Goal: Task Accomplishment & Management: Manage account settings

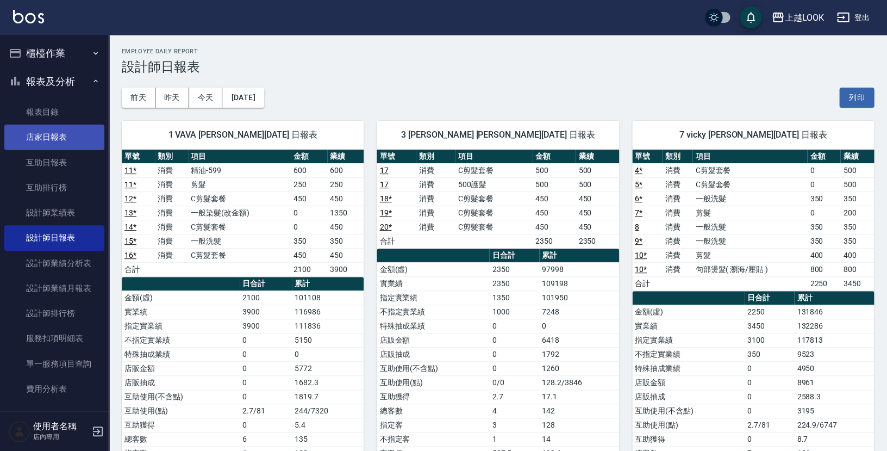
click at [58, 141] on link "店家日報表" at bounding box center [54, 137] width 100 height 25
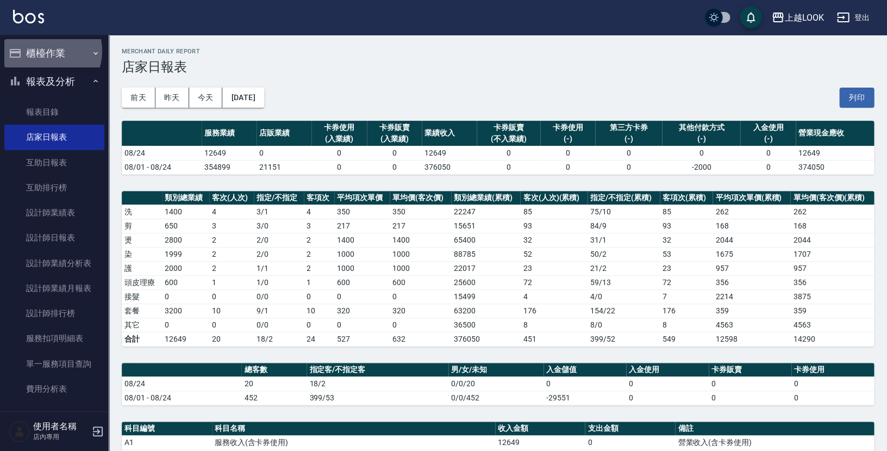
click at [45, 52] on button "櫃檯作業" at bounding box center [54, 53] width 100 height 28
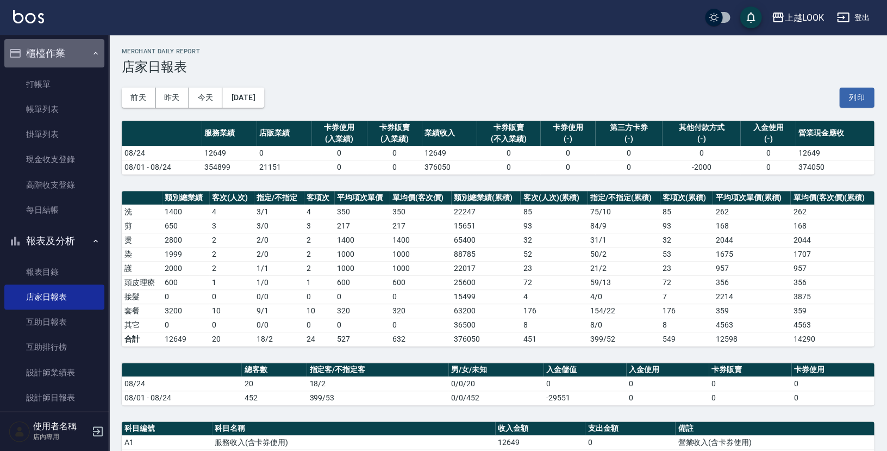
click at [58, 64] on button "櫃檯作業" at bounding box center [54, 53] width 100 height 28
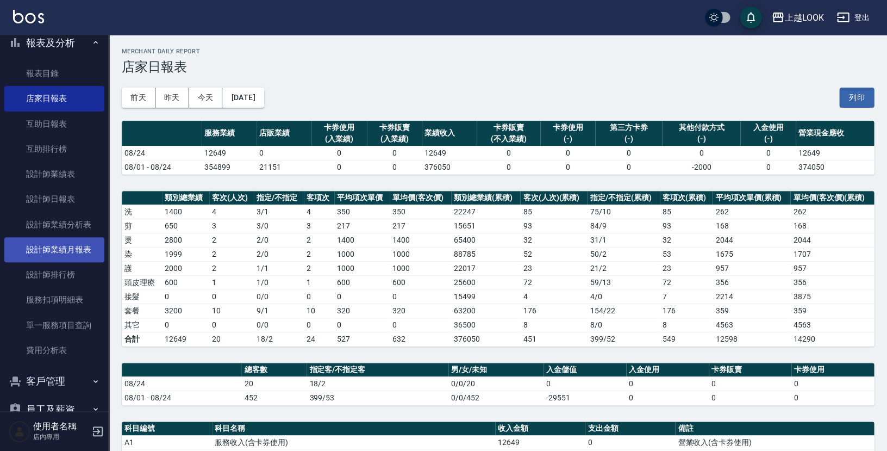
scroll to position [48, 0]
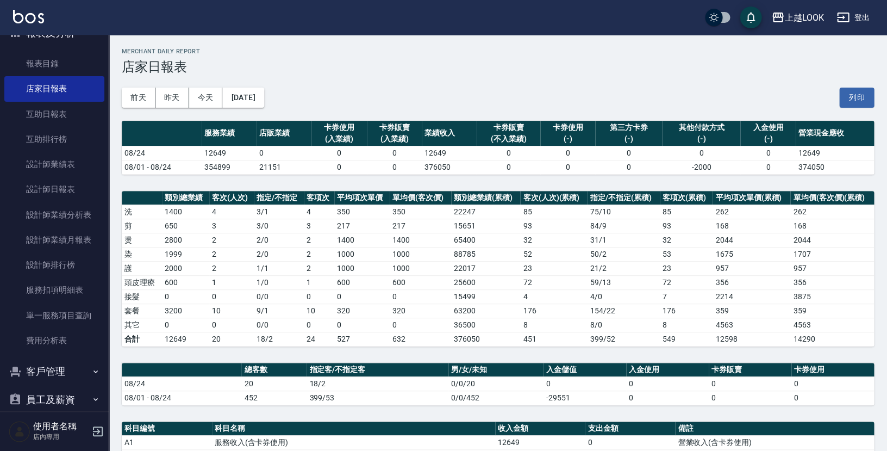
click at [60, 368] on button "客戶管理" at bounding box center [54, 371] width 100 height 28
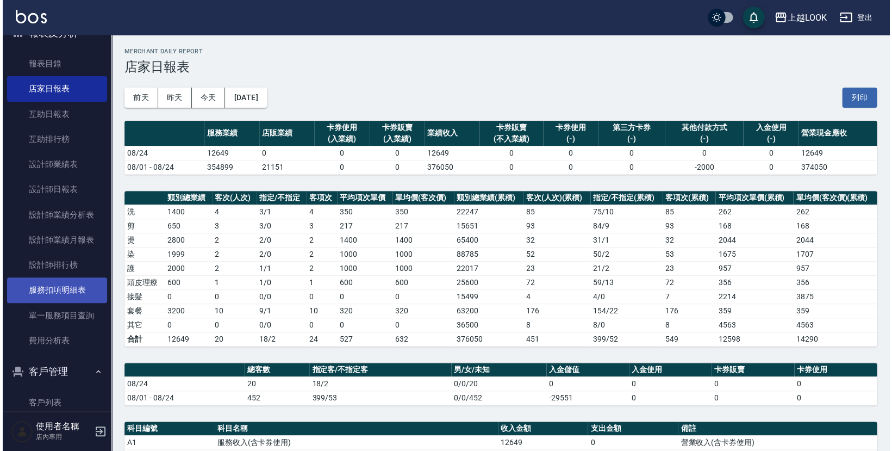
scroll to position [51, 0]
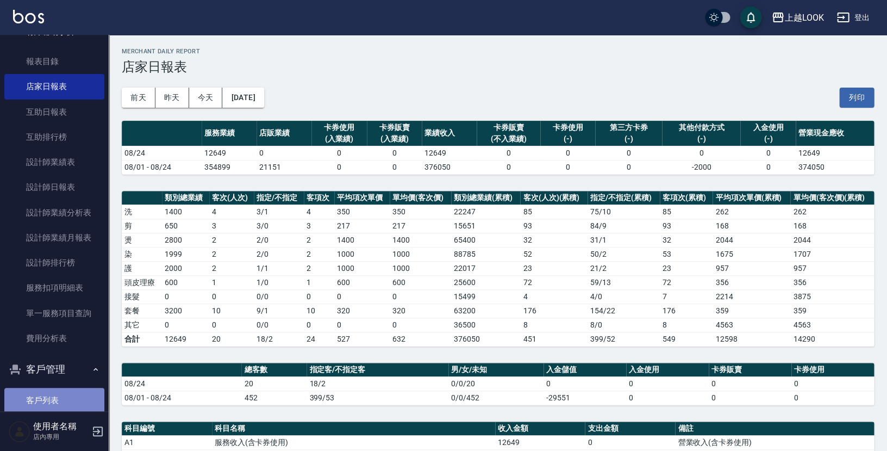
click at [58, 400] on link "客戶列表" at bounding box center [54, 400] width 100 height 25
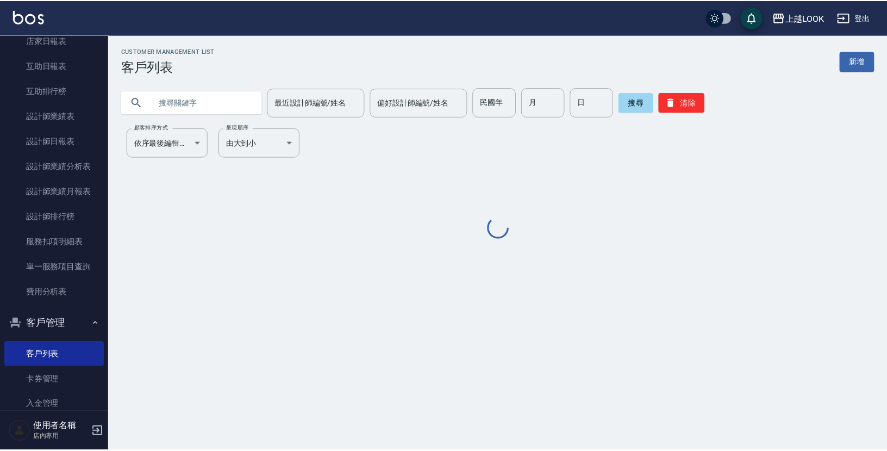
scroll to position [140, 0]
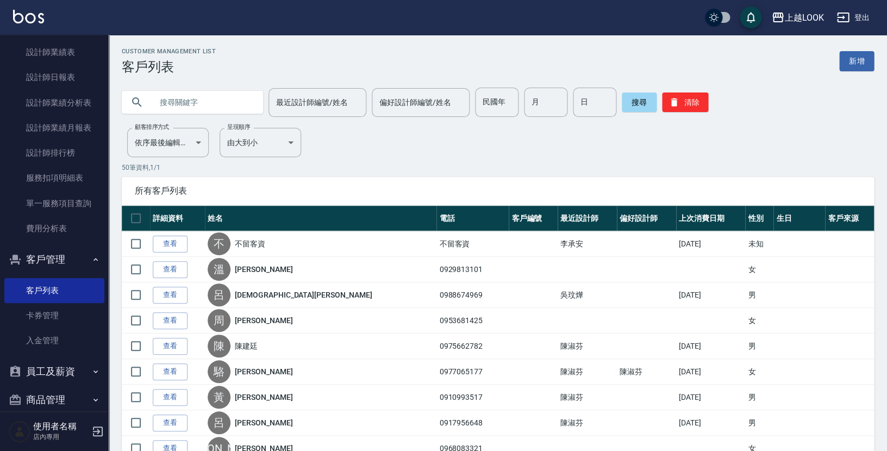
click at [52, 369] on button "員工及薪資" at bounding box center [54, 371] width 100 height 28
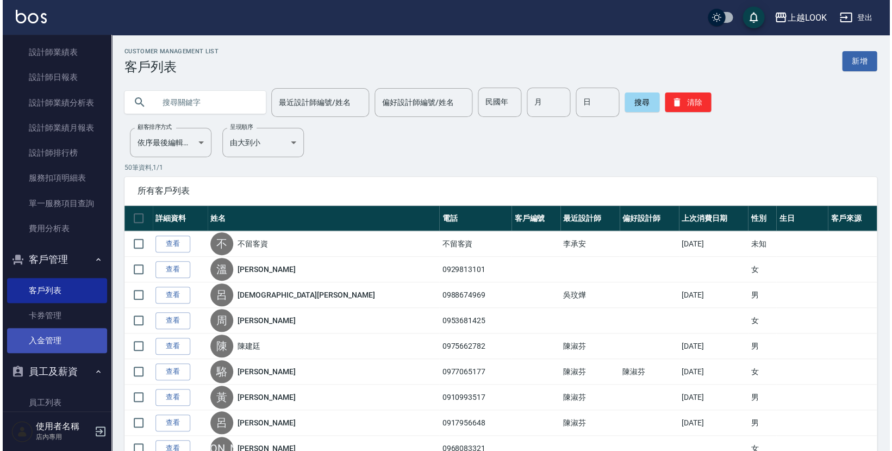
scroll to position [170, 0]
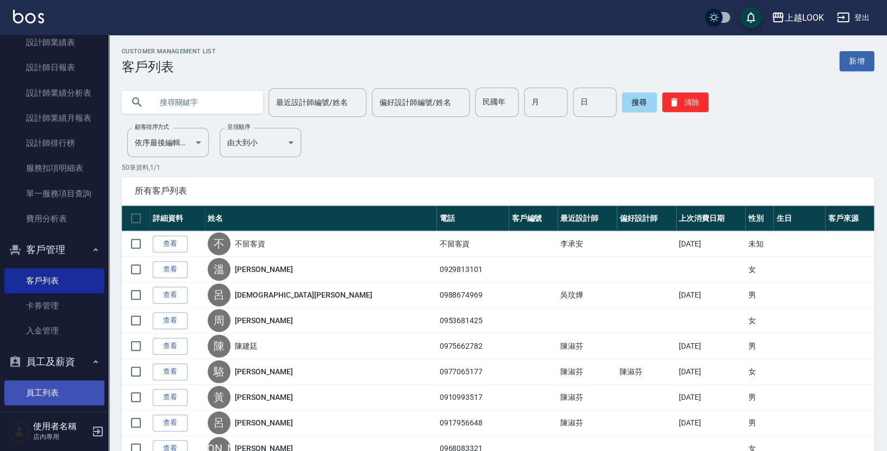
click at [54, 384] on link "員工列表" at bounding box center [54, 392] width 100 height 25
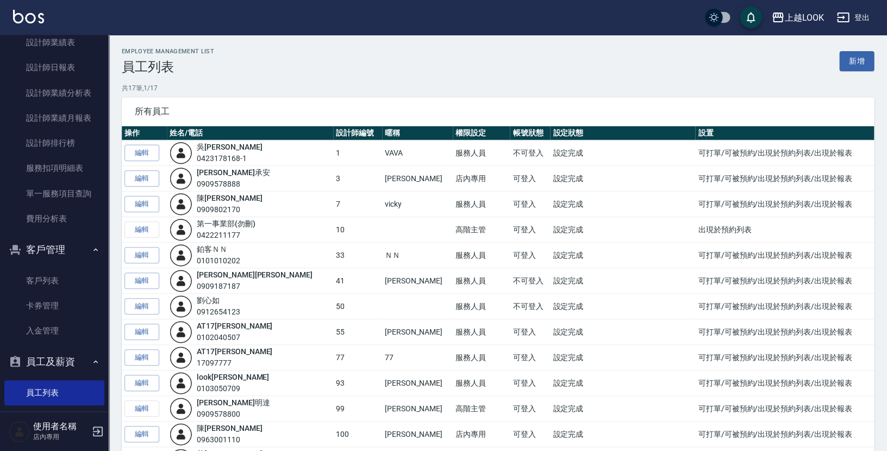
click at [858, 73] on div "Employee Management List 員工列表 新增" at bounding box center [498, 61] width 753 height 27
click at [856, 65] on link "新增" at bounding box center [857, 61] width 35 height 20
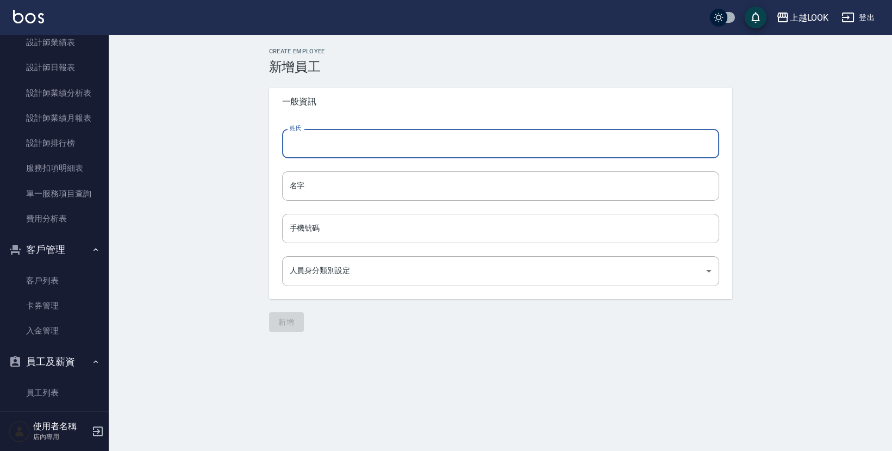
click at [399, 145] on input "姓氏" at bounding box center [500, 143] width 437 height 29
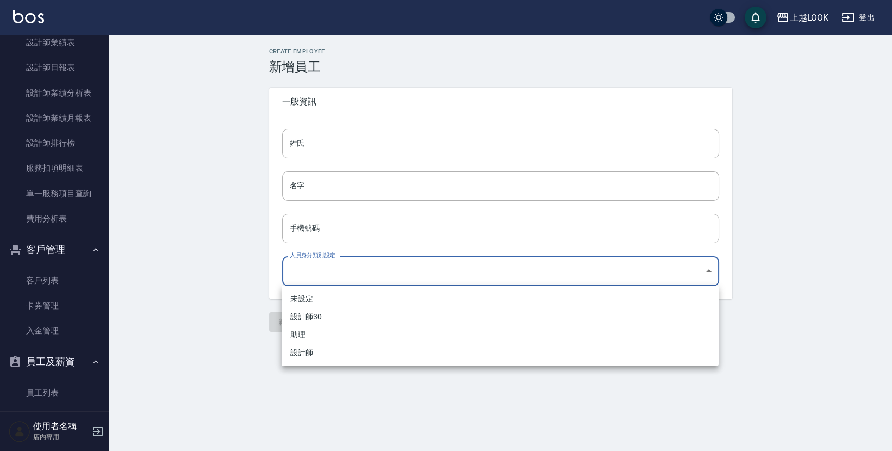
click at [378, 278] on body "上越LOOK 登出 櫃檯作業 打帳單 帳單列表 掛單列表 現金收支登錄 高階收支登錄 每日結帳 報表及分析 報表目錄 店家日報表 互助日報表 互助排行榜 設計…" at bounding box center [446, 225] width 892 height 451
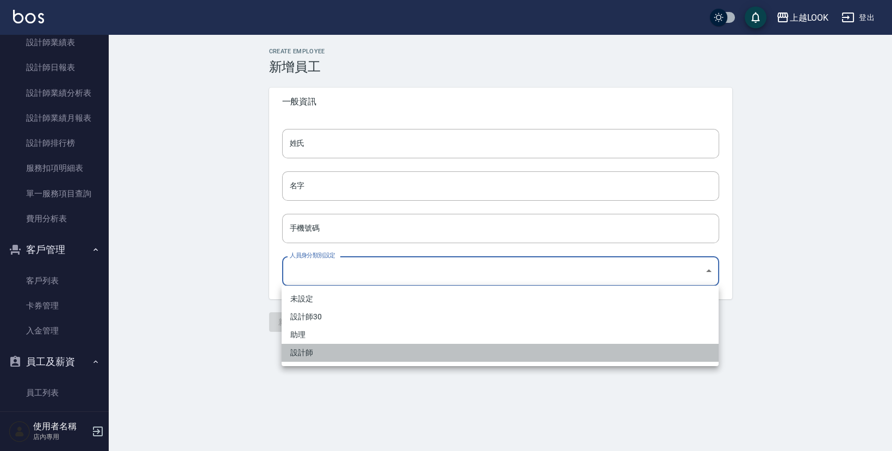
click at [322, 353] on li "設計師" at bounding box center [500, 353] width 437 height 18
type input "6ba89c23-7309-4204-aae9-8c072bbdd95d"
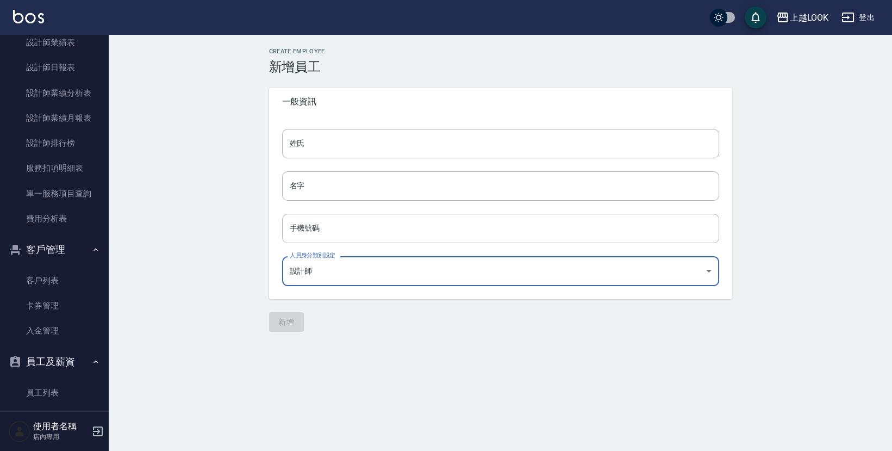
drag, startPoint x: 194, startPoint y: 269, endPoint x: 232, endPoint y: 249, distance: 43.1
click at [197, 268] on div "Create Employee 新增員工 一般資訊 姓氏 姓氏 名字 名字 手機號碼 手機號碼 人員身分類別設定 設計師 6ba89c23-7309-4204…" at bounding box center [501, 190] width 784 height 310
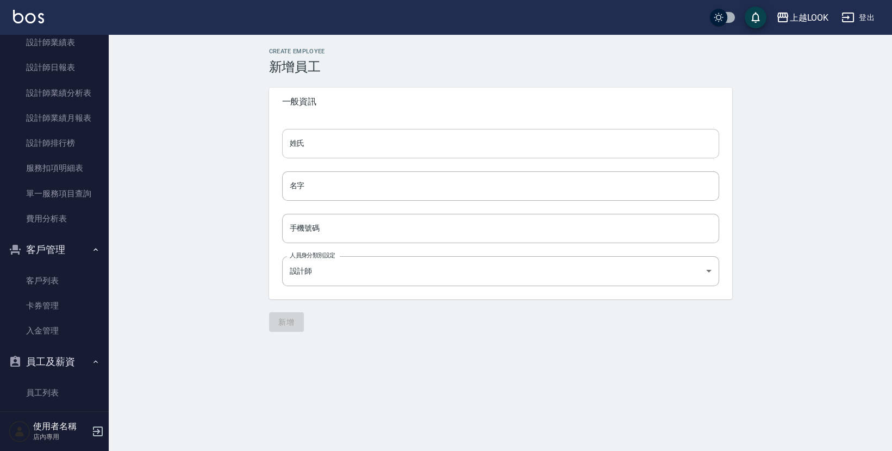
click at [326, 131] on input "姓氏" at bounding box center [500, 143] width 437 height 29
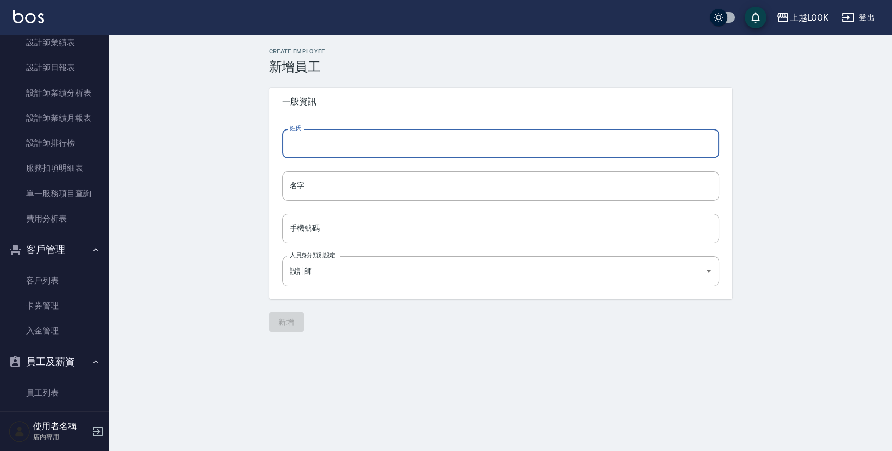
click at [712, 146] on input "姓氏" at bounding box center [500, 143] width 437 height 29
click at [710, 145] on input "姓氏" at bounding box center [500, 143] width 437 height 29
click at [709, 144] on input "姓氏" at bounding box center [500, 143] width 437 height 29
click at [336, 145] on input "姓氏" at bounding box center [500, 143] width 437 height 29
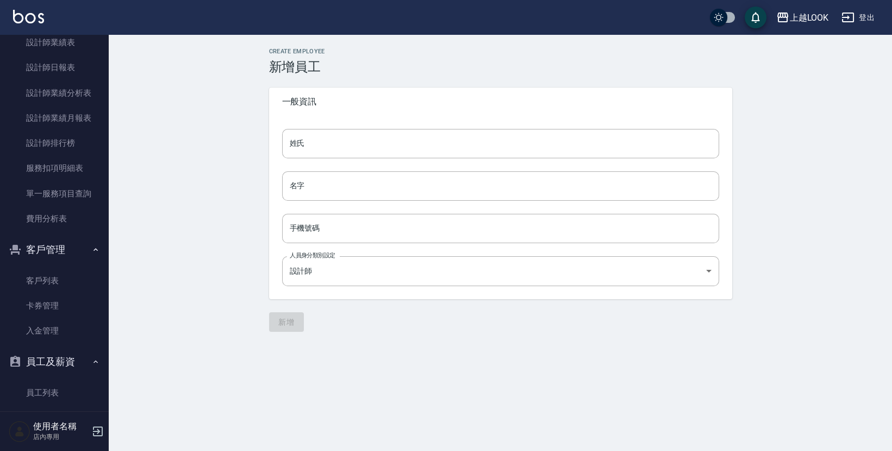
click at [226, 158] on div "Create Employee 新增員工 一般資訊 姓氏 姓氏 名字 名字 手機號碼 手機號碼 人員身分類別設定 設計師 6ba89c23-7309-4204…" at bounding box center [501, 190] width 784 height 310
click at [343, 159] on div "姓氏 姓氏 名字 名字 手機號碼 手機號碼 人員身分類別設定 設計師 6ba89c23-7309-4204-aae9-8c072bbdd95d 人員身分類別設定" at bounding box center [500, 207] width 463 height 183
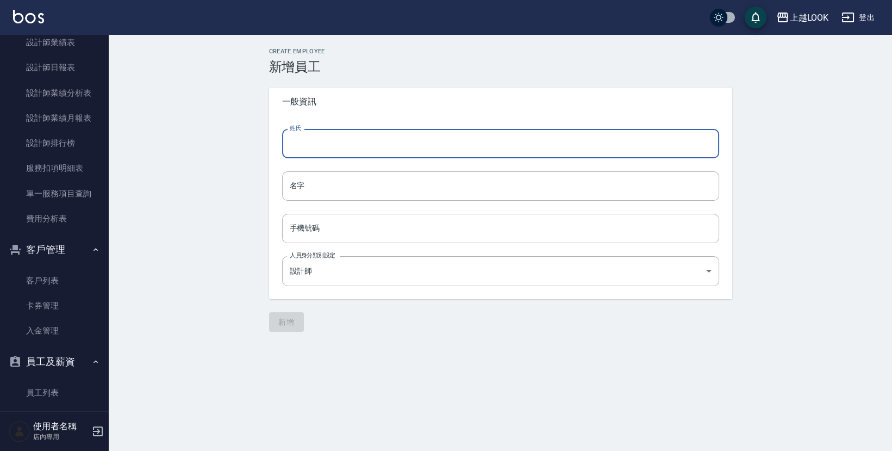
click at [343, 148] on input "姓氏" at bounding box center [500, 143] width 437 height 29
click at [308, 185] on input "名字" at bounding box center [500, 185] width 437 height 29
click at [325, 138] on input "姓氏" at bounding box center [500, 143] width 437 height 29
click at [313, 196] on input "名字" at bounding box center [500, 185] width 437 height 29
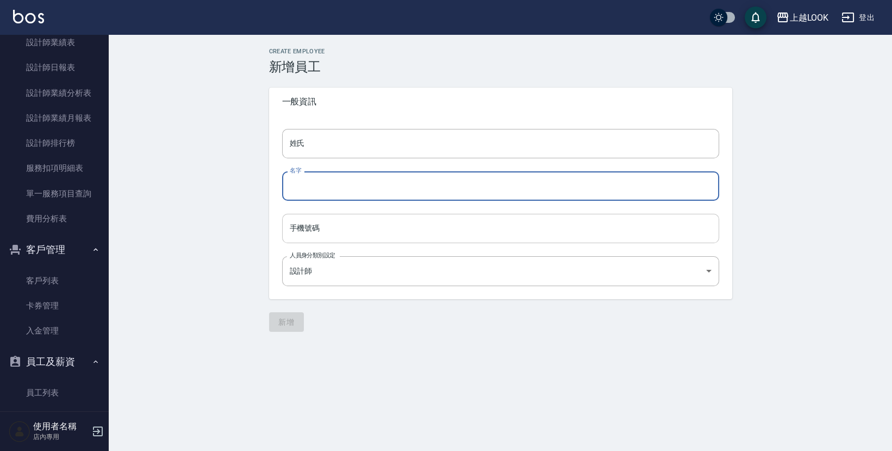
click at [320, 230] on input "手機號碼" at bounding box center [500, 228] width 437 height 29
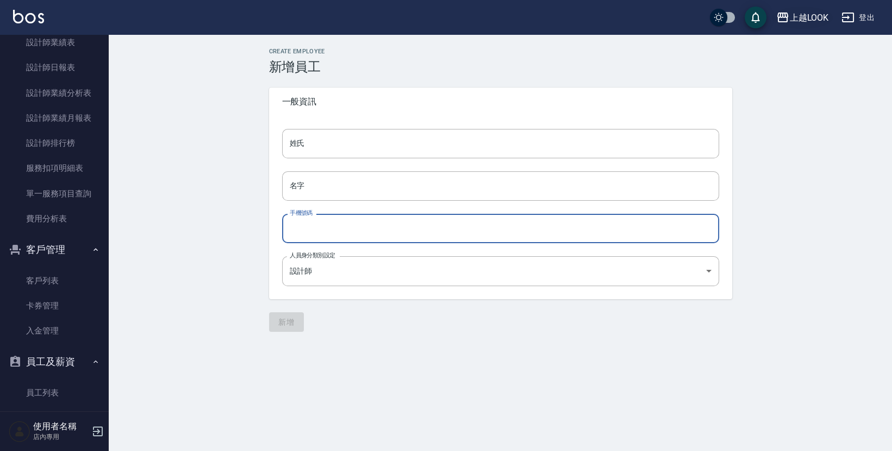
click at [803, 14] on div "上越LOOK" at bounding box center [809, 18] width 39 height 14
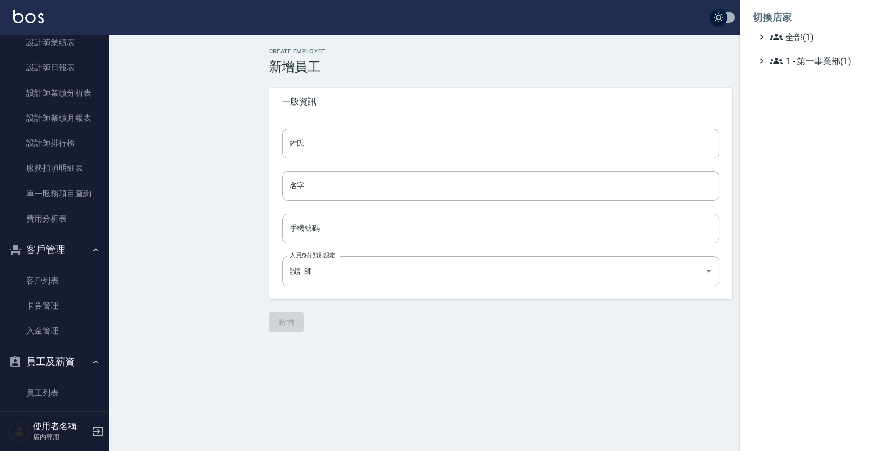
click at [615, 72] on div at bounding box center [446, 225] width 892 height 451
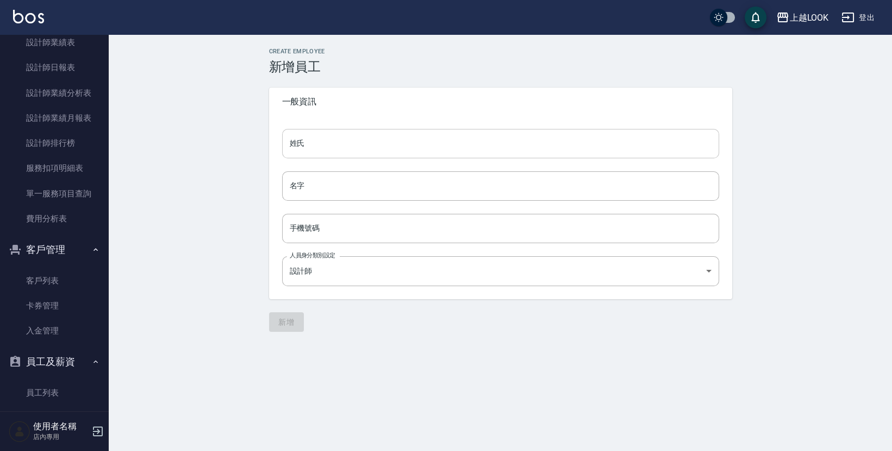
click at [415, 143] on input "姓氏" at bounding box center [500, 143] width 437 height 29
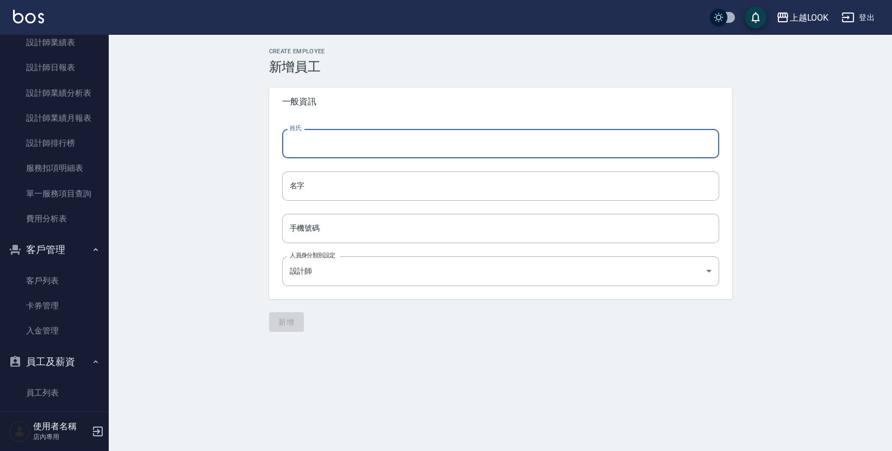
type input "5"
type input "s"
type input "h"
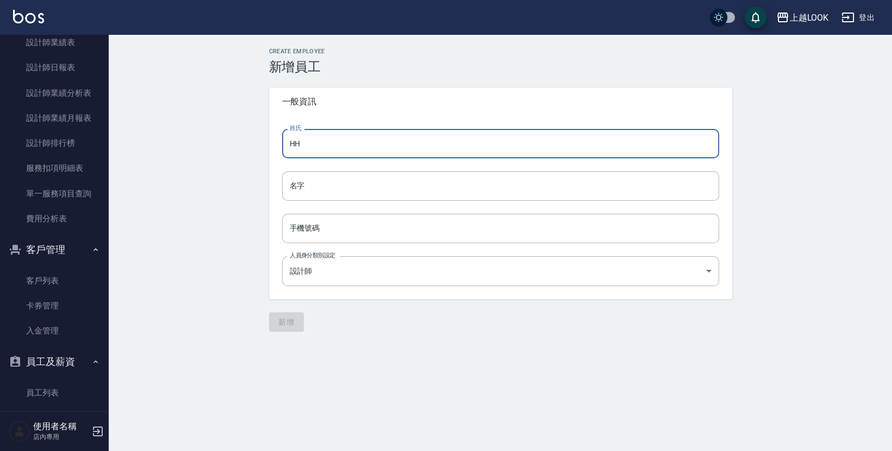
type input "H"
type input "A"
type input "ㄨ"
drag, startPoint x: 295, startPoint y: 145, endPoint x: 314, endPoint y: 145, distance: 19.6
click at [314, 145] on input "張浩榕" at bounding box center [500, 143] width 437 height 29
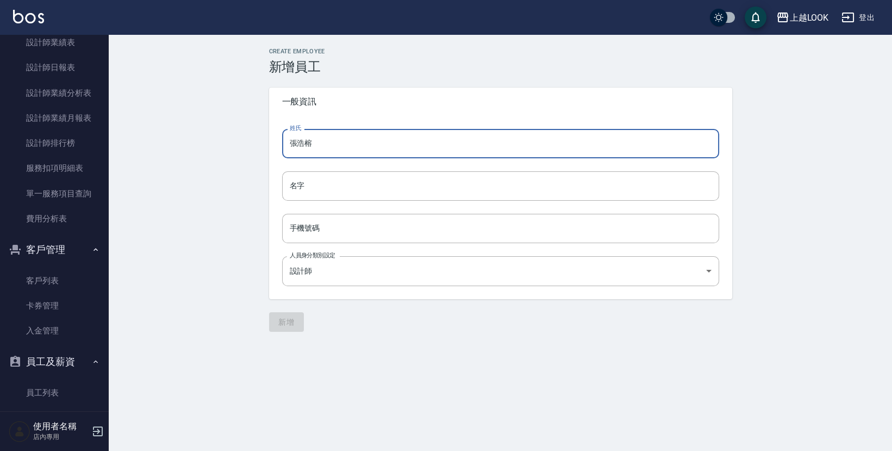
click at [314, 145] on input "張浩榕" at bounding box center [500, 143] width 437 height 29
type input "張浩榕"
click at [222, 171] on div "Create Employee 新增員工 一般資訊 姓氏 張浩榕 姓氏 名字 名字 手機號碼 手機號碼 人員身分類別設定 設計師 6ba89c23-7309-…" at bounding box center [501, 190] width 784 height 310
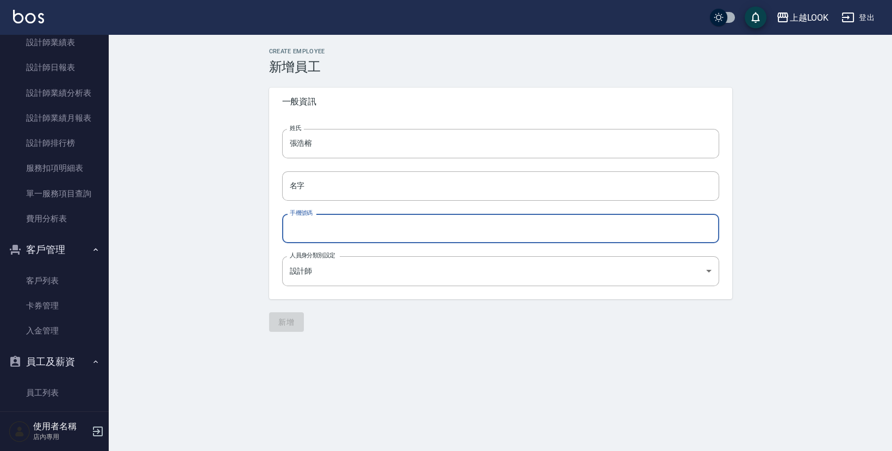
click at [331, 236] on input "手機號碼" at bounding box center [500, 228] width 437 height 29
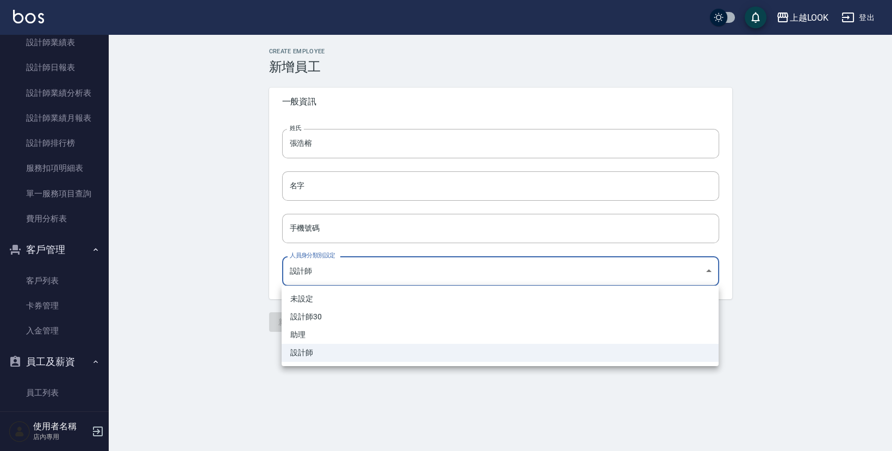
click at [359, 281] on body "上越LOOK 登出 櫃檯作業 打帳單 帳單列表 掛單列表 現金收支登錄 高階收支登錄 每日結帳 報表及分析 報表目錄 店家日報表 互助日報表 互助排行榜 設計…" at bounding box center [446, 225] width 892 height 451
click at [166, 259] on div at bounding box center [446, 225] width 892 height 451
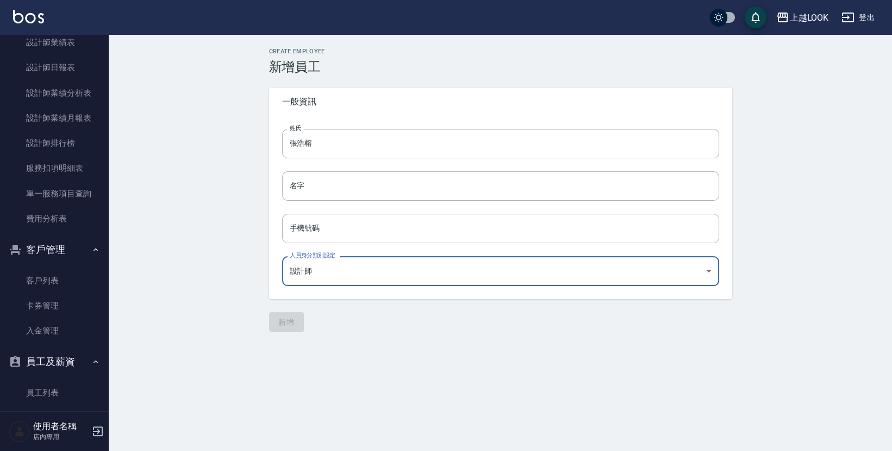
click at [235, 322] on div "Create Employee 新增員工 一般資訊 姓氏 張浩榕 姓氏 名字 名字 手機號碼 手機號碼 人員身分類別設定 設計師 6ba89c23-7309-…" at bounding box center [501, 190] width 784 height 310
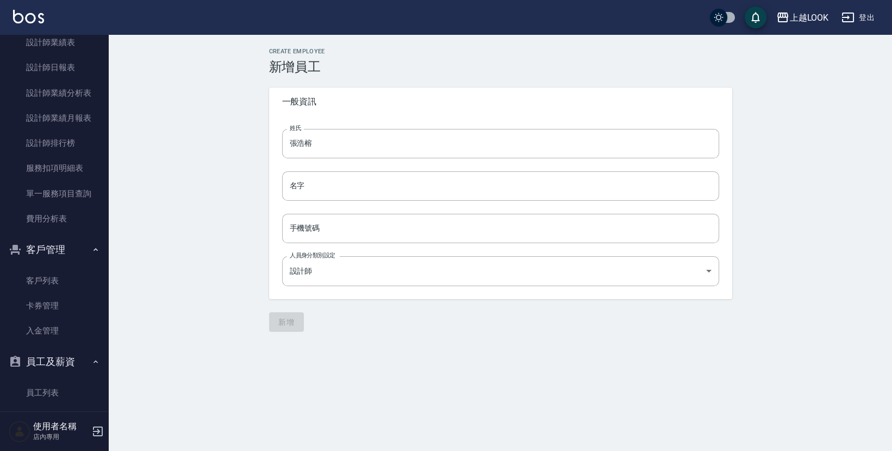
click at [279, 325] on div "新增" at bounding box center [500, 322] width 463 height 20
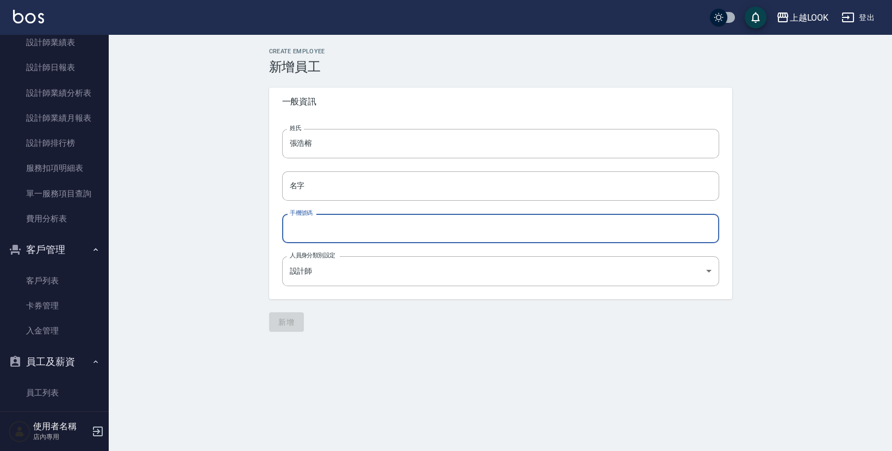
click at [343, 226] on input "手機號碼" at bounding box center [500, 228] width 437 height 29
drag, startPoint x: 717, startPoint y: 229, endPoint x: 704, endPoint y: 230, distance: 13.1
click at [717, 229] on input "09" at bounding box center [500, 228] width 437 height 29
click at [704, 230] on input "09" at bounding box center [500, 228] width 437 height 29
click at [703, 230] on input "09" at bounding box center [500, 228] width 437 height 29
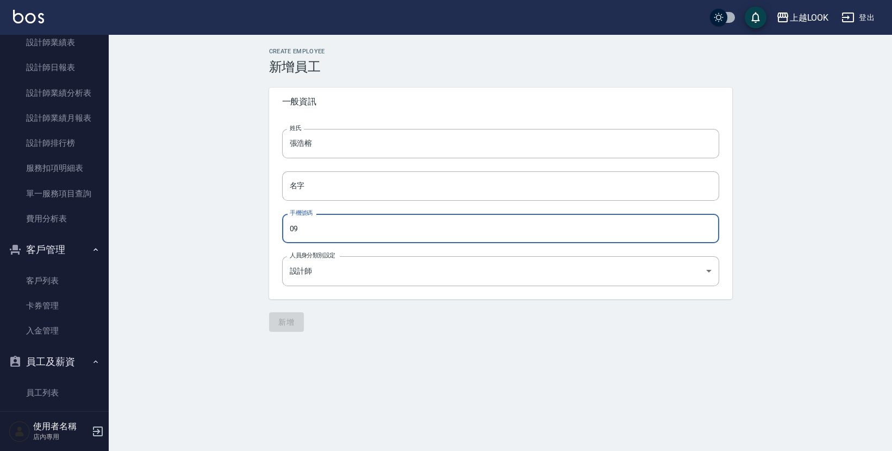
click at [703, 230] on input "09" at bounding box center [500, 228] width 437 height 29
click at [352, 226] on input "09" at bounding box center [500, 228] width 437 height 29
drag, startPoint x: 352, startPoint y: 226, endPoint x: 349, endPoint y: 232, distance: 6.6
click at [352, 226] on input "09" at bounding box center [500, 228] width 437 height 29
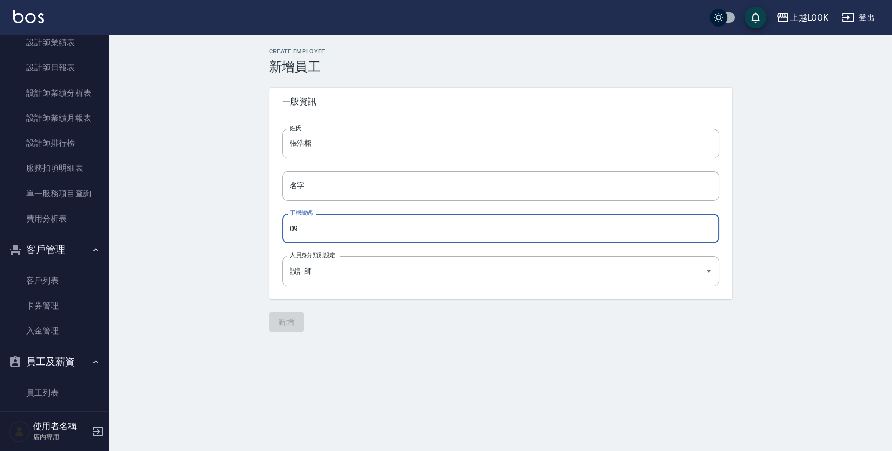
click at [349, 232] on input "09" at bounding box center [500, 228] width 437 height 29
type input "09"
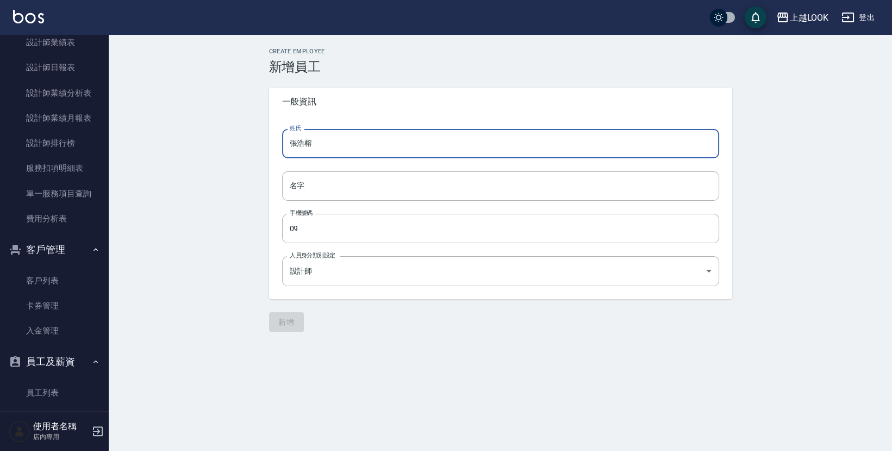
click at [316, 147] on input "張浩榕" at bounding box center [500, 143] width 437 height 29
drag, startPoint x: 316, startPoint y: 147, endPoint x: 253, endPoint y: 139, distance: 63.1
click at [253, 139] on div "Create Employee 新增員工 一般資訊 姓氏 張浩榕 姓氏 名字 名字 手機號碼 09 手機號碼 人員身分類別設定 設計師 6ba89c23-73…" at bounding box center [501, 190] width 784 height 310
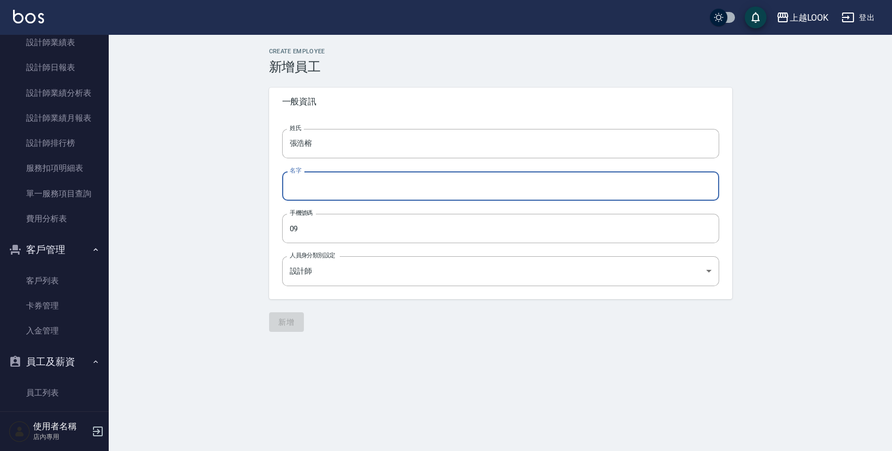
click at [334, 185] on input "名字" at bounding box center [500, 185] width 437 height 29
paste input "張浩榕"
type input "張浩榕"
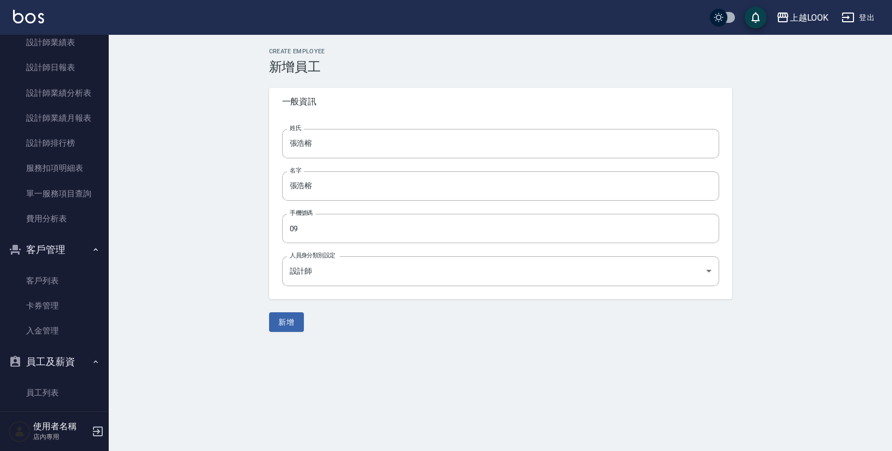
drag, startPoint x: 218, startPoint y: 238, endPoint x: 323, endPoint y: 325, distance: 136.7
click at [218, 238] on div "Create Employee 新增員工 一般資訊 姓氏 張浩榕 姓氏 名字 張浩榕 名字 手機號碼 09 手機號碼 人員身分類別設定 設計師 6ba89c2…" at bounding box center [501, 190] width 784 height 310
click at [285, 326] on button "新增" at bounding box center [286, 322] width 35 height 20
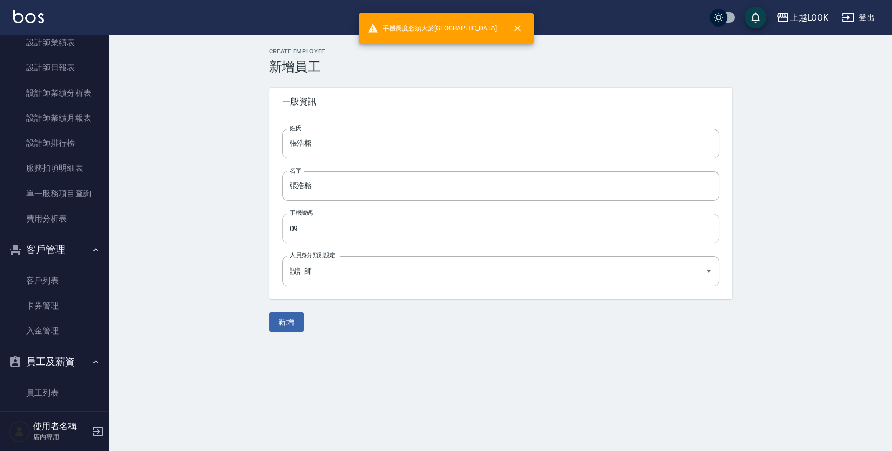
click at [334, 237] on input "09" at bounding box center [500, 228] width 437 height 29
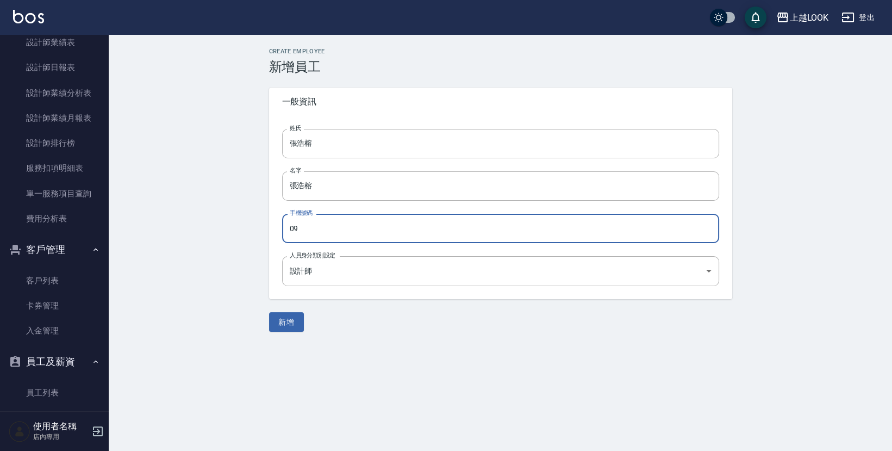
click at [334, 237] on input "09" at bounding box center [500, 228] width 437 height 29
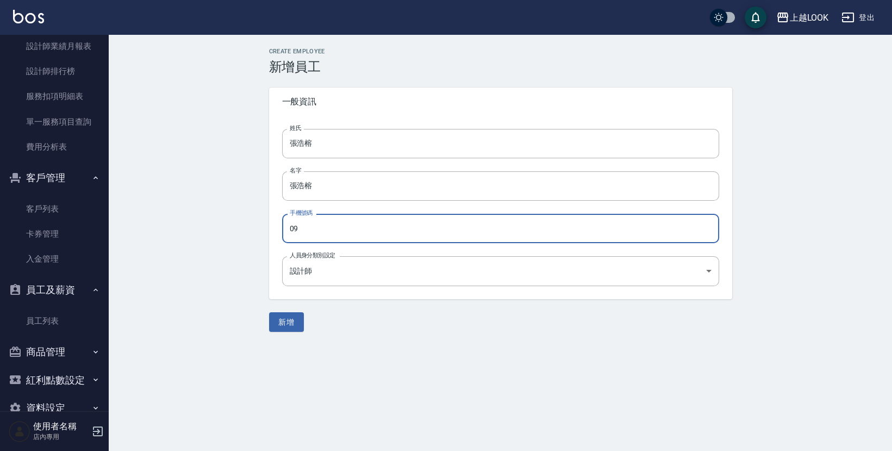
scroll to position [256, 0]
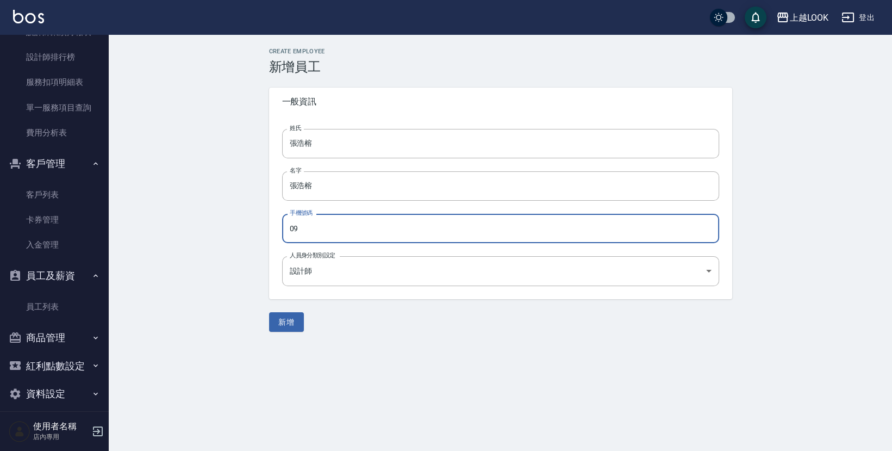
click at [860, 16] on button "登出" at bounding box center [858, 18] width 42 height 20
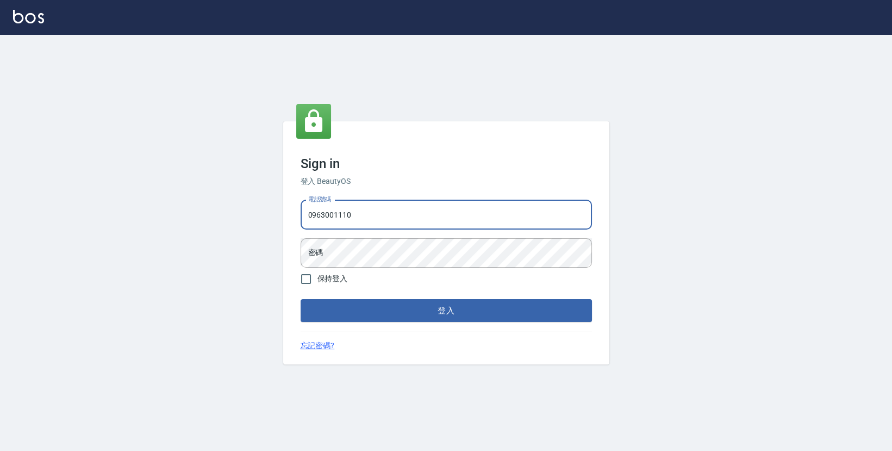
type input "0963001110"
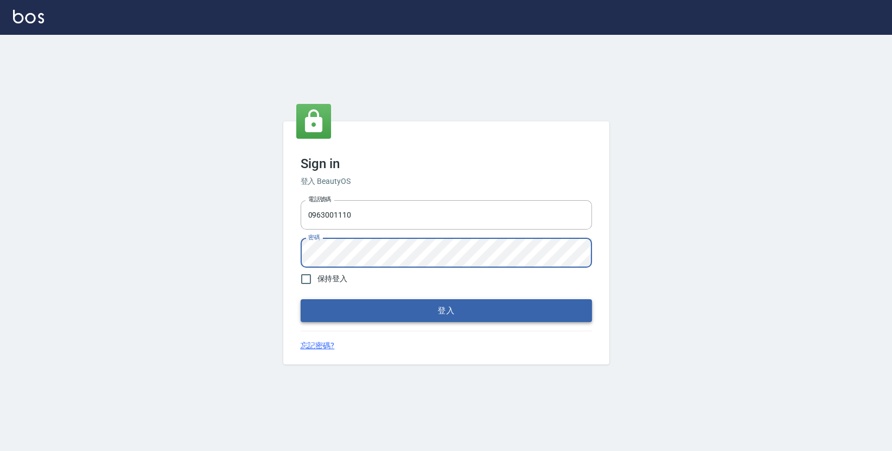
click at [511, 308] on button "登入" at bounding box center [446, 310] width 291 height 23
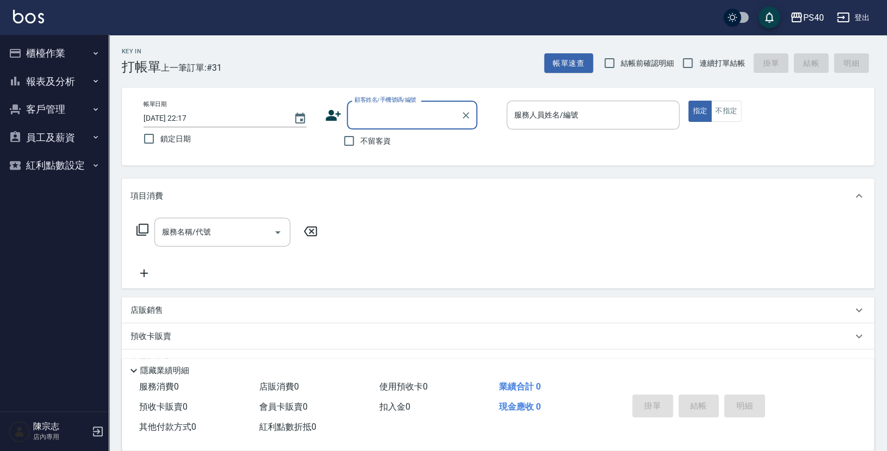
click at [57, 92] on button "報表及分析" at bounding box center [54, 81] width 100 height 28
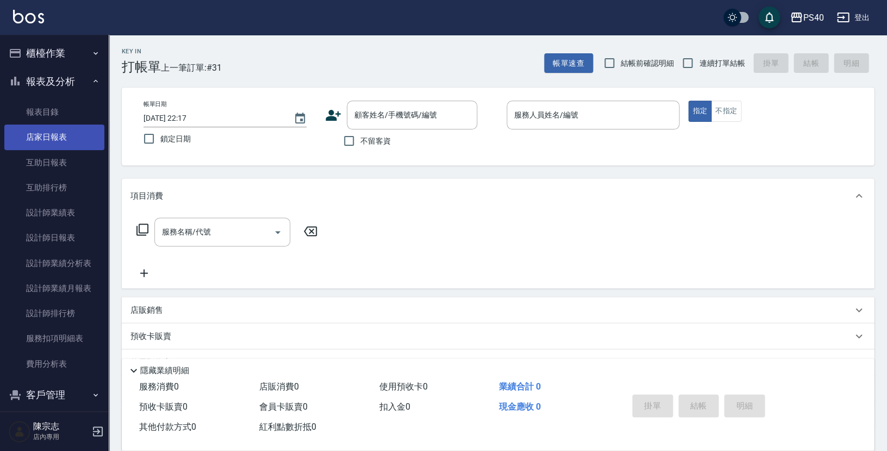
click at [46, 141] on link "店家日報表" at bounding box center [54, 137] width 100 height 25
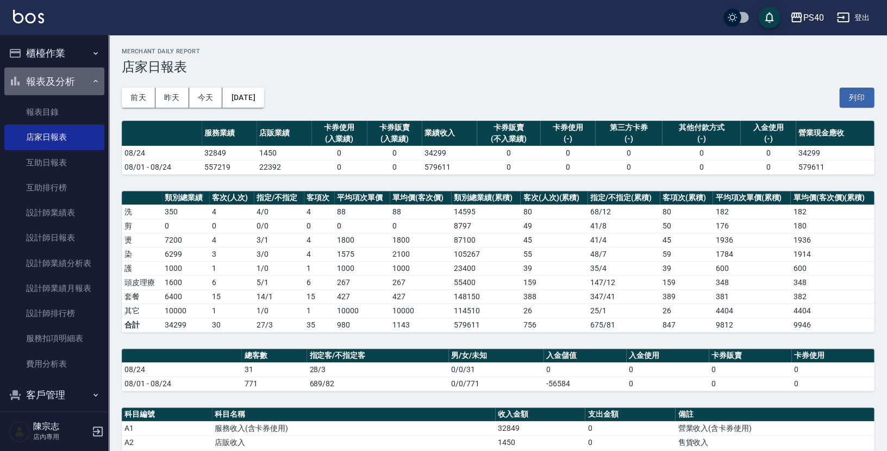
click at [63, 88] on button "報表及分析" at bounding box center [54, 81] width 100 height 28
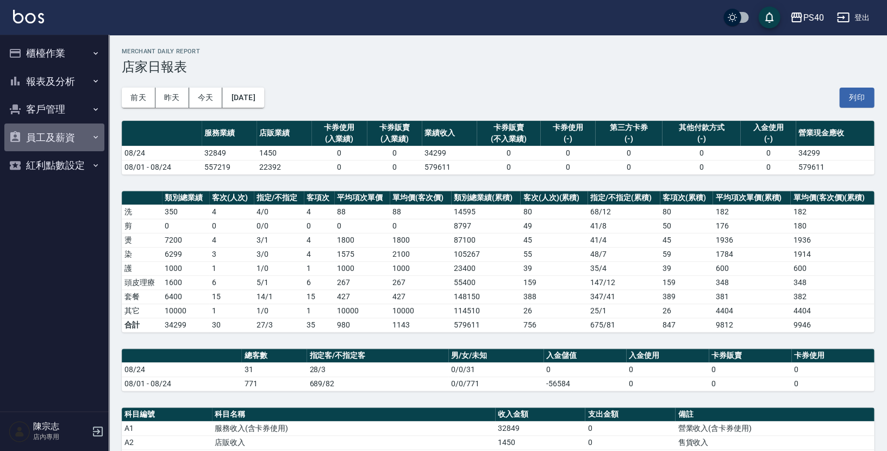
click at [60, 147] on button "員工及薪資" at bounding box center [54, 137] width 100 height 28
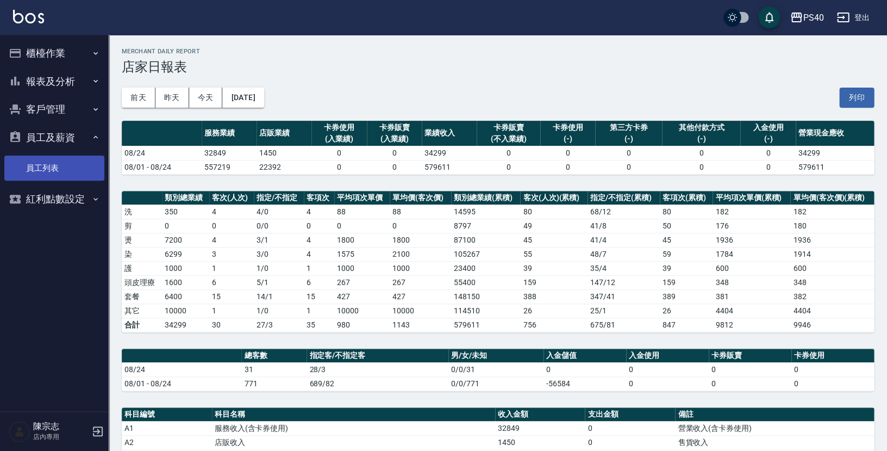
click at [65, 170] on link "員工列表" at bounding box center [54, 168] width 100 height 25
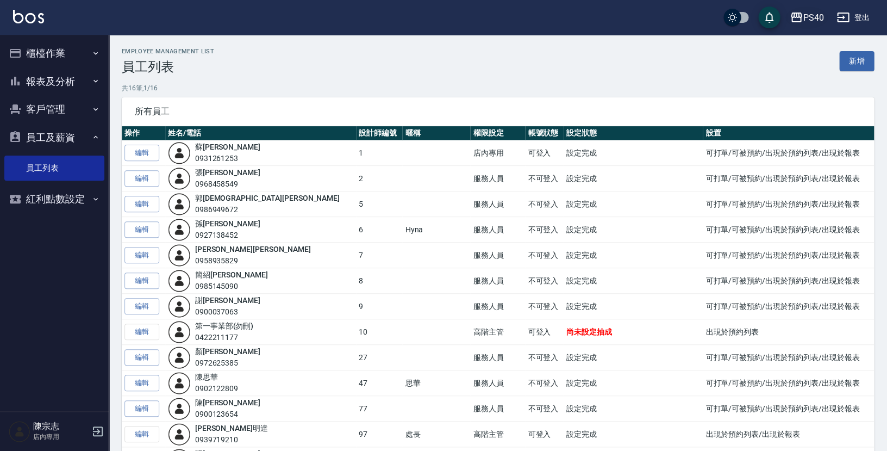
click at [813, 24] on button "PS40" at bounding box center [807, 18] width 42 height 22
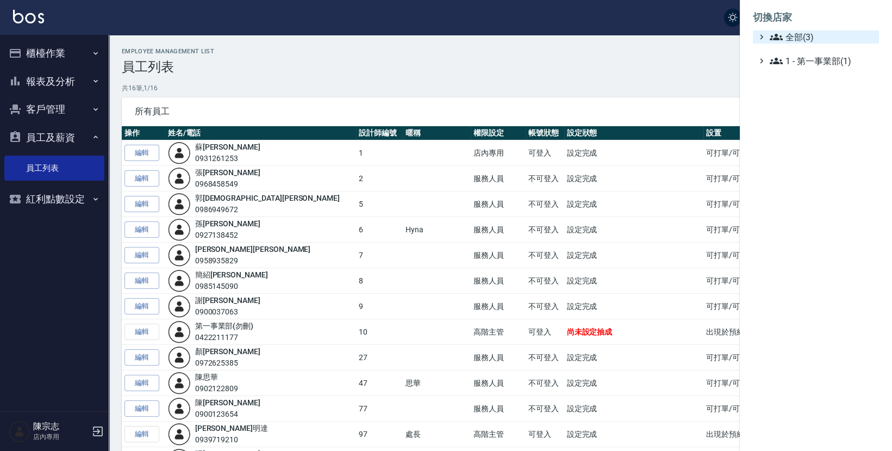
click at [812, 40] on span "全部(3)" at bounding box center [822, 36] width 105 height 13
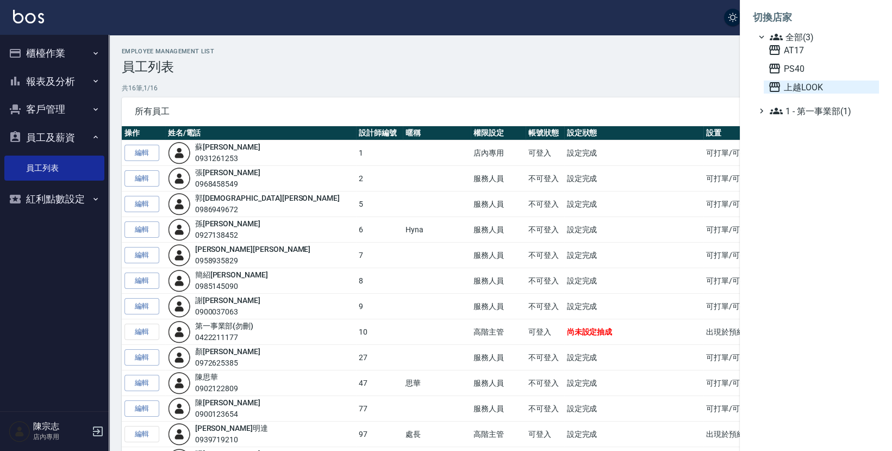
click at [803, 80] on span "上越LOOK" at bounding box center [821, 86] width 107 height 13
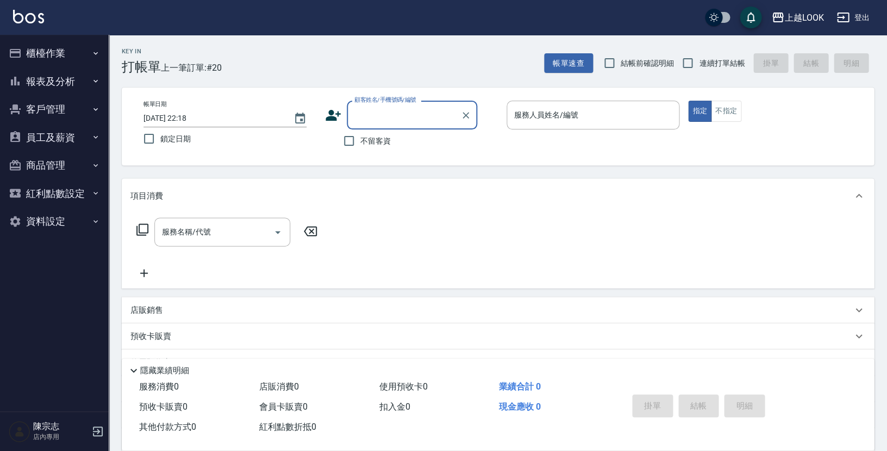
click at [40, 225] on button "資料設定" at bounding box center [54, 221] width 100 height 28
click at [51, 198] on button "紅利點數設定" at bounding box center [54, 193] width 100 height 28
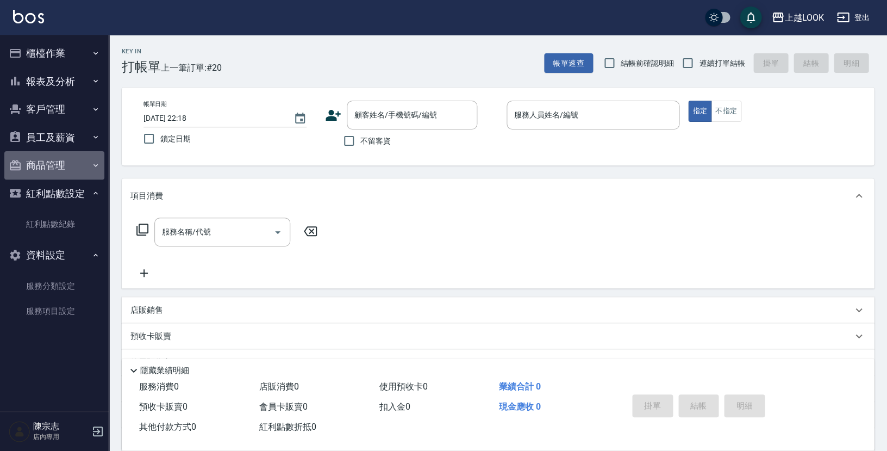
click at [51, 170] on button "商品管理" at bounding box center [54, 165] width 100 height 28
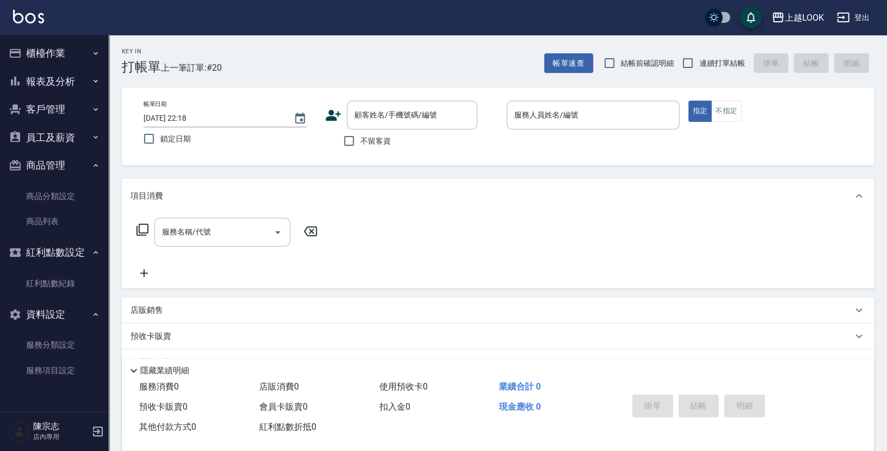
click at [59, 166] on button "商品管理" at bounding box center [54, 165] width 100 height 28
click at [64, 132] on button "員工及薪資" at bounding box center [54, 137] width 100 height 28
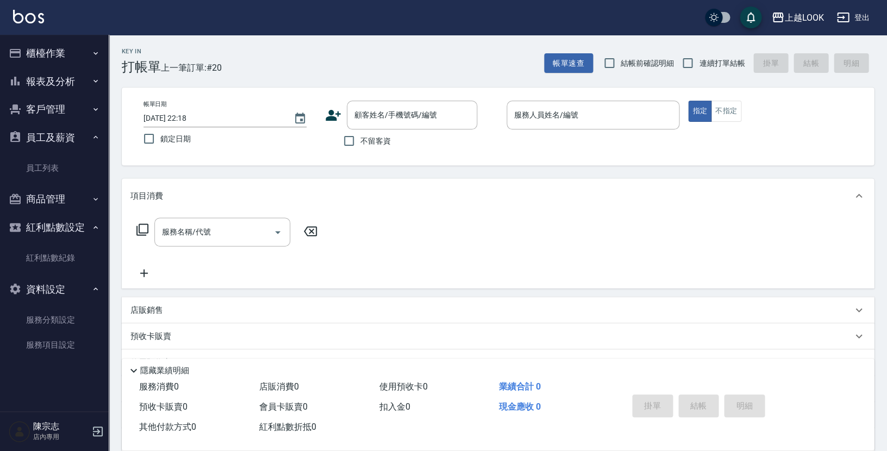
click at [64, 135] on button "員工及薪資" at bounding box center [54, 137] width 100 height 28
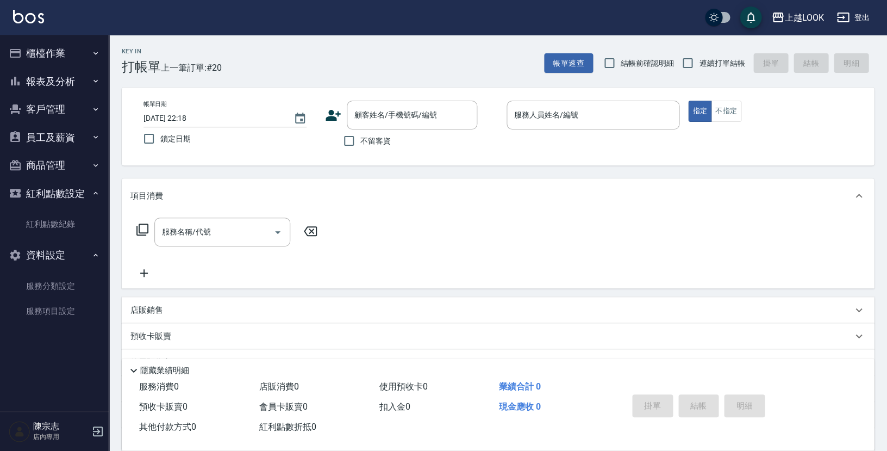
click at [64, 136] on button "員工及薪資" at bounding box center [54, 137] width 100 height 28
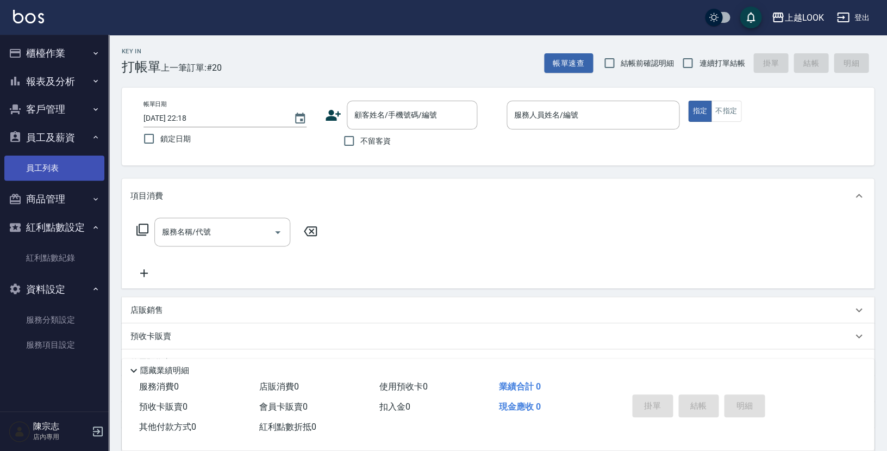
click at [61, 160] on link "員工列表" at bounding box center [54, 168] width 100 height 25
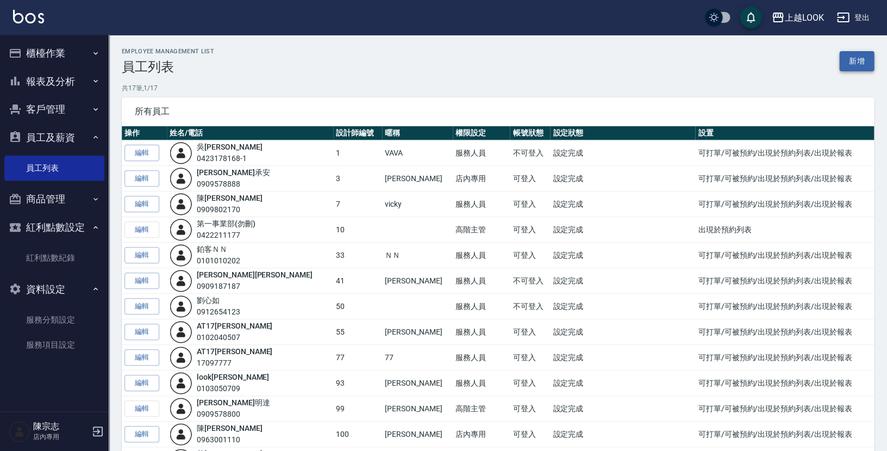
click at [855, 61] on link "新增" at bounding box center [857, 61] width 35 height 20
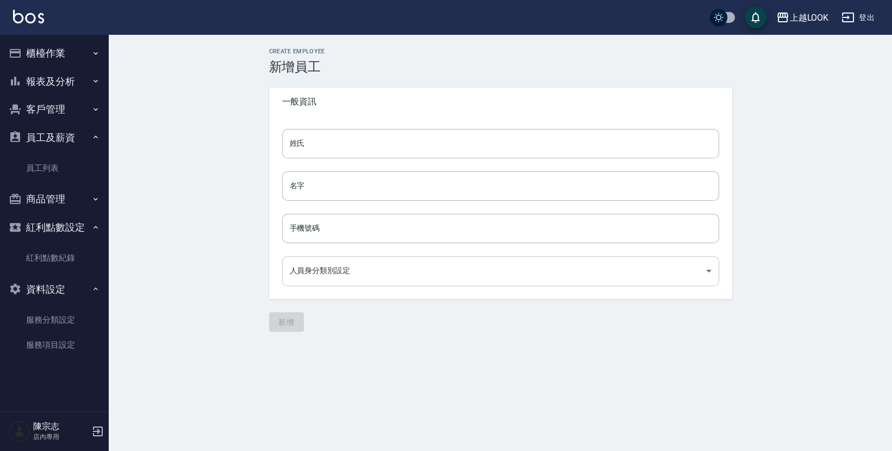
click at [359, 265] on body "上越LOOK 登出 櫃檯作業 打帳單 帳單列表 掛單列表 現金收支登錄 高階收支登錄 每日結帳 報表及分析 報表目錄 店家日報表 互助日報表 互助排行榜 設計…" at bounding box center [446, 225] width 892 height 451
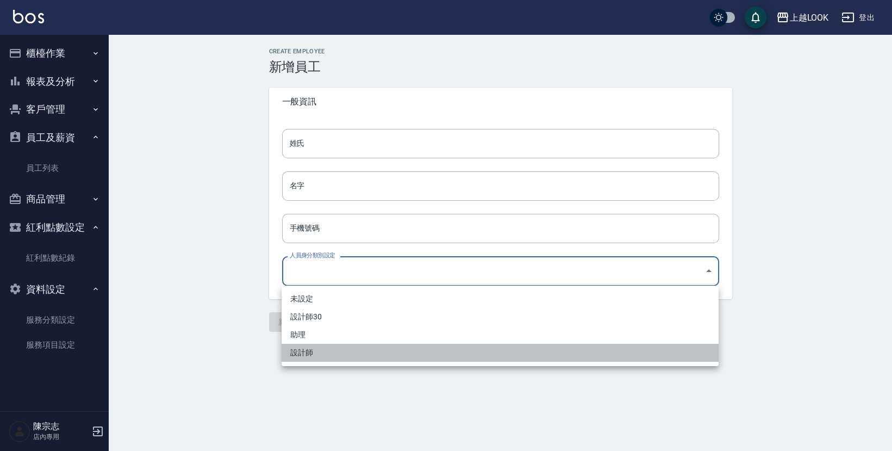
click at [326, 350] on li "設計師" at bounding box center [500, 353] width 437 height 18
type input "6ba89c23-7309-4204-aae9-8c072bbdd95d"
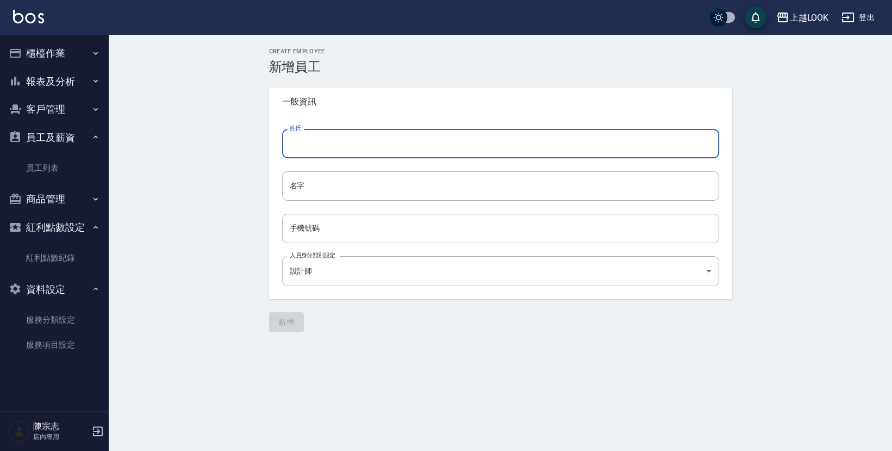
type input "5"
type input "ˊ"
type input "張浩榕"
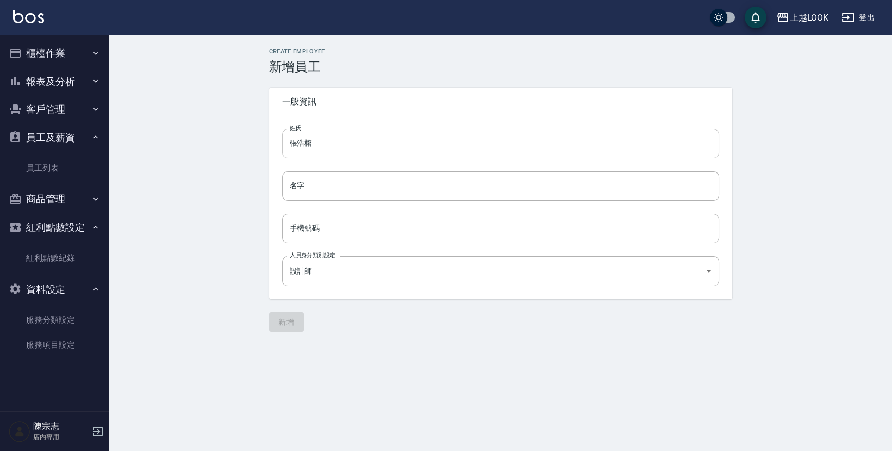
drag, startPoint x: 276, startPoint y: 150, endPoint x: 309, endPoint y: 140, distance: 34.7
click at [279, 149] on div "姓氏 張浩榕 姓氏 名字 名字 手機號碼 手機號碼 人員身分類別設定 設計師 6ba89c23-7309-4204-aae9-8c072bbdd95d 人員身…" at bounding box center [500, 207] width 463 height 183
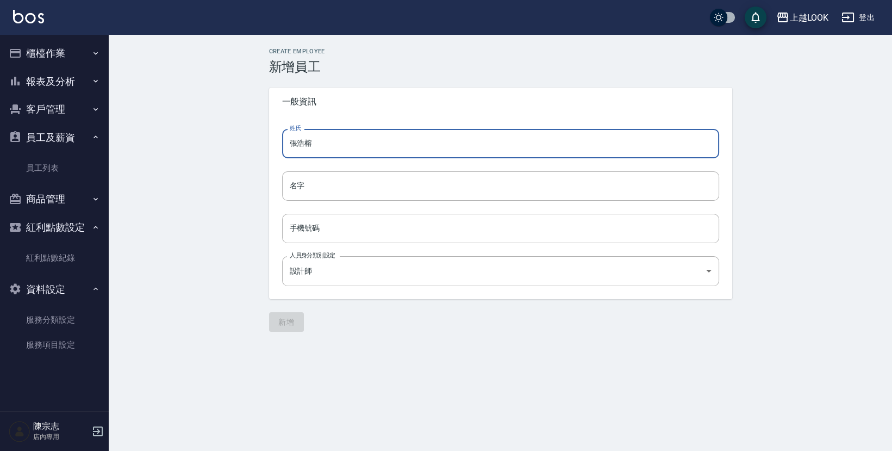
click at [310, 139] on input "張浩榕" at bounding box center [500, 143] width 437 height 29
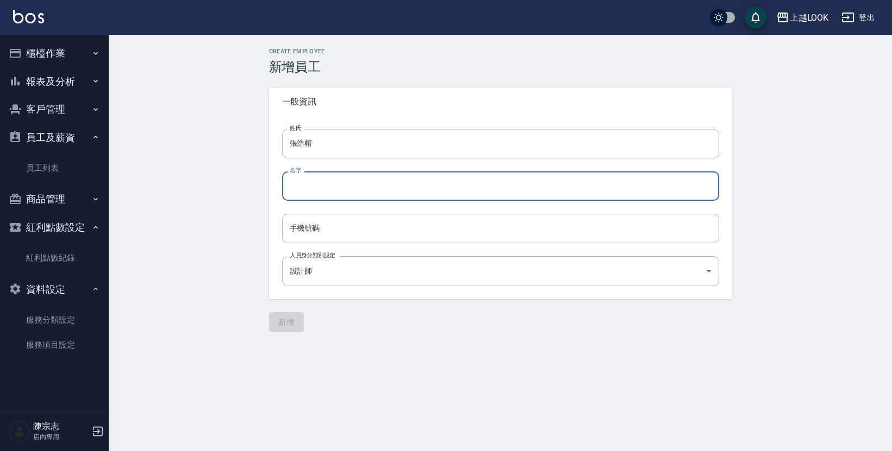
paste input "張浩榕"
type input "張浩榕"
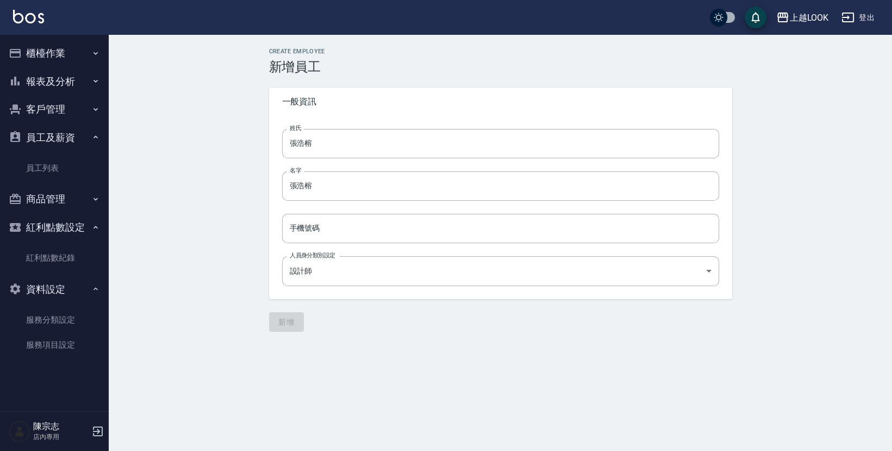
click at [227, 222] on div "Create Employee 新增員工 一般資訊 姓氏 張浩榕 姓氏 名字 張浩榕 名字 手機號碼 手機號碼 人員身分類別設定 設計師 6ba89c23-7…" at bounding box center [501, 190] width 784 height 310
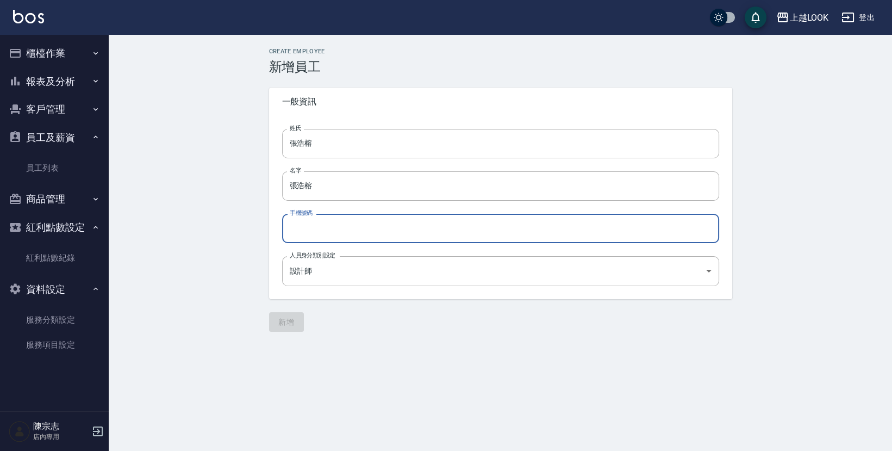
click at [355, 234] on input "手機號碼" at bounding box center [500, 228] width 437 height 29
type input "0968458549"
click at [284, 321] on button "新增" at bounding box center [286, 322] width 35 height 20
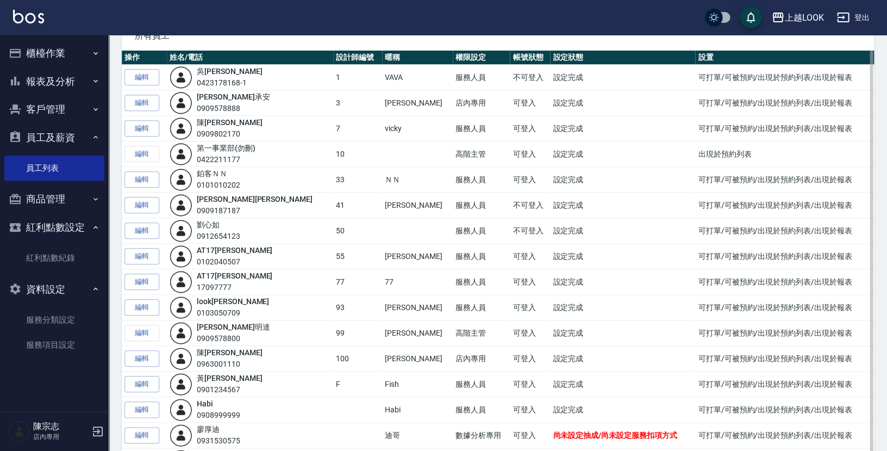
scroll to position [189, 0]
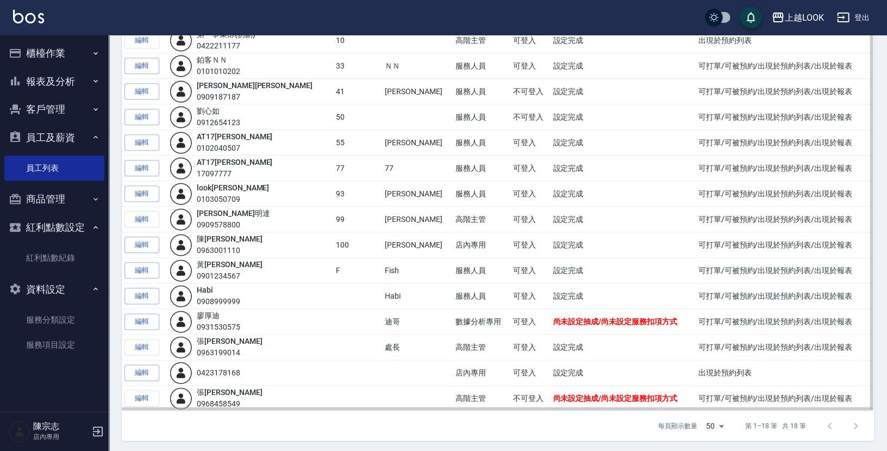
click at [553, 395] on span "尚未設定抽成/尚未設定服務扣項方式" at bounding box center [615, 398] width 124 height 9
click at [453, 397] on td "高階主管" at bounding box center [481, 399] width 57 height 26
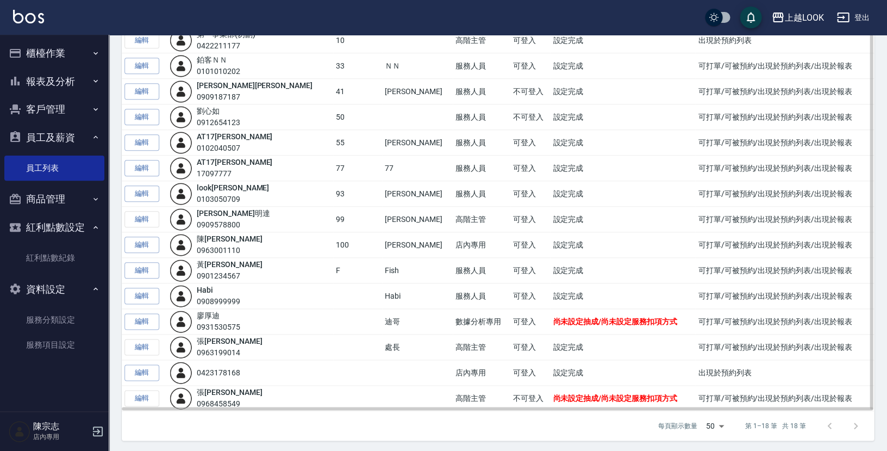
click at [149, 394] on td "編輯" at bounding box center [144, 399] width 45 height 26
click at [147, 397] on td "編輯" at bounding box center [144, 399] width 45 height 26
click at [140, 396] on td "編輯" at bounding box center [144, 399] width 45 height 26
click at [140, 395] on td "編輯" at bounding box center [144, 399] width 45 height 26
click at [207, 394] on div "張 浩榕 0968458549" at bounding box center [229, 398] width 65 height 23
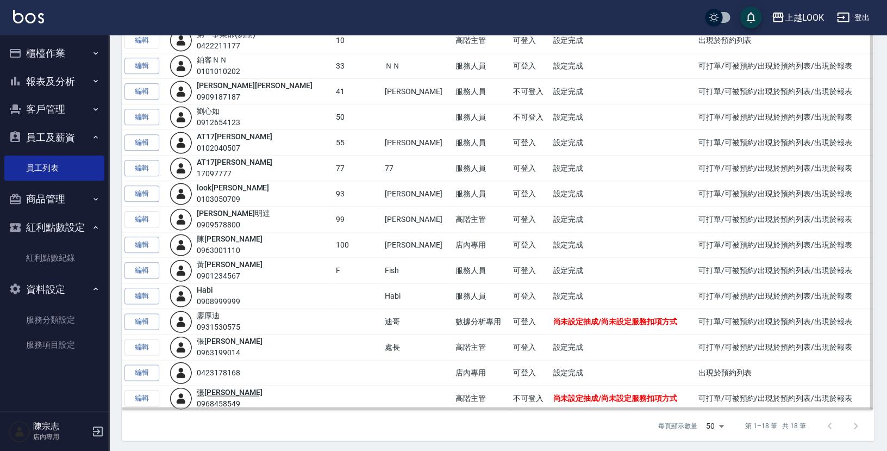
click at [212, 391] on link "張 浩榕" at bounding box center [229, 392] width 65 height 9
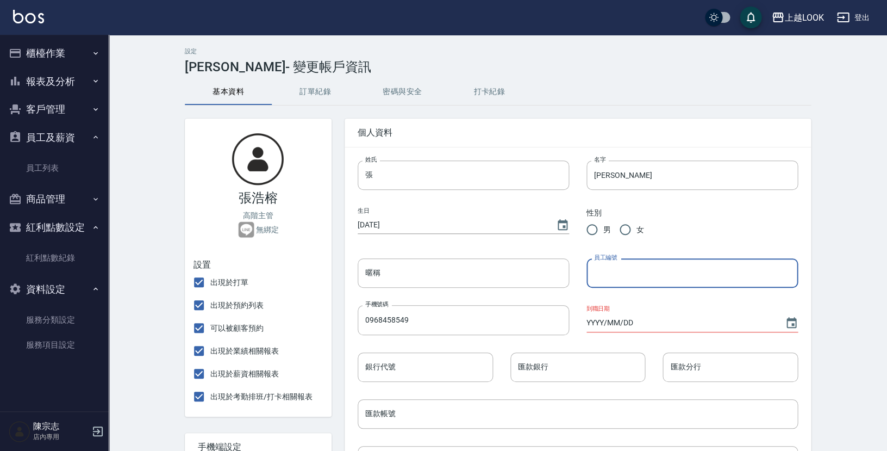
click at [650, 265] on input "員工編號" at bounding box center [693, 272] width 212 height 29
type input "2"
click at [845, 219] on div "設定 張浩榕 - 變更帳戶資訊 基本資料 訂單紀錄 密碼與安全 打卡紀錄 張浩榕 高階主管 無綁定 設置 出現於打單 出現於預約列表 可以被顧客預約 出現於…" at bounding box center [498, 451] width 779 height 832
click at [595, 324] on input "YYYY/MM/DD" at bounding box center [681, 323] width 188 height 18
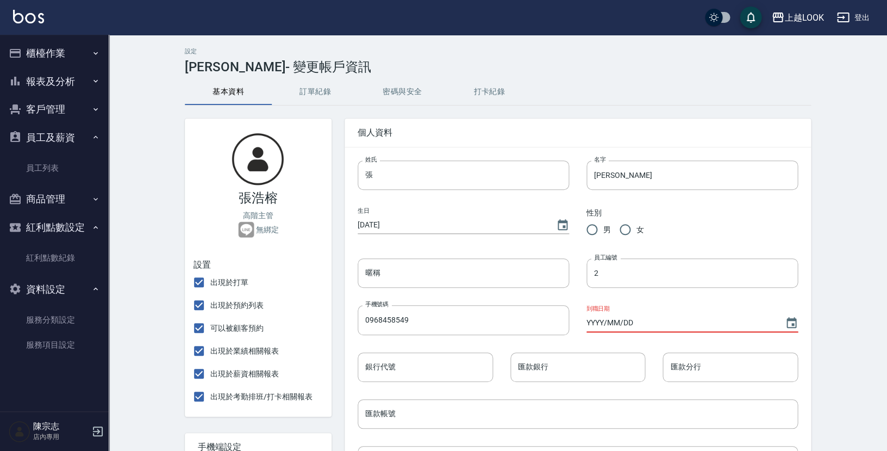
click at [595, 324] on input "YYYY/MM/DD" at bounding box center [681, 323] width 188 height 18
click at [594, 319] on input "1999/MM/DD" at bounding box center [681, 323] width 188 height 18
click at [590, 322] on input "1994/MM/DD" at bounding box center [681, 323] width 188 height 18
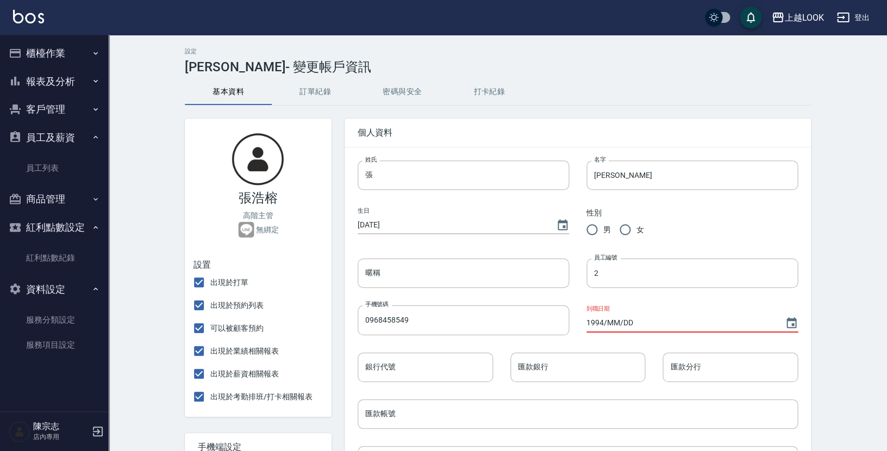
click at [590, 322] on input "1994/MM/DD" at bounding box center [681, 323] width 188 height 18
type input "2025/09/01"
click at [830, 262] on div "設定 張浩榕 - 變更帳戶資訊 基本資料 訂單紀錄 密碼與安全 打卡紀錄 張浩榕 高階主管 無綁定 設置 出現於打單 出現於預約列表 可以被顧客預約 出現於…" at bounding box center [498, 451] width 779 height 832
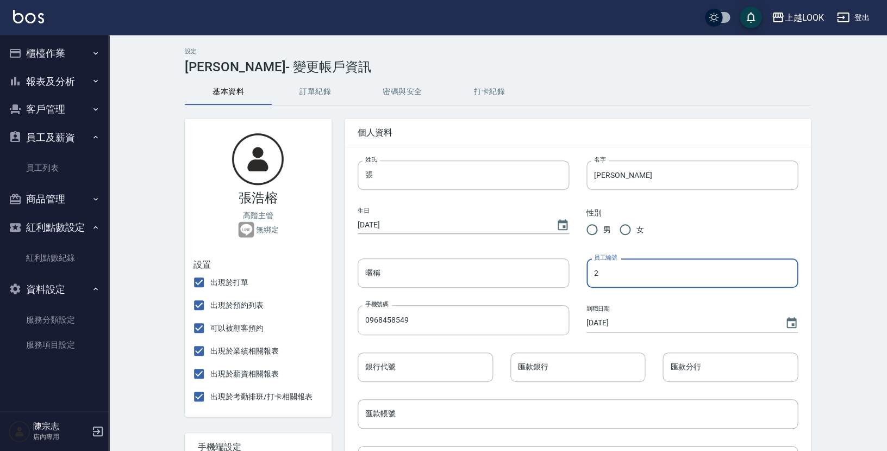
click at [612, 279] on input "2" at bounding box center [693, 272] width 212 height 29
click at [613, 279] on input "2" at bounding box center [693, 272] width 212 height 29
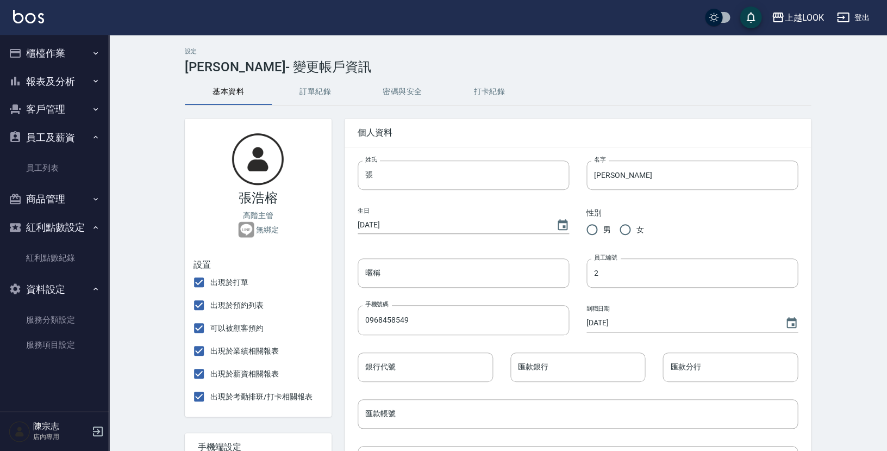
click at [853, 215] on div "設定 張浩榕 - 變更帳戶資訊 基本資料 訂單紀錄 密碼與安全 打卡紀錄 張浩榕 高階主管 無綁定 設置 出現於打單 出現於預約列表 可以被顧客預約 出現於…" at bounding box center [498, 451] width 779 height 832
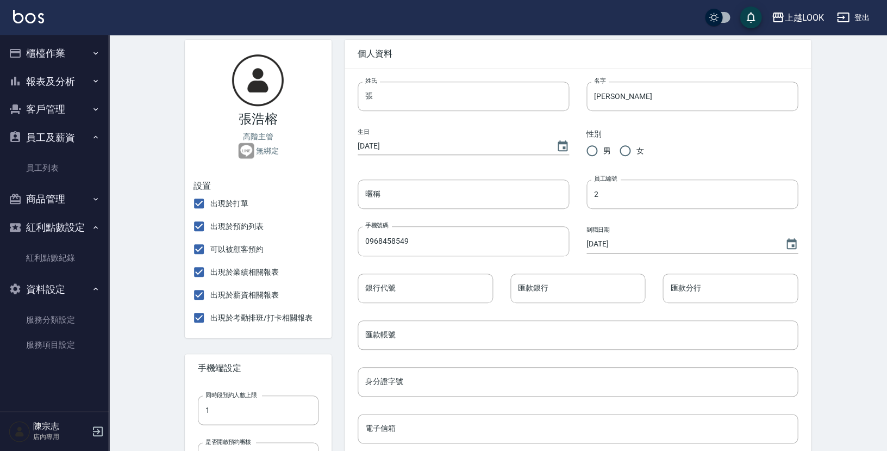
scroll to position [86, 0]
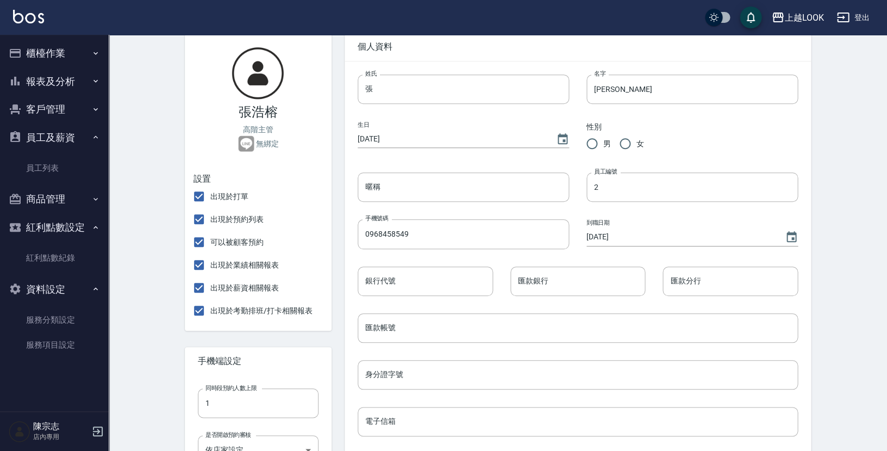
click at [589, 139] on input "男" at bounding box center [592, 143] width 23 height 23
radio input "true"
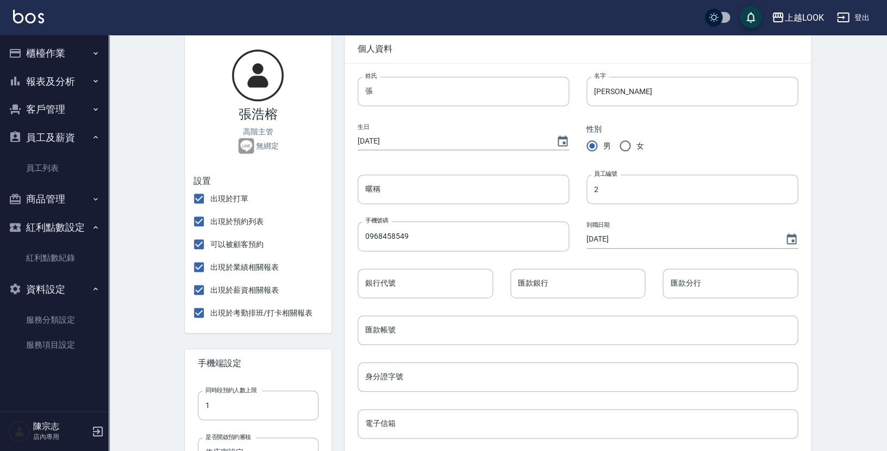
scroll to position [82, 0]
click at [262, 131] on p "高階主管" at bounding box center [258, 133] width 30 height 11
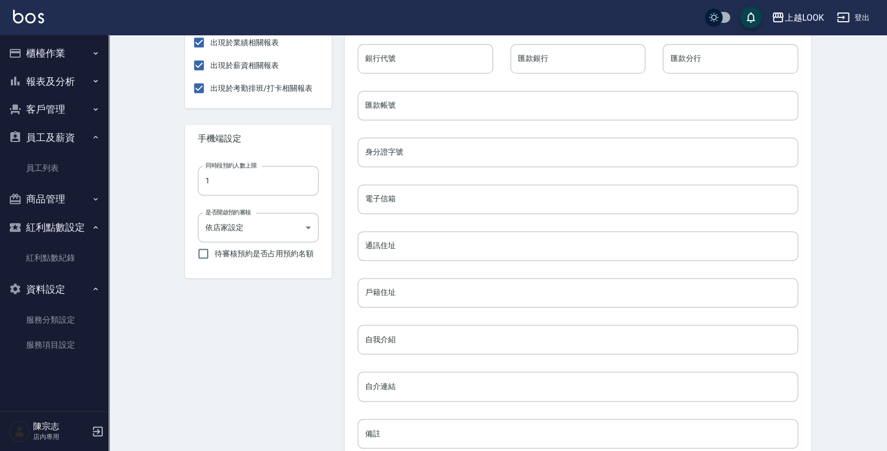
scroll to position [412, 0]
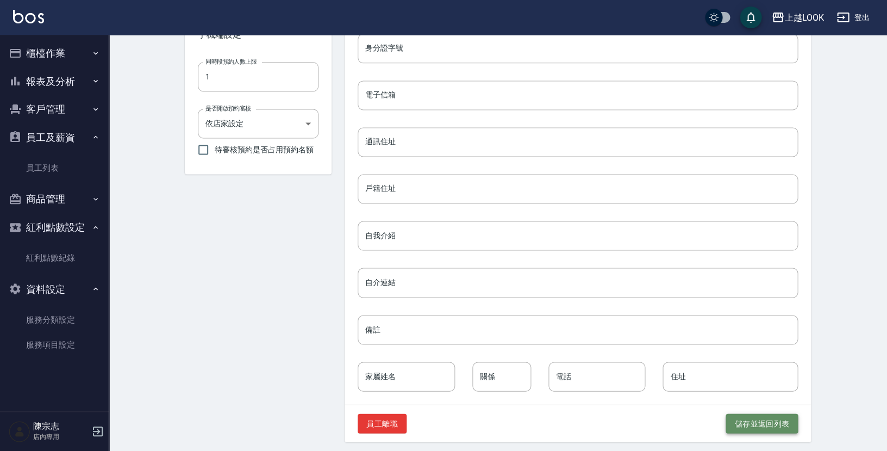
click at [777, 417] on button "儲存並返回列表" at bounding box center [762, 423] width 72 height 20
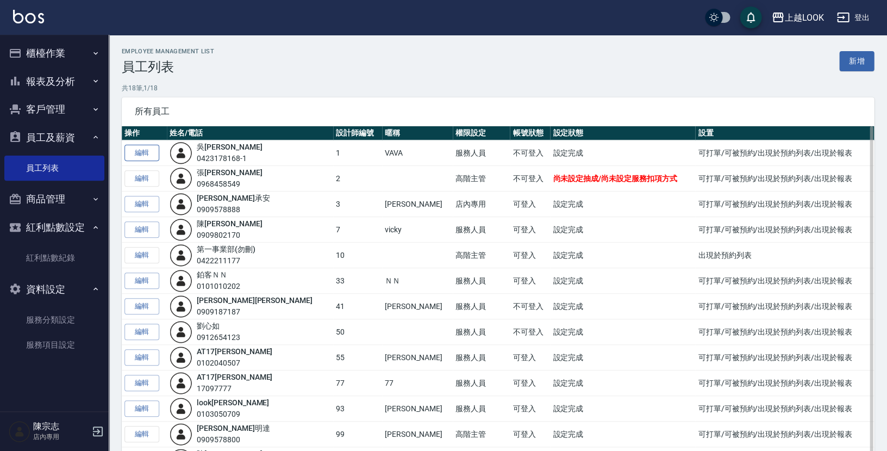
click at [148, 156] on link "編輯" at bounding box center [142, 153] width 35 height 17
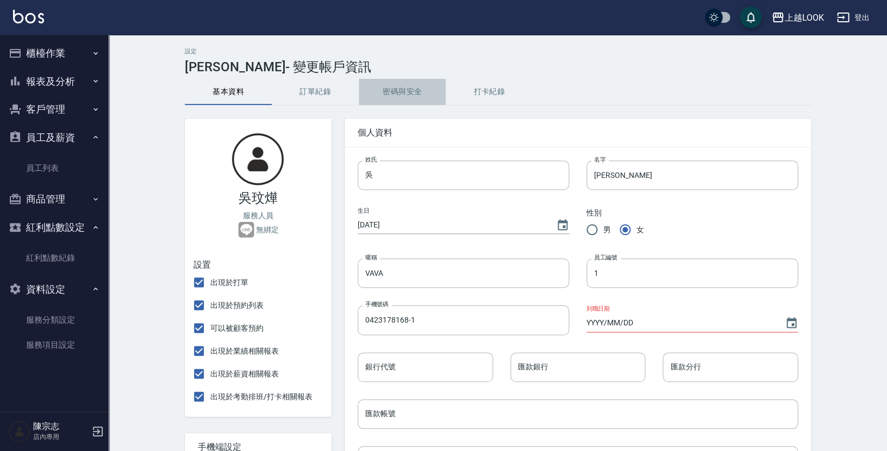
click at [401, 94] on button "密碼與安全" at bounding box center [402, 92] width 87 height 26
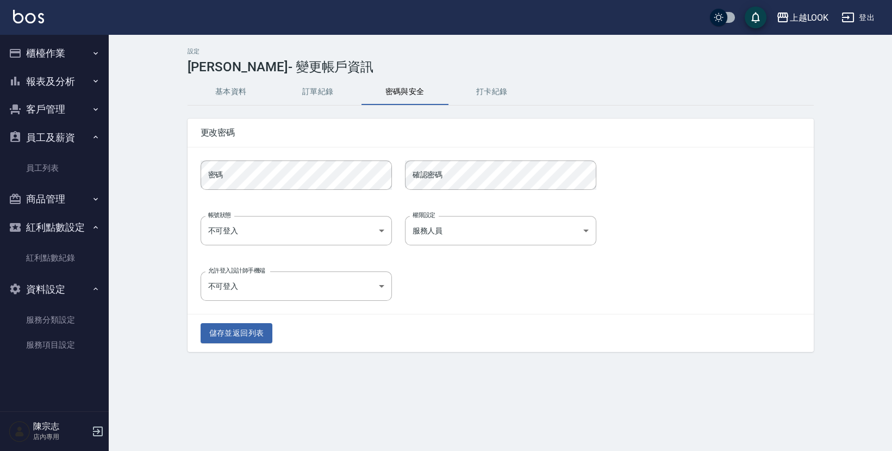
click at [489, 89] on button "打卡紀錄" at bounding box center [492, 92] width 87 height 26
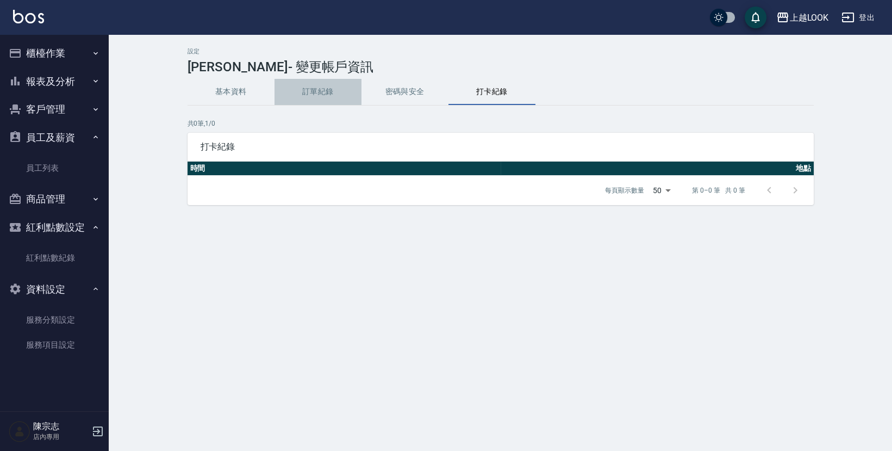
click at [331, 95] on button "訂單紀錄" at bounding box center [318, 92] width 87 height 26
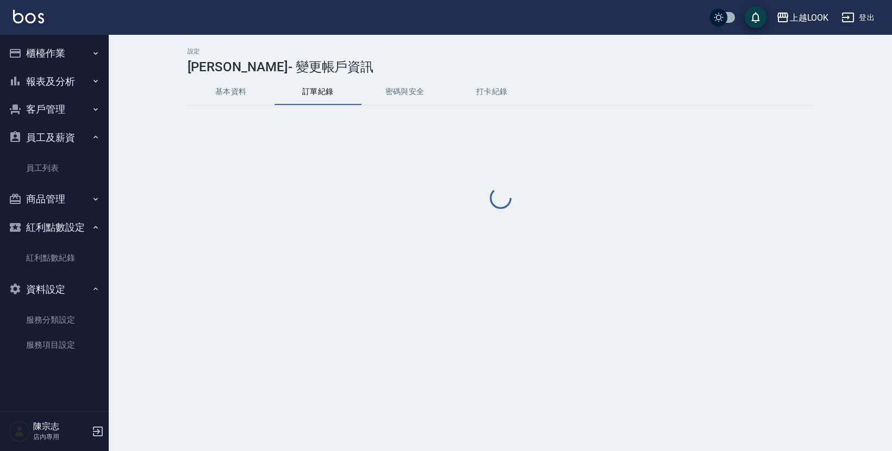
click at [235, 79] on button "基本資料" at bounding box center [231, 92] width 87 height 26
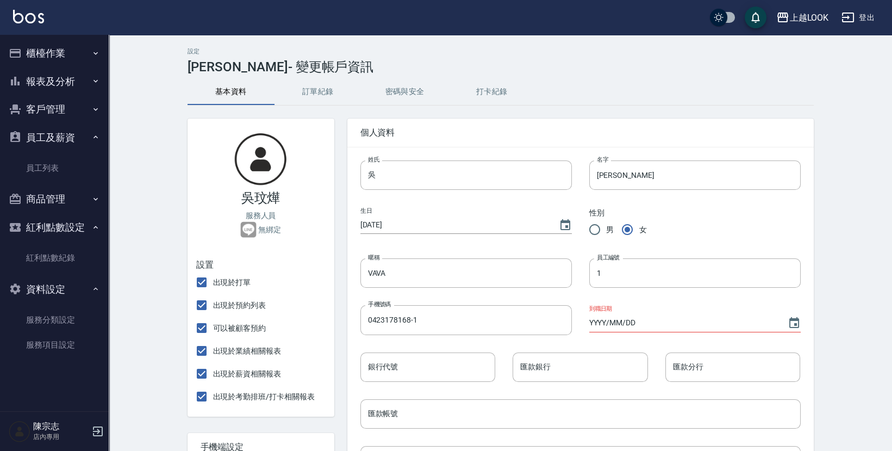
click at [232, 89] on button "基本資料" at bounding box center [231, 92] width 87 height 26
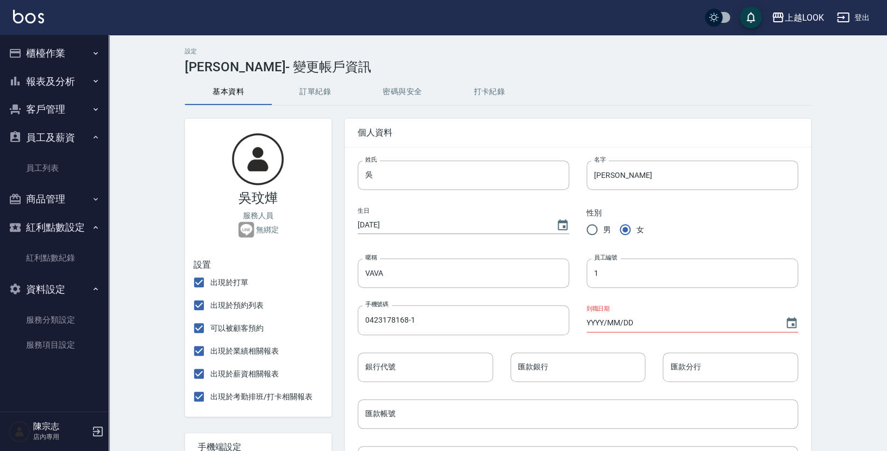
scroll to position [412, 0]
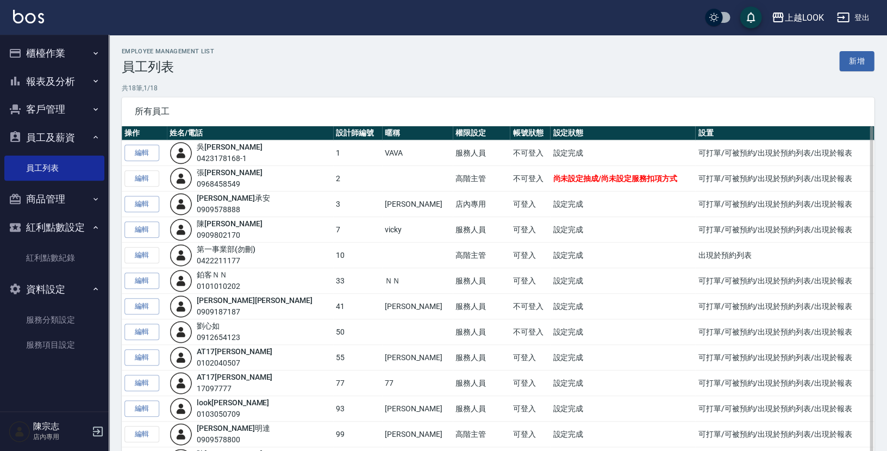
click at [148, 177] on td "編輯" at bounding box center [144, 179] width 45 height 26
click at [143, 178] on td "編輯" at bounding box center [144, 179] width 45 height 26
click at [221, 173] on link "張 浩榕" at bounding box center [229, 172] width 65 height 9
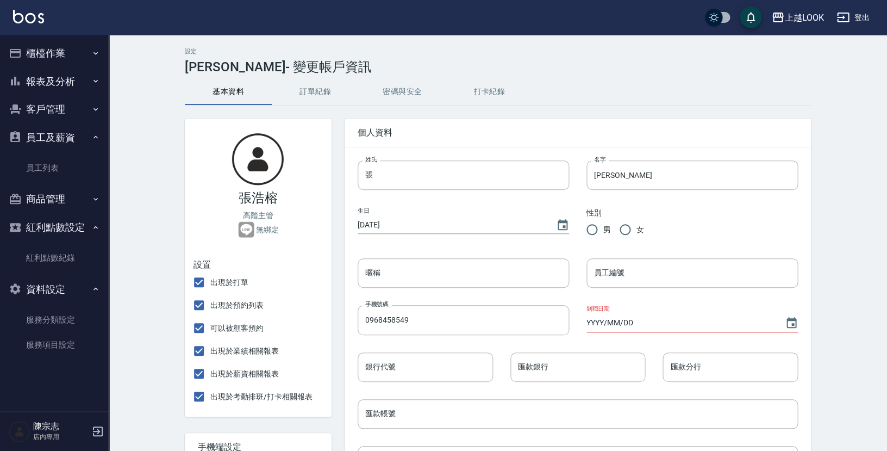
radio input "true"
type input "2"
type input "2025/09/01"
click at [405, 95] on button "密碼與安全" at bounding box center [402, 92] width 87 height 26
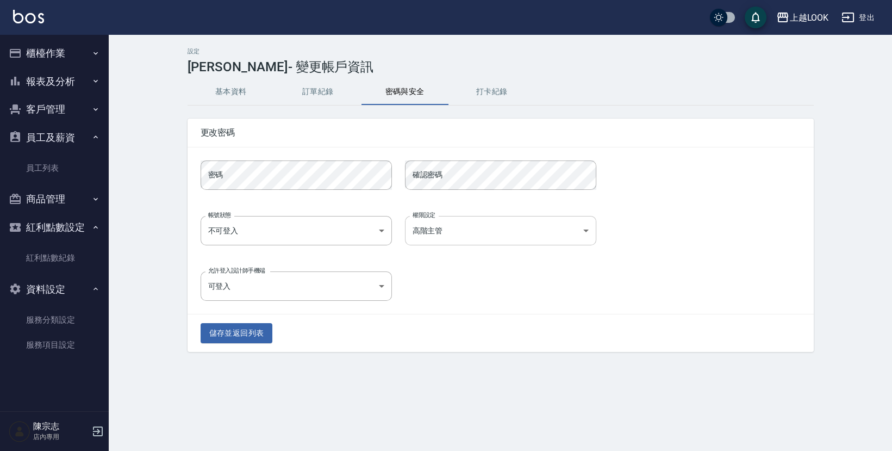
click at [582, 234] on body "上越LOOK 登出 櫃檯作業 打帳單 帳單列表 掛單列表 現金收支登錄 高階收支登錄 每日結帳 報表及分析 報表目錄 店家日報表 互助日報表 互助排行榜 設計…" at bounding box center [446, 225] width 892 height 451
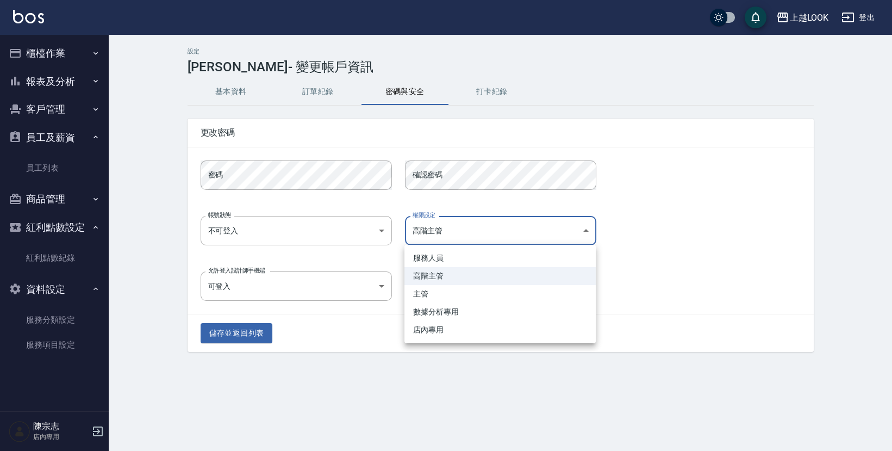
click at [467, 262] on li "服務人員" at bounding box center [500, 258] width 191 height 18
type input "2d353139-e572-405c-95b9-dd5ae7f9190d"
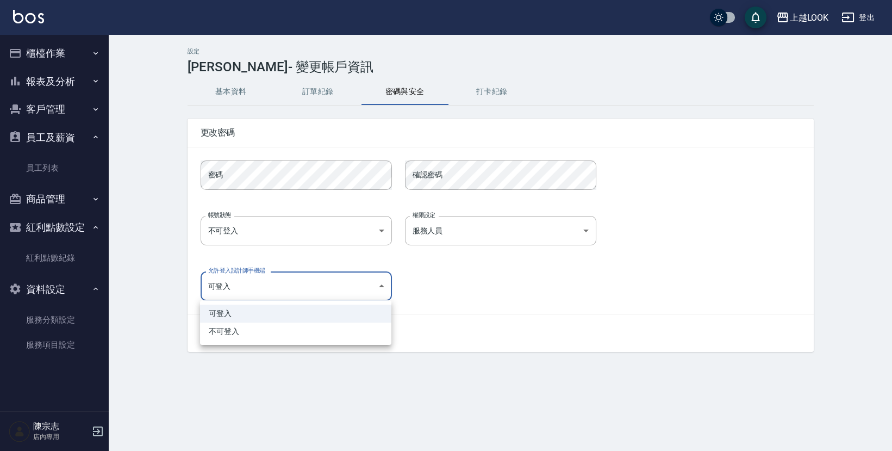
click at [383, 296] on body "上越LOOK 登出 櫃檯作業 打帳單 帳單列表 掛單列表 現金收支登錄 高階收支登錄 每日結帳 報表及分析 報表目錄 店家日報表 互助日報表 互助排行榜 設計…" at bounding box center [446, 225] width 892 height 451
click at [313, 326] on li "不可登入" at bounding box center [295, 331] width 191 height 18
type input "false"
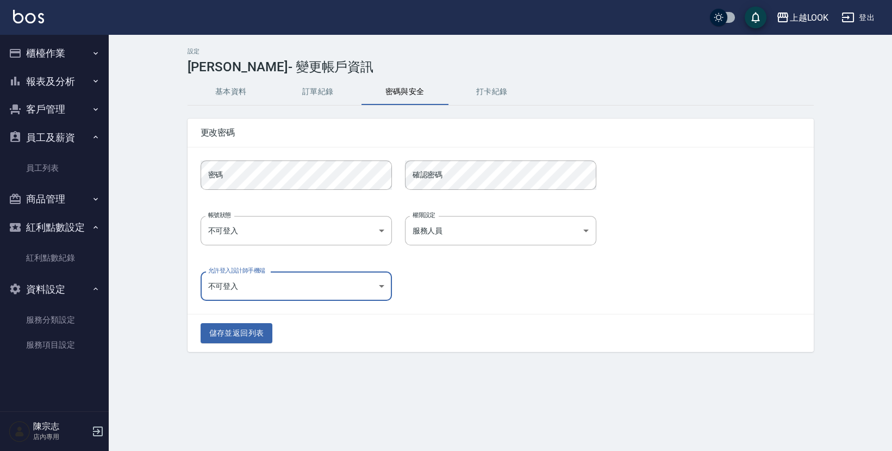
click at [496, 294] on div "允許登入設計師手機端 不可登入 false 允許登入設計師手機端" at bounding box center [494, 279] width 613 height 42
click at [384, 230] on body "上越LOOK 登出 櫃檯作業 打帳單 帳單列表 掛單列表 現金收支登錄 高階收支登錄 每日結帳 報表及分析 報表目錄 店家日報表 互助日報表 互助排行榜 設計…" at bounding box center [446, 225] width 892 height 451
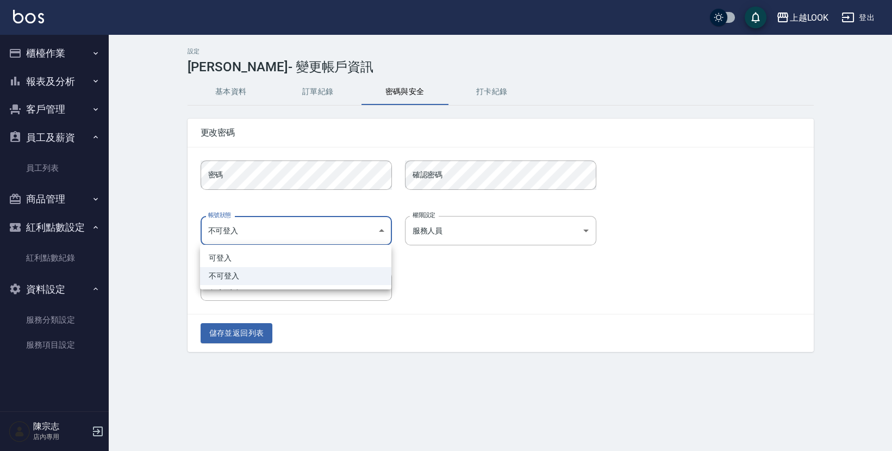
click at [548, 297] on div at bounding box center [446, 225] width 892 height 451
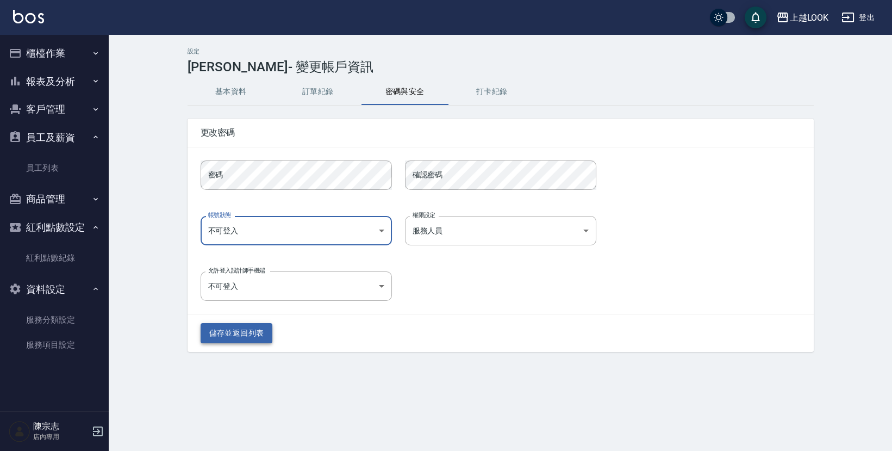
click at [243, 333] on button "儲存並返回列表" at bounding box center [237, 333] width 72 height 20
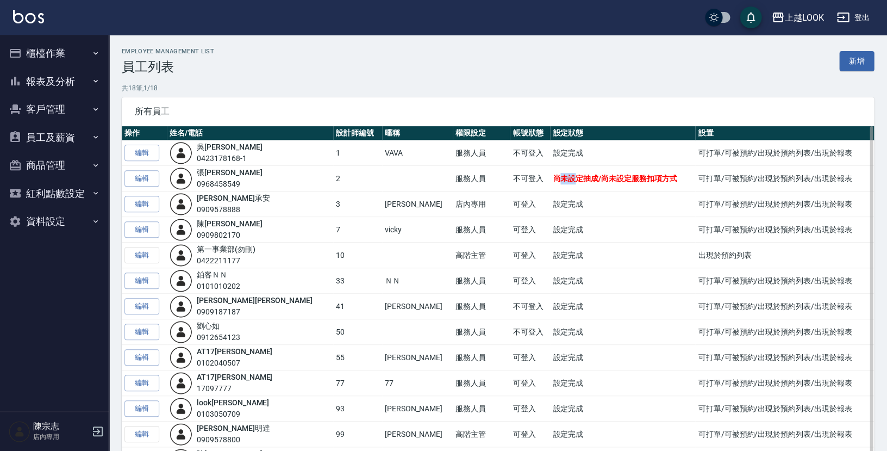
drag, startPoint x: 507, startPoint y: 177, endPoint x: 524, endPoint y: 177, distance: 16.9
click at [553, 177] on span "尚未設定抽成/尚未設定服務扣項方式" at bounding box center [615, 178] width 124 height 9
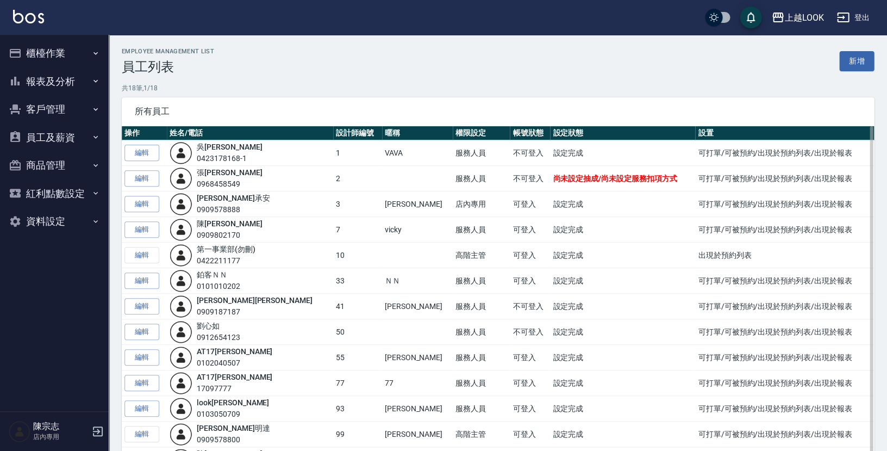
click at [553, 178] on span "尚未設定抽成/尚未設定服務扣項方式" at bounding box center [615, 178] width 124 height 9
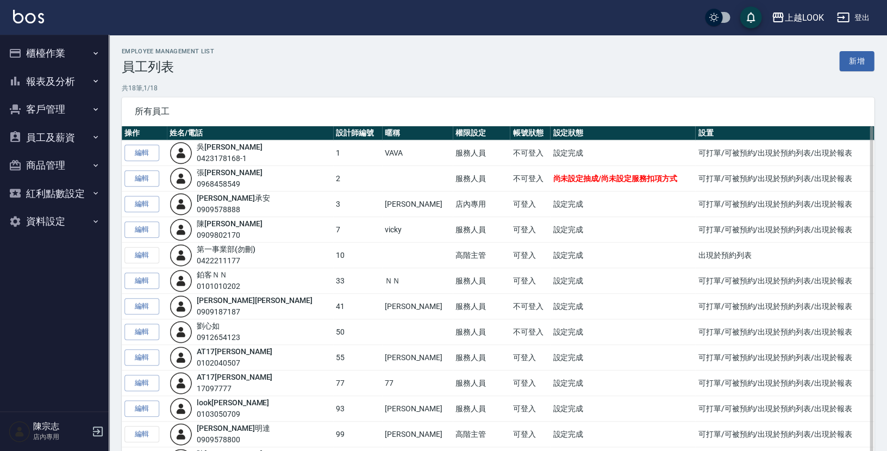
click at [550, 194] on td "設定完成" at bounding box center [622, 204] width 145 height 26
click at [553, 178] on span "尚未設定抽成/尚未設定服務扣項方式" at bounding box center [615, 178] width 124 height 9
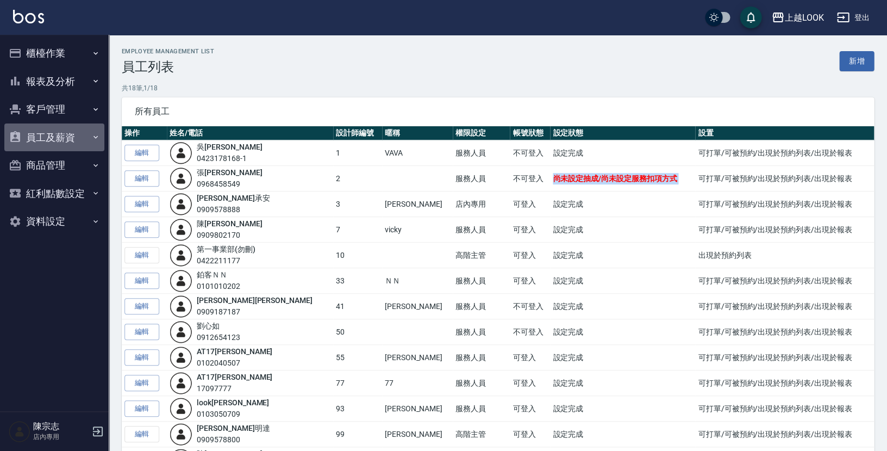
click at [58, 140] on button "員工及薪資" at bounding box center [54, 137] width 100 height 28
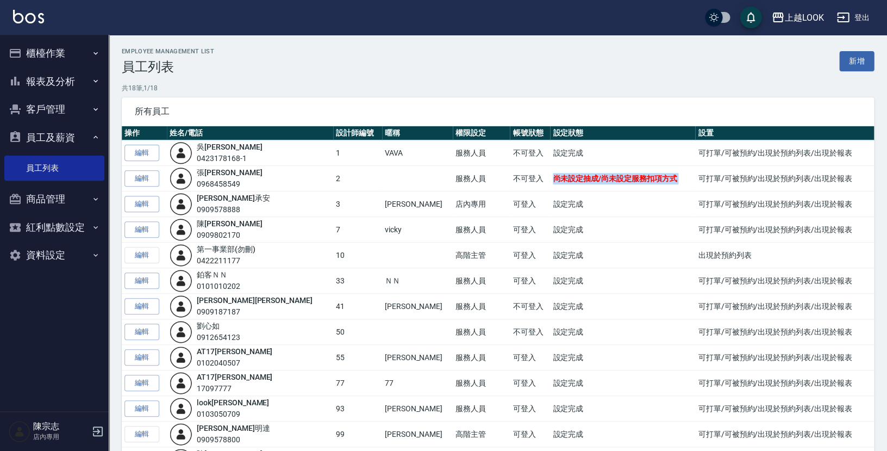
click at [79, 141] on button "員工及薪資" at bounding box center [54, 137] width 100 height 28
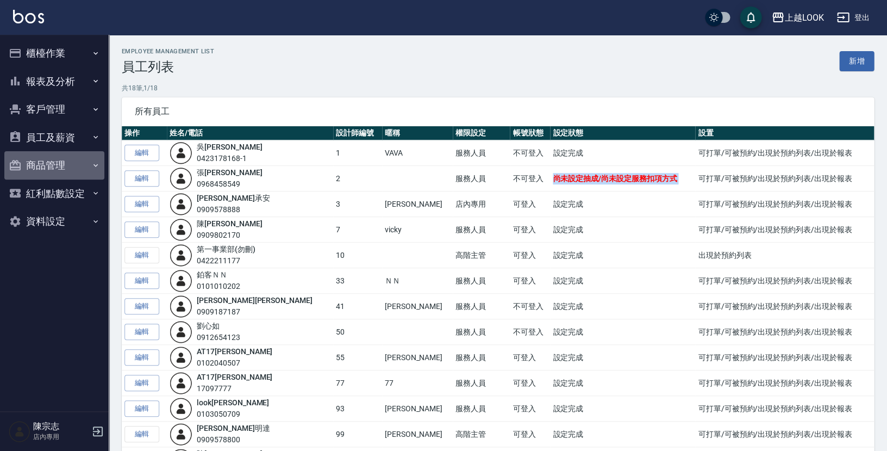
click at [83, 161] on button "商品管理" at bounding box center [54, 165] width 100 height 28
click at [59, 166] on button "商品管理" at bounding box center [54, 165] width 100 height 28
click at [73, 199] on button "紅利點數設定" at bounding box center [54, 193] width 100 height 28
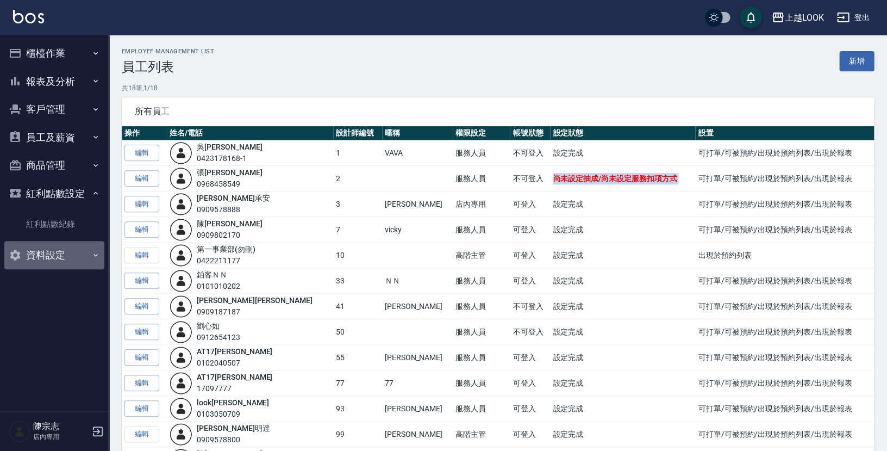
click at [55, 258] on button "資料設定" at bounding box center [54, 255] width 100 height 28
click at [52, 257] on button "資料設定" at bounding box center [54, 255] width 100 height 28
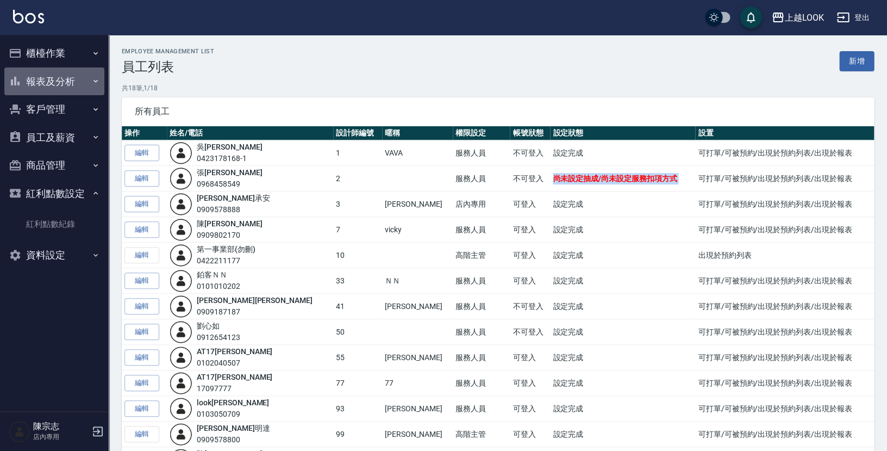
click at [53, 85] on button "報表及分析" at bounding box center [54, 81] width 100 height 28
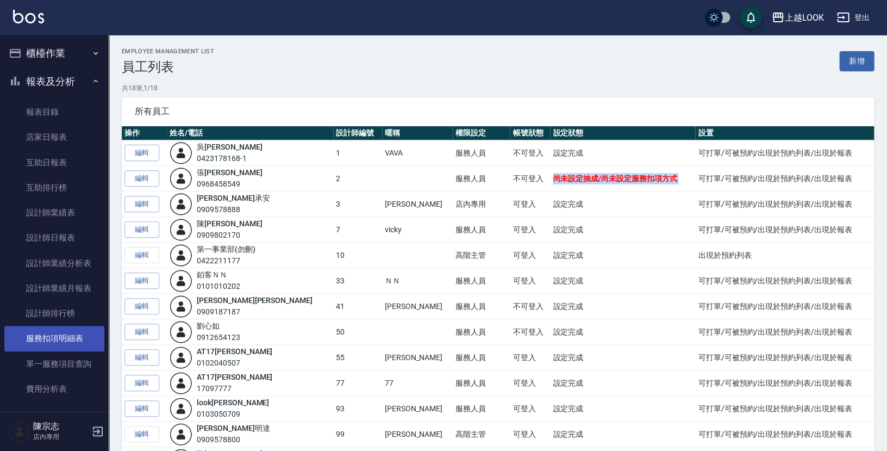
scroll to position [174, 0]
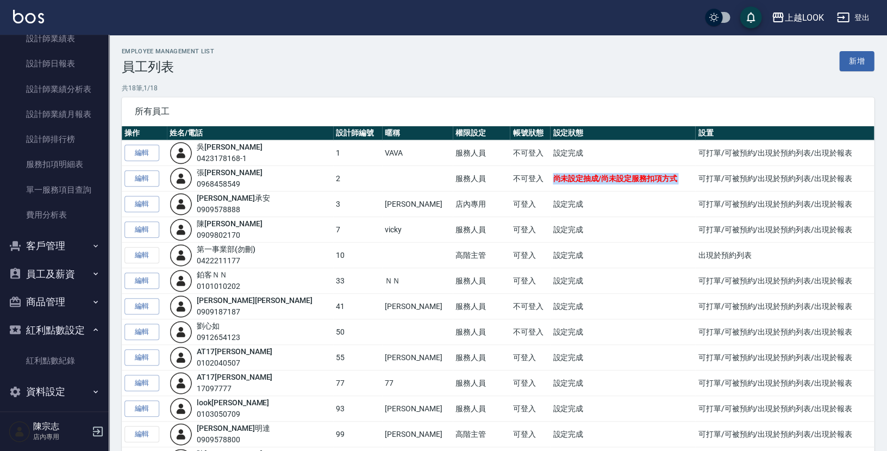
click at [61, 237] on button "客戶管理" at bounding box center [54, 246] width 100 height 28
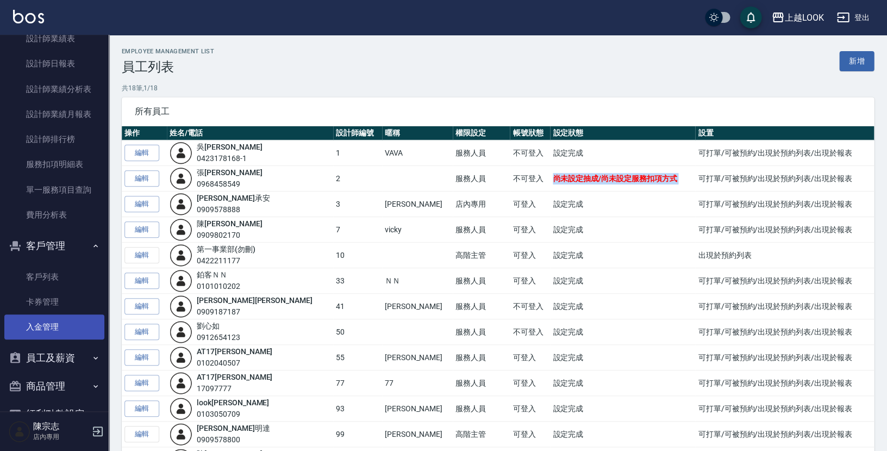
scroll to position [176, 0]
click at [64, 342] on button "員工及薪資" at bounding box center [54, 356] width 100 height 28
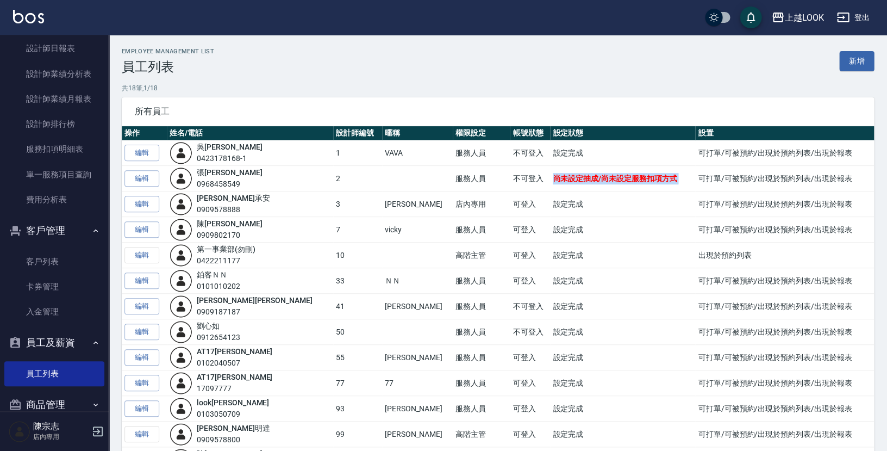
scroll to position [266, 0]
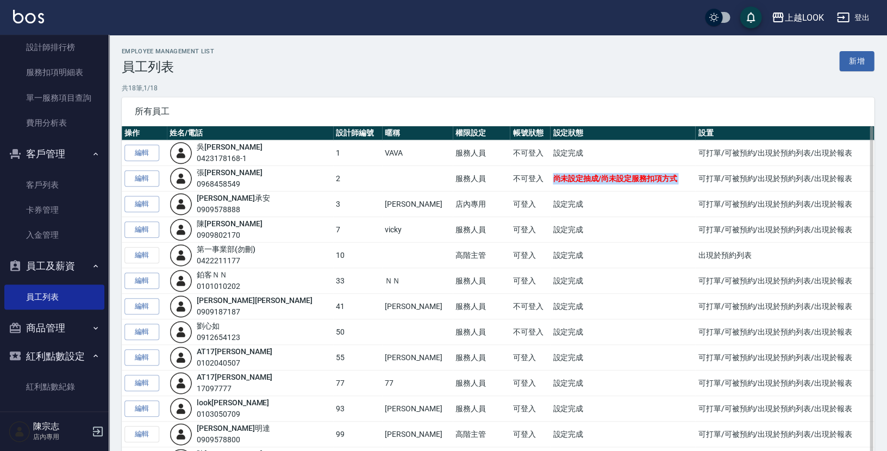
click at [553, 180] on span "尚未設定抽成/尚未設定服務扣項方式" at bounding box center [615, 178] width 124 height 9
click at [219, 145] on link "吳 玟燁" at bounding box center [229, 146] width 65 height 9
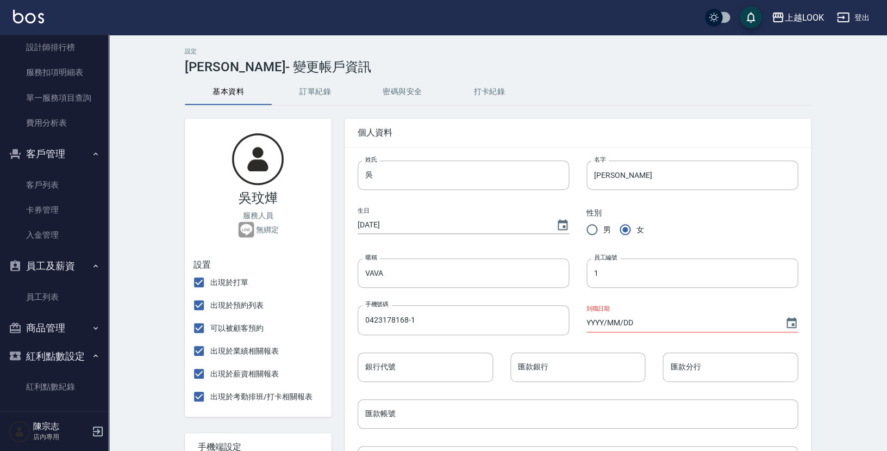
click at [498, 92] on button "打卡紀錄" at bounding box center [489, 92] width 87 height 26
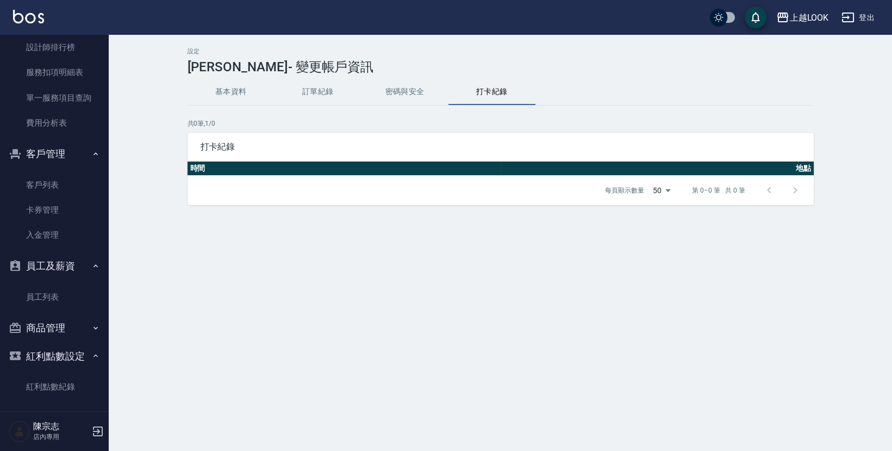
click at [407, 90] on button "密碼與安全" at bounding box center [405, 92] width 87 height 26
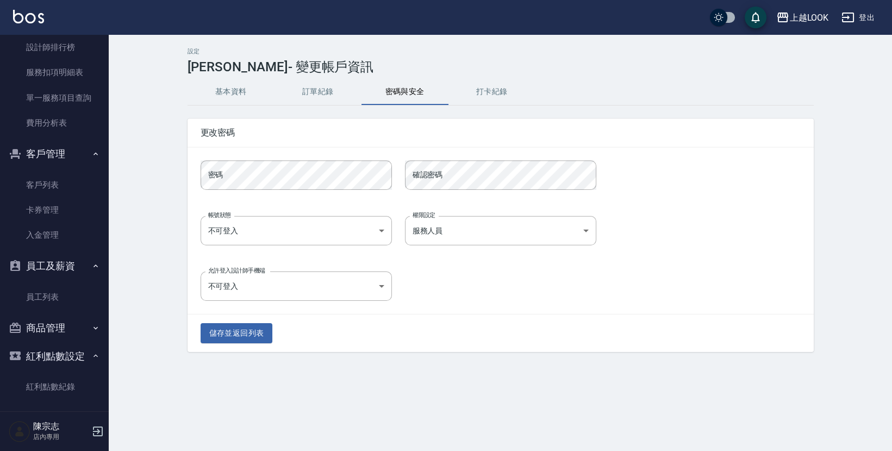
click at [330, 91] on button "訂單紀錄" at bounding box center [318, 92] width 87 height 26
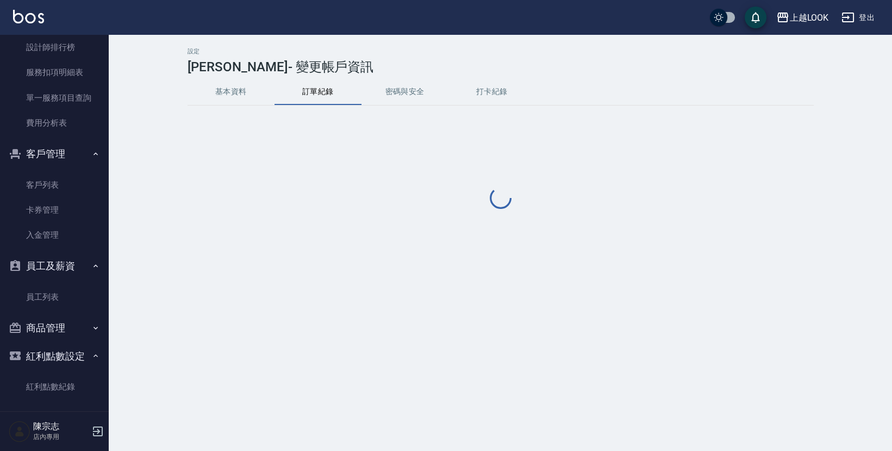
click at [226, 101] on button "基本資料" at bounding box center [231, 92] width 87 height 26
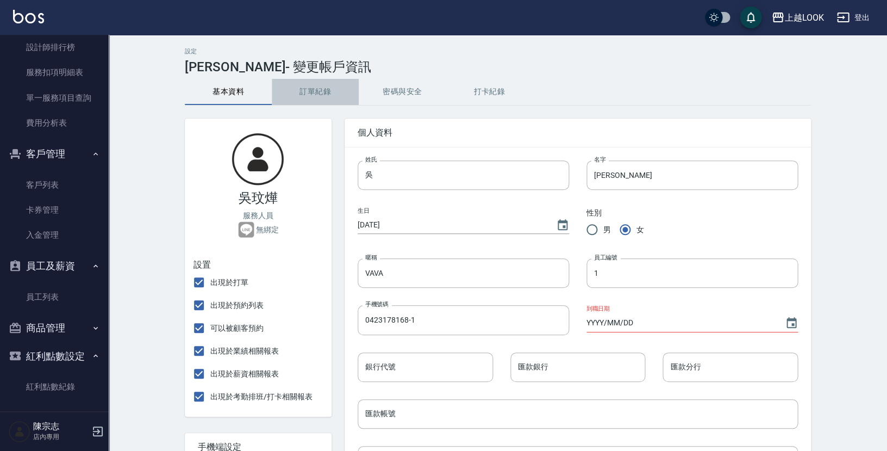
click at [310, 94] on button "訂單紀錄" at bounding box center [315, 92] width 87 height 26
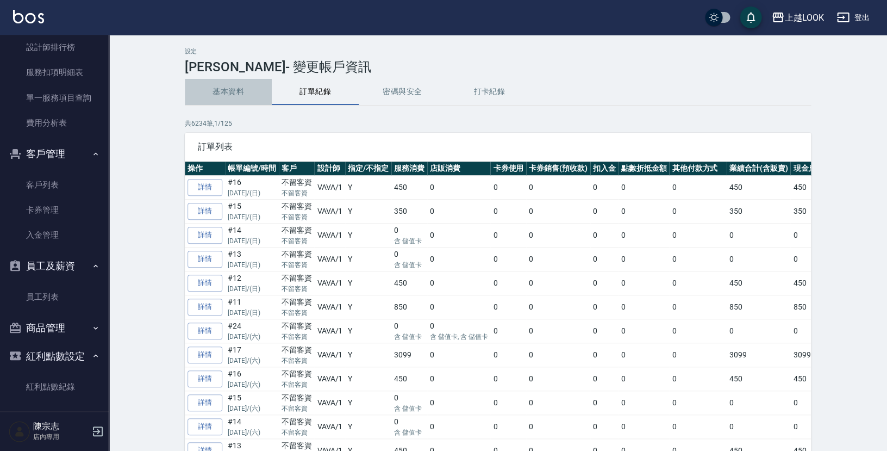
click at [230, 98] on button "基本資料" at bounding box center [228, 92] width 87 height 26
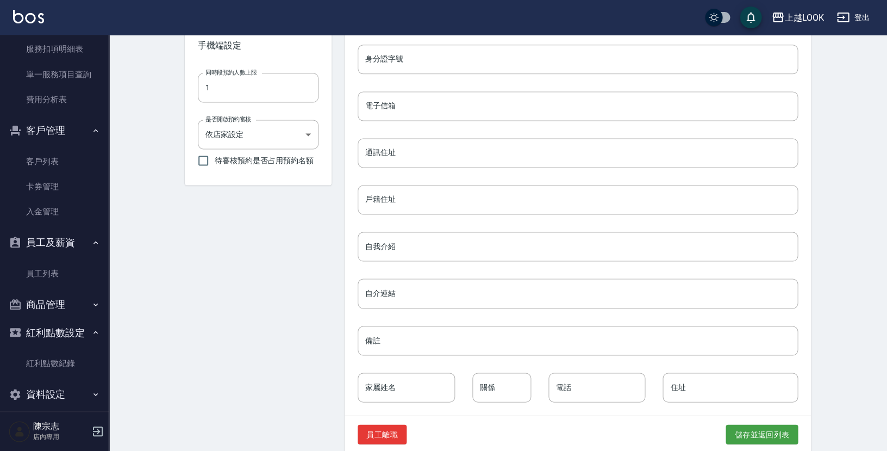
scroll to position [412, 0]
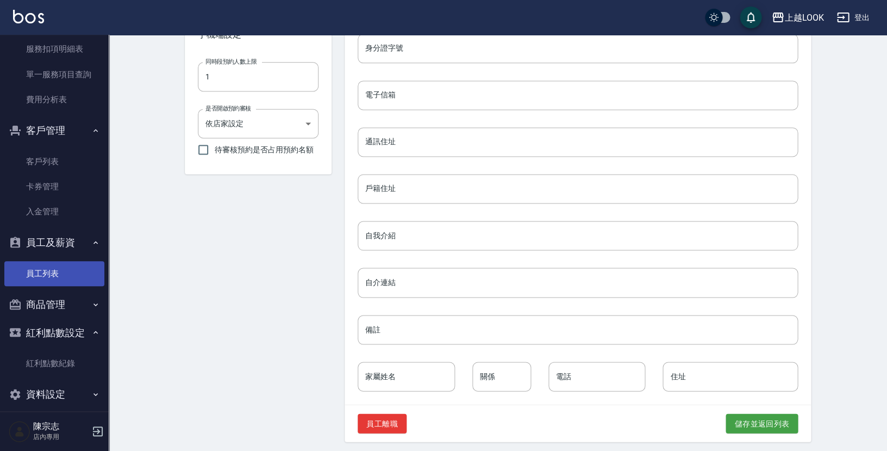
click at [58, 268] on link "員工列表" at bounding box center [54, 273] width 100 height 25
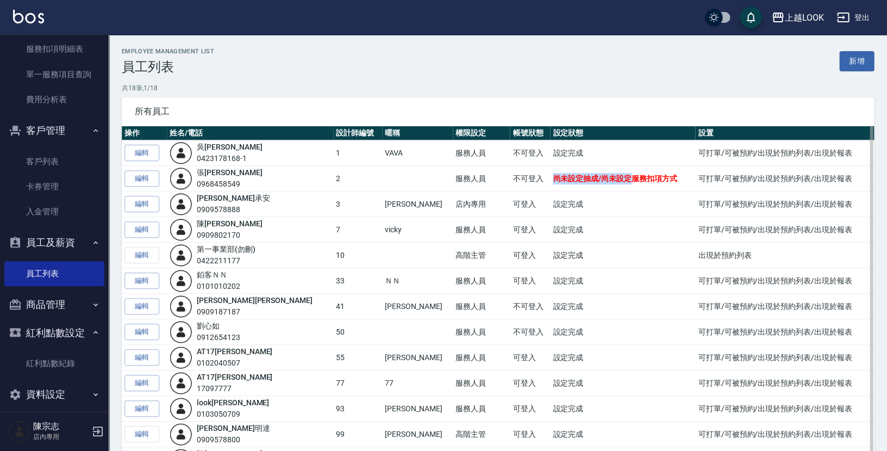
drag, startPoint x: 504, startPoint y: 174, endPoint x: 579, endPoint y: 177, distance: 75.1
click at [579, 177] on span "尚未設定抽成/尚未設定服務扣項方式" at bounding box center [615, 178] width 124 height 9
click at [580, 177] on span "尚未設定抽成/尚未設定服務扣項方式" at bounding box center [615, 178] width 124 height 9
click at [553, 178] on span "尚未設定抽成/尚未設定服務扣項方式" at bounding box center [615, 178] width 124 height 9
click at [612, 179] on span "尚未設定抽成/尚未設定服務扣項方式" at bounding box center [615, 178] width 124 height 9
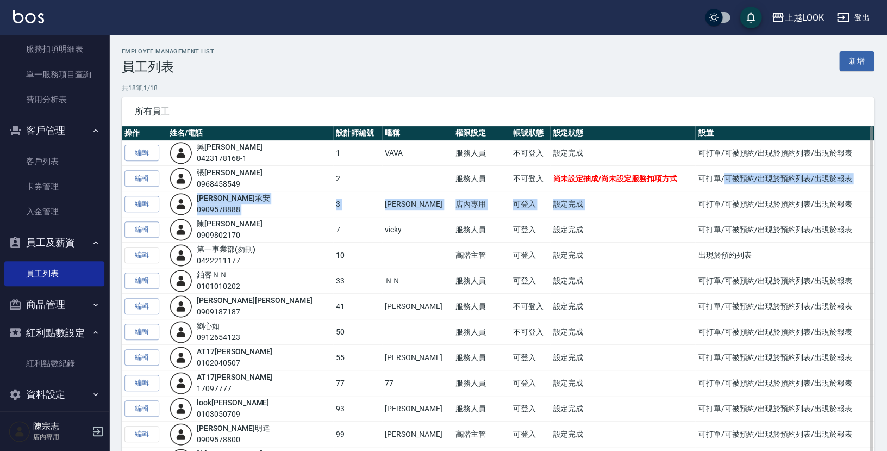
click at [726, 190] on tbody "編輯 吳 玟燁 0423178168-1 1 VAVA 服務人員 不可登入 設定完成 可打單/可被預約/出現於預約列表/出現於報表 編輯 張 浩榕 09684…" at bounding box center [498, 370] width 753 height 460
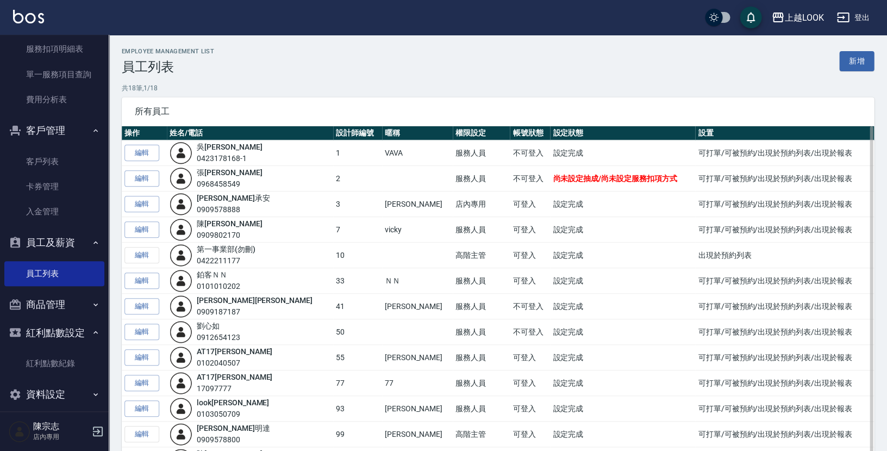
drag, startPoint x: 744, startPoint y: 189, endPoint x: 750, endPoint y: 189, distance: 6.0
click at [749, 189] on td "可打單/可被預約/出現於預約列表/出現於報表" at bounding box center [784, 179] width 179 height 26
click at [754, 187] on td "可打單/可被預約/出現於預約列表/出現於報表" at bounding box center [784, 179] width 179 height 26
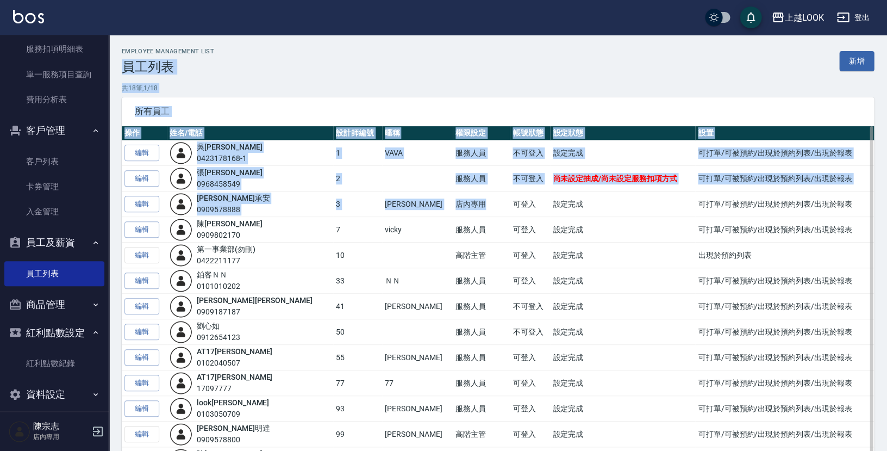
drag, startPoint x: 125, startPoint y: 64, endPoint x: 442, endPoint y: 213, distance: 350.3
click at [442, 213] on div "Employee Management List 員工列表 新增 共 18 筆, 1 / 18 所有員工 操作 姓名/電話 設計師編號 暱稱 權限設定 帳號狀…" at bounding box center [498, 339] width 779 height 608
click at [453, 214] on td "店內專用" at bounding box center [481, 204] width 57 height 26
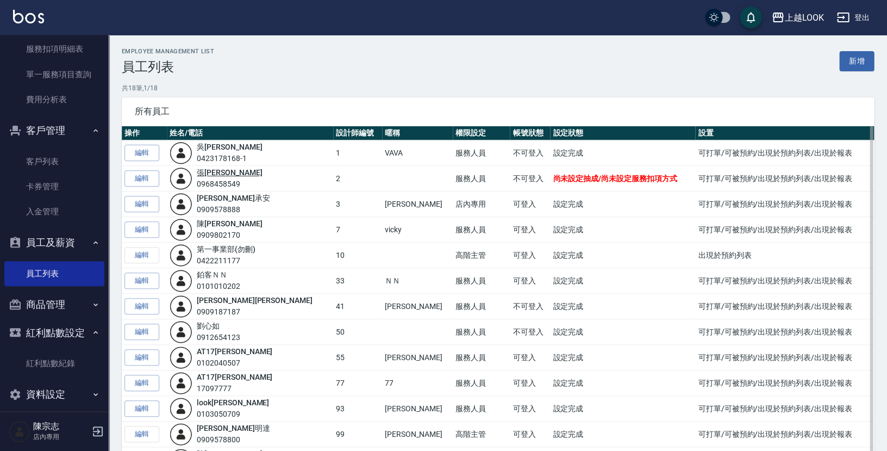
click at [221, 172] on link "張 浩榕" at bounding box center [229, 172] width 65 height 9
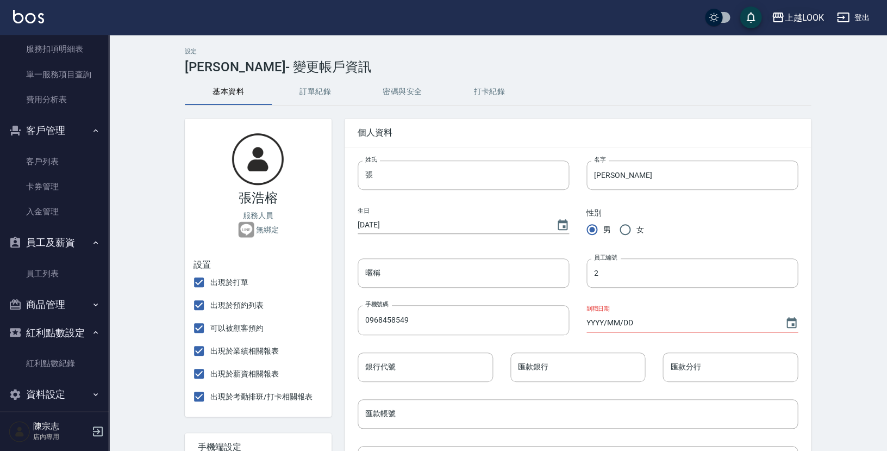
click at [806, 18] on div "上越LOOK" at bounding box center [804, 18] width 39 height 14
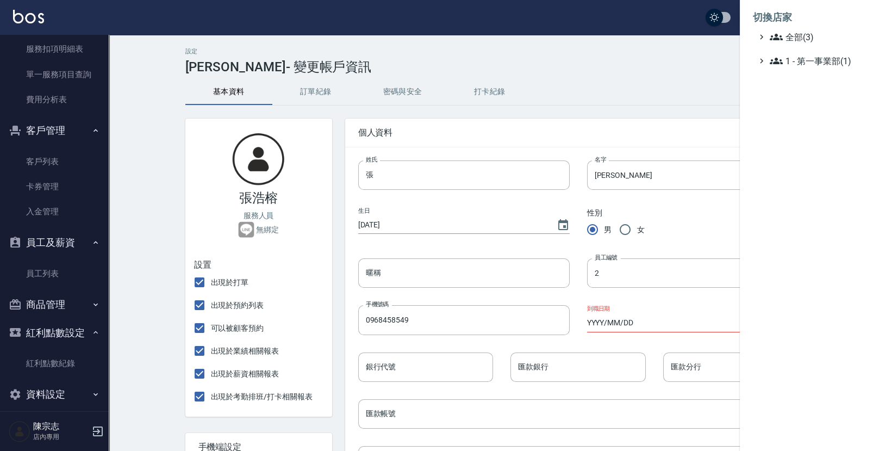
click at [703, 43] on div at bounding box center [446, 225] width 892 height 451
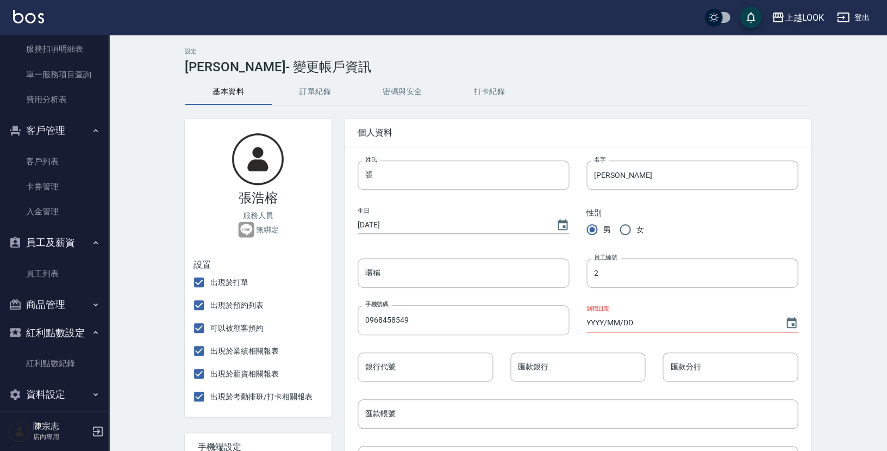
click at [816, 16] on div "上越LOOK" at bounding box center [804, 18] width 39 height 14
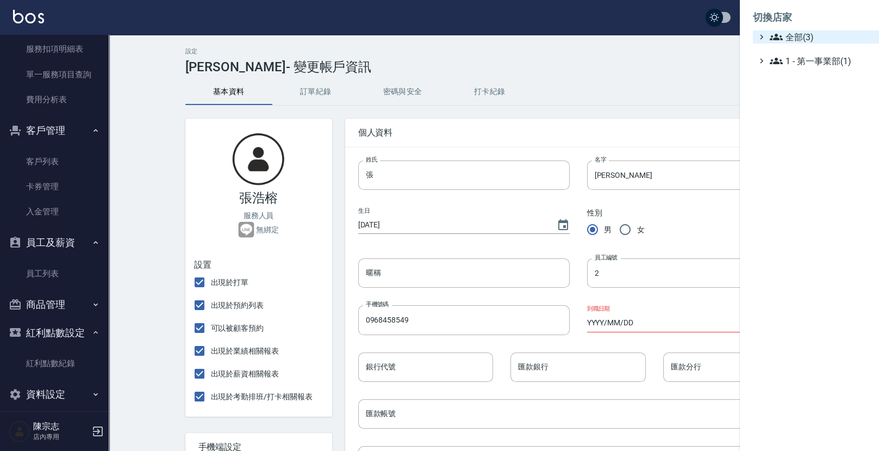
click at [805, 30] on span "全部(3)" at bounding box center [822, 36] width 105 height 13
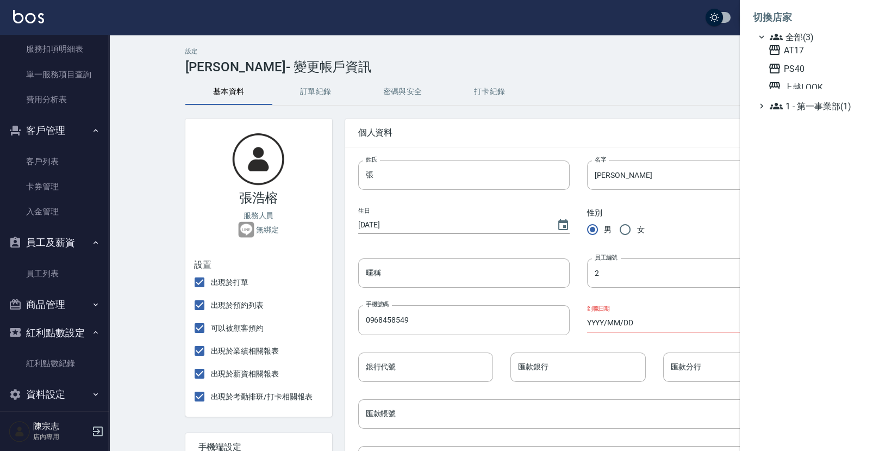
click at [714, 54] on div at bounding box center [446, 225] width 892 height 451
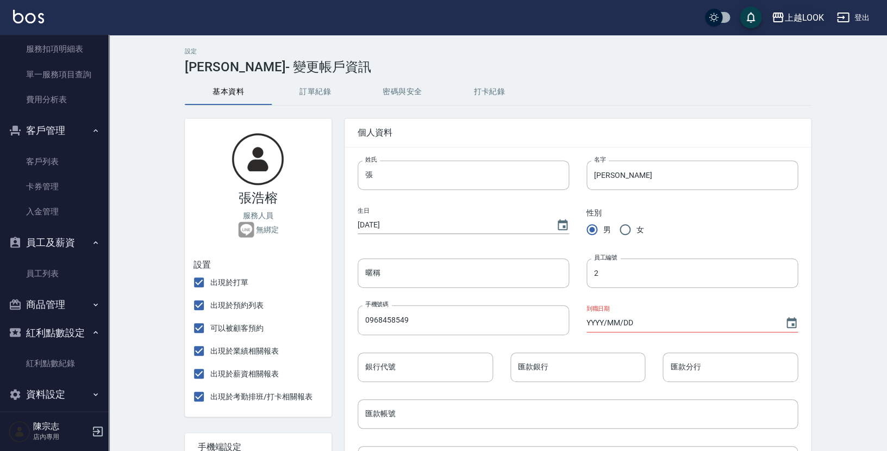
click at [816, 16] on div "上越LOOK" at bounding box center [804, 18] width 39 height 14
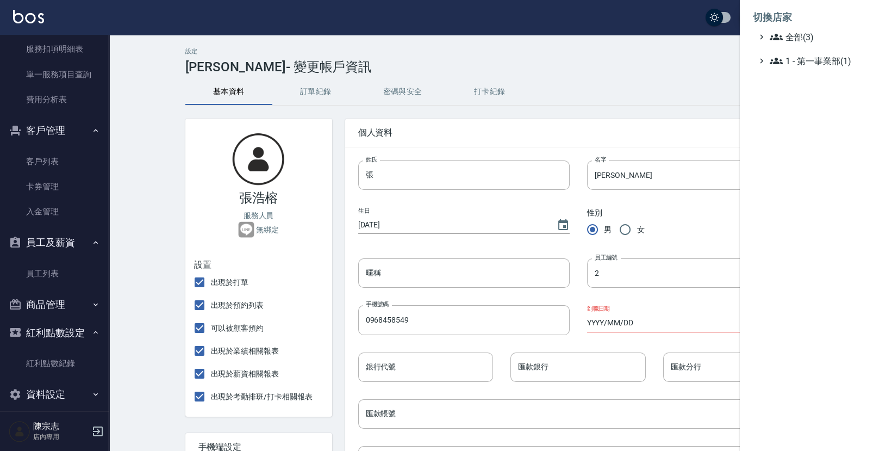
click at [651, 77] on div at bounding box center [446, 225] width 892 height 451
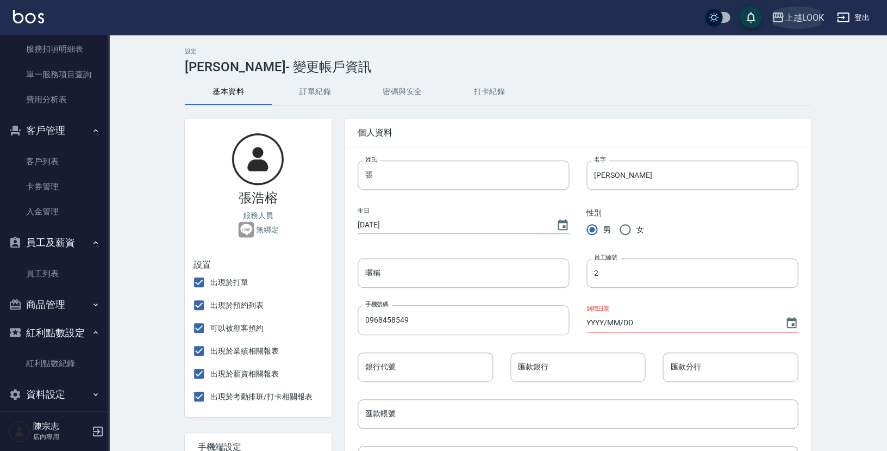
click at [791, 23] on div "上越LOOK" at bounding box center [804, 18] width 39 height 14
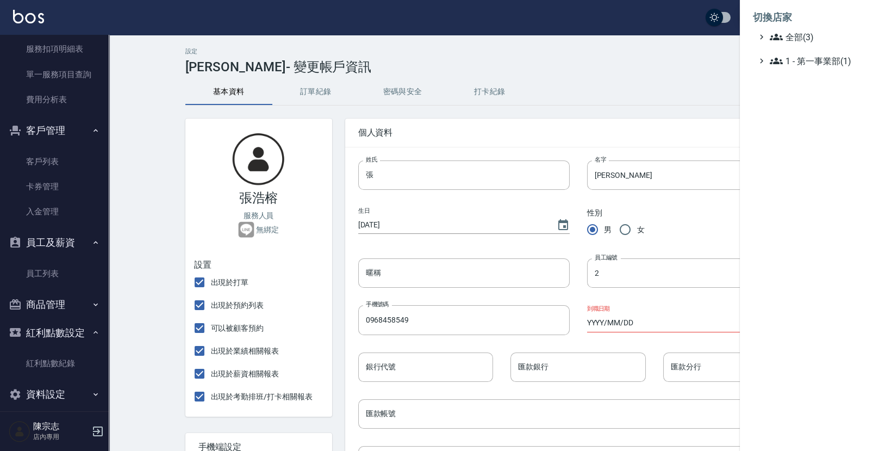
click at [630, 70] on div at bounding box center [446, 225] width 892 height 451
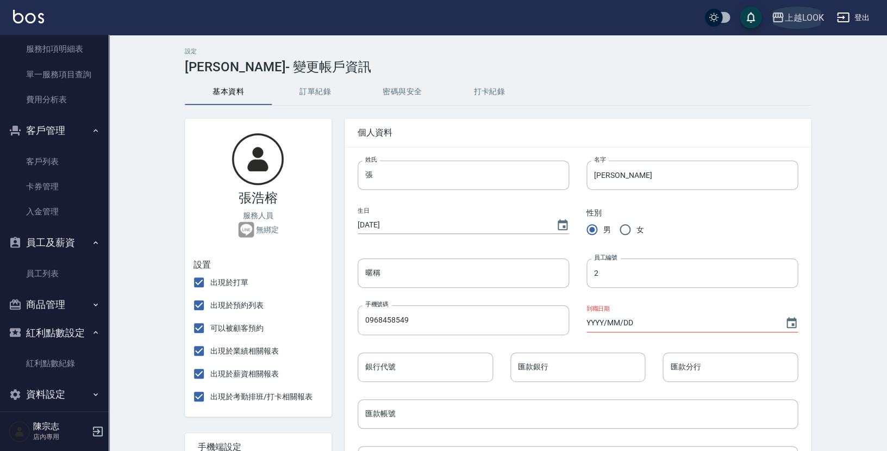
click at [794, 26] on button "上越LOOK" at bounding box center [797, 18] width 61 height 22
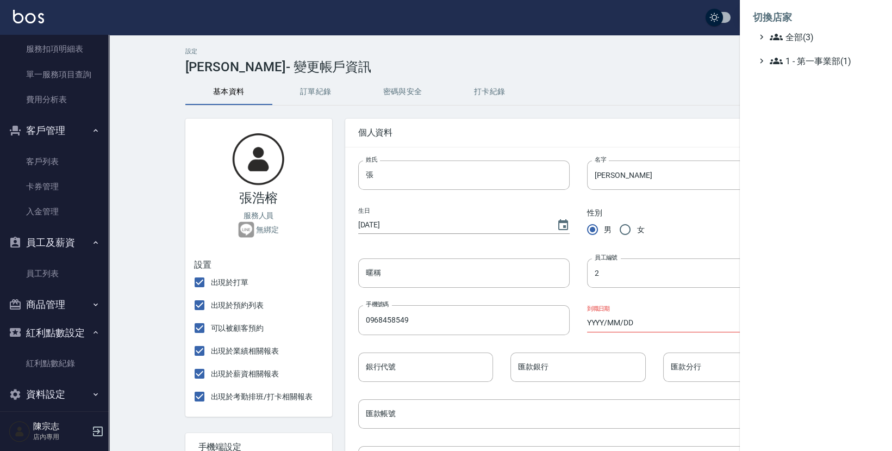
click at [713, 47] on div at bounding box center [446, 225] width 892 height 451
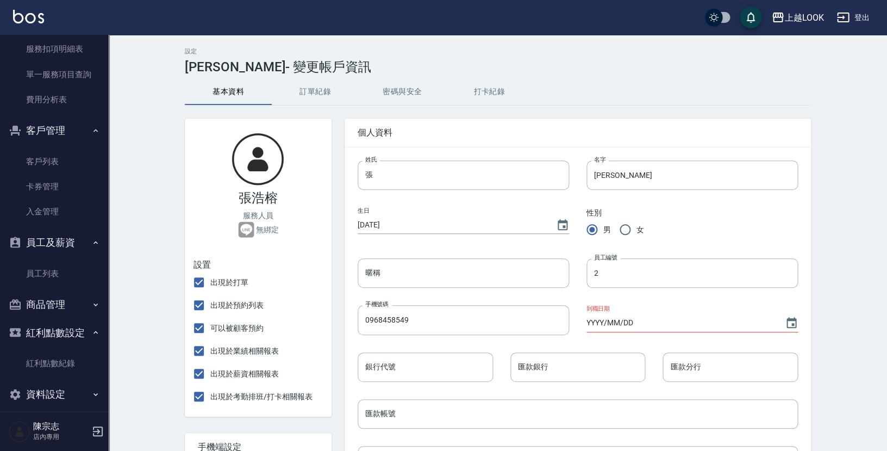
click at [619, 83] on div "基本資料 訂單紀錄 密碼與安全 打卡紀錄" at bounding box center [498, 92] width 626 height 26
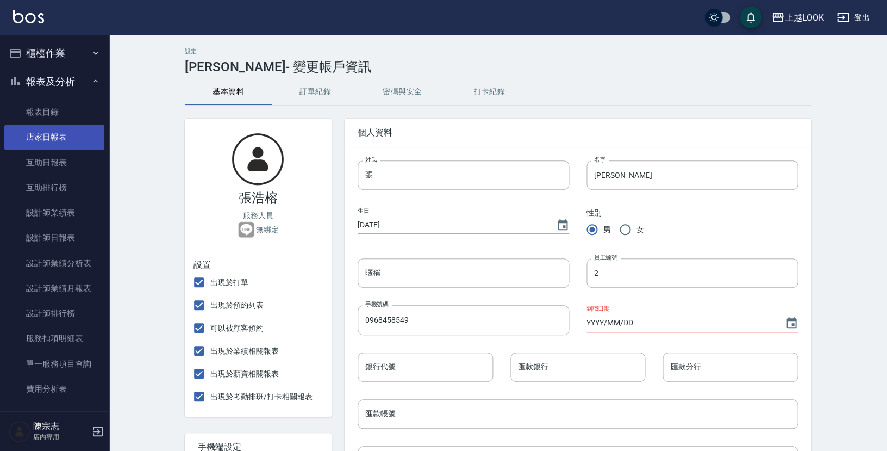
click at [53, 134] on link "店家日報表" at bounding box center [54, 137] width 100 height 25
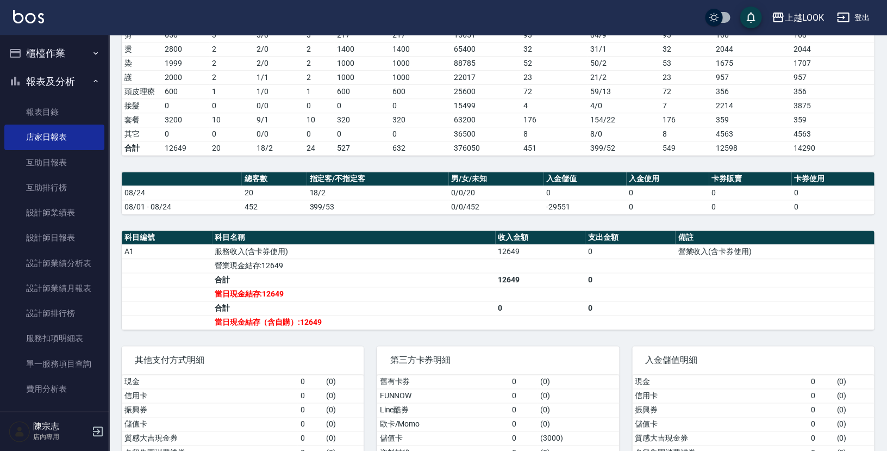
scroll to position [234, 0]
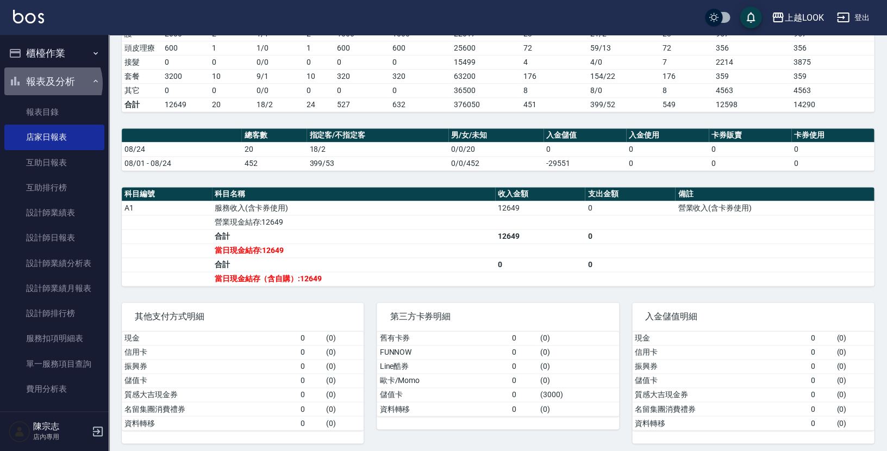
click at [51, 83] on button "報表及分析" at bounding box center [54, 81] width 100 height 28
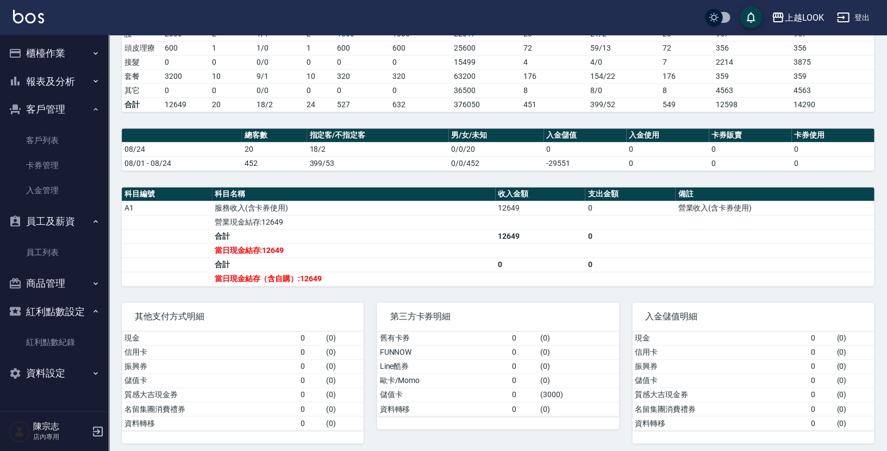
click at [69, 51] on button "櫃檯作業" at bounding box center [54, 53] width 100 height 28
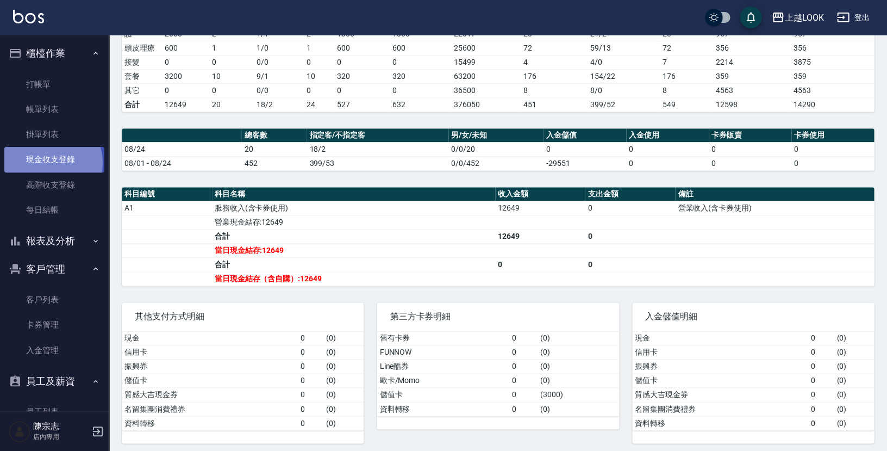
click at [51, 161] on link "現金收支登錄" at bounding box center [54, 159] width 100 height 25
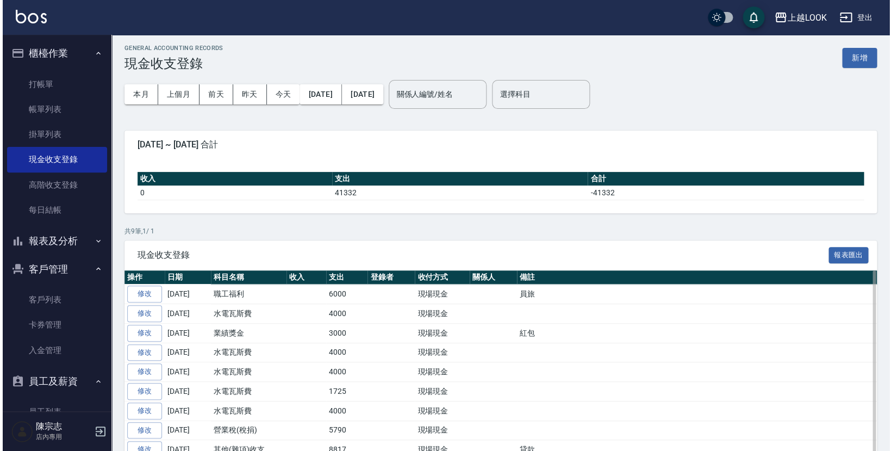
scroll to position [6, 0]
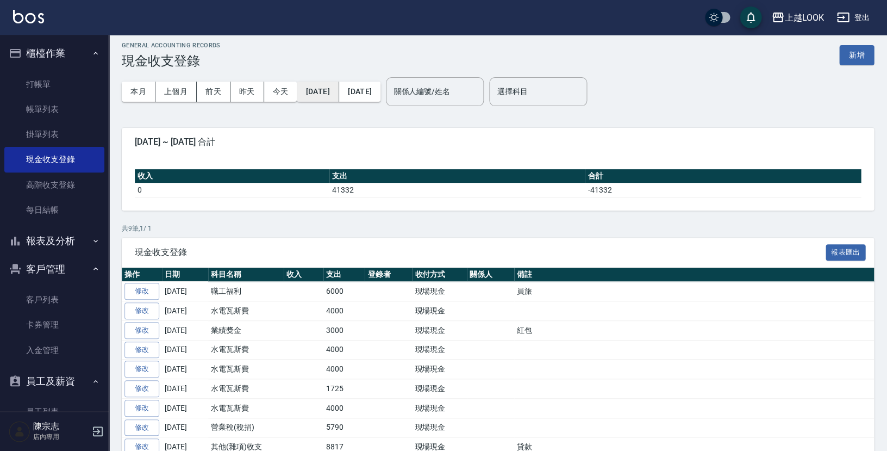
click at [331, 85] on button "[DATE]" at bounding box center [318, 92] width 42 height 20
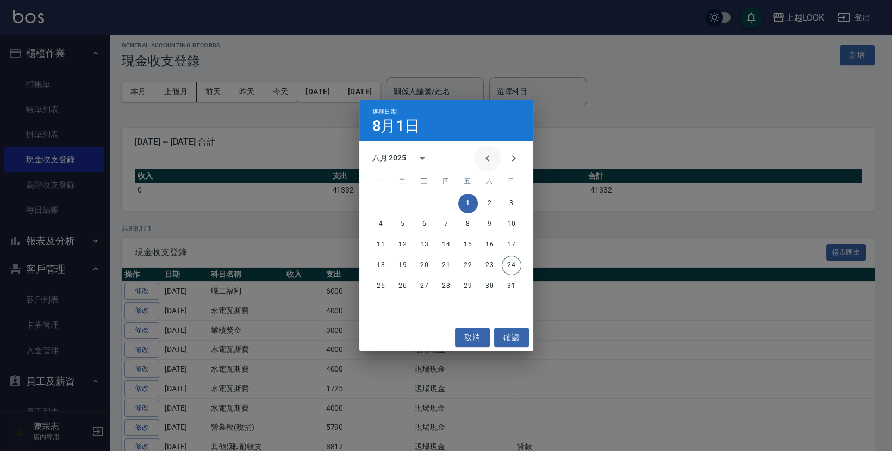
click at [493, 158] on icon "Previous month" at bounding box center [487, 158] width 13 height 13
click at [485, 158] on icon "Previous month" at bounding box center [487, 158] width 13 height 13
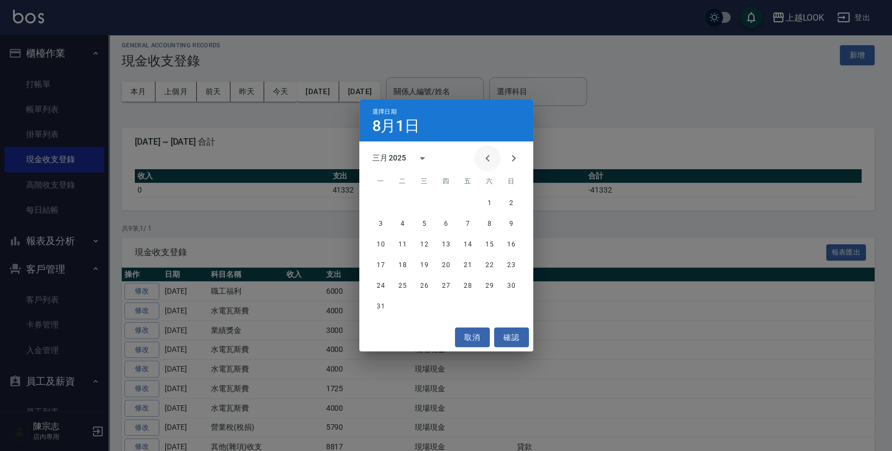
click at [492, 161] on icon "Previous month" at bounding box center [487, 158] width 13 height 13
click at [511, 341] on button "確認" at bounding box center [511, 337] width 35 height 20
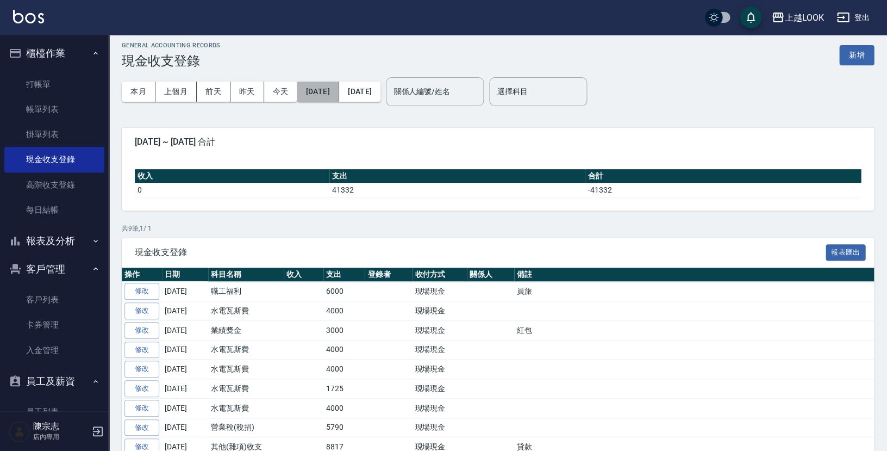
click at [336, 94] on button "[DATE]" at bounding box center [318, 92] width 42 height 20
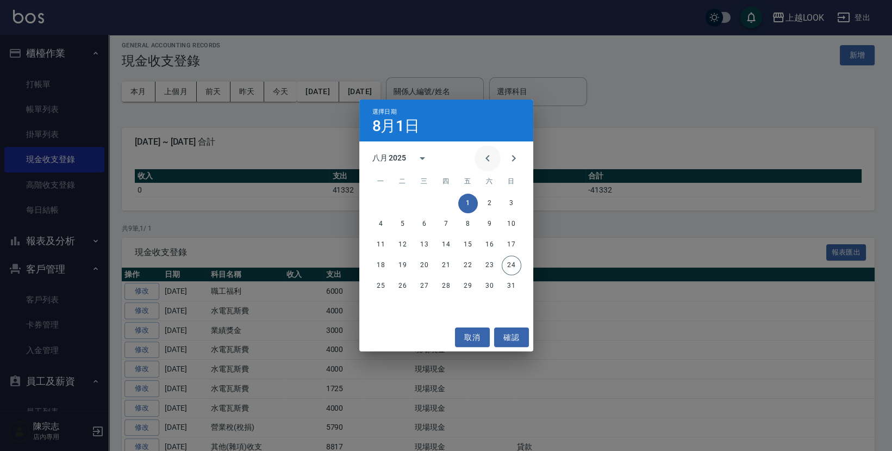
click at [496, 156] on button "Previous month" at bounding box center [488, 158] width 26 height 26
click at [494, 156] on icon "Previous month" at bounding box center [487, 158] width 13 height 13
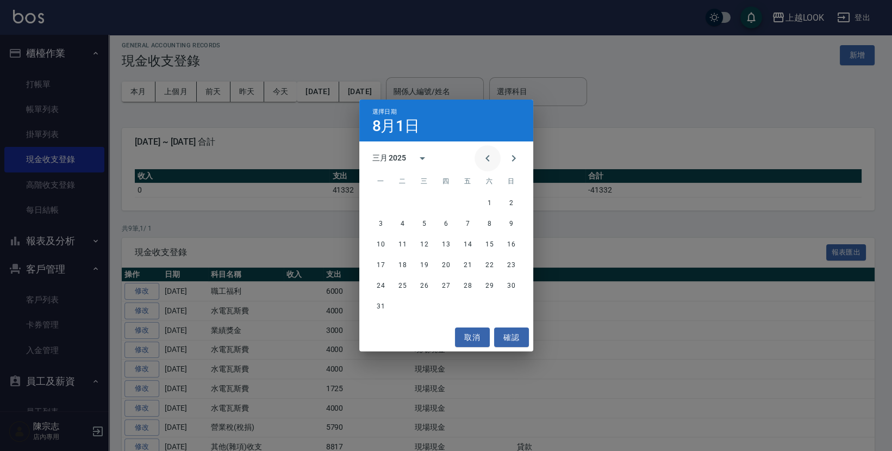
click at [492, 156] on icon "Previous month" at bounding box center [487, 158] width 13 height 13
click at [518, 156] on icon "Next month" at bounding box center [513, 158] width 13 height 13
click at [486, 203] on button "1" at bounding box center [490, 204] width 20 height 20
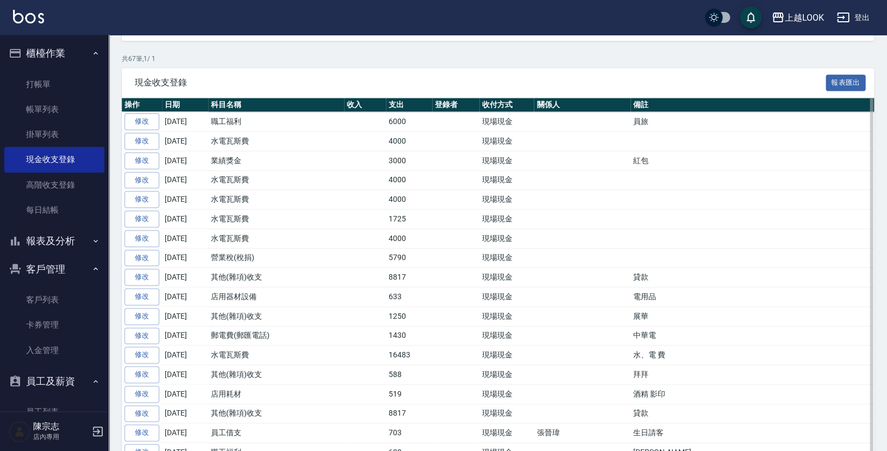
scroll to position [177, 0]
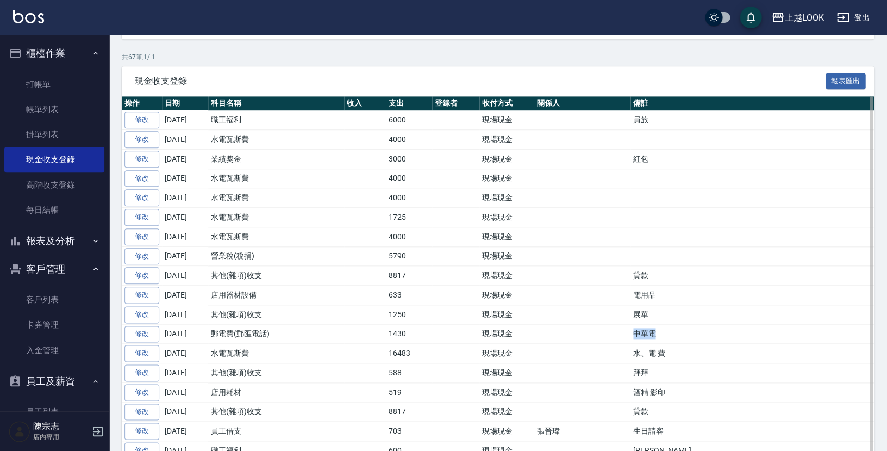
drag, startPoint x: 751, startPoint y: 325, endPoint x: 785, endPoint y: 326, distance: 33.7
click at [785, 326] on td "中華電" at bounding box center [753, 334] width 244 height 20
click at [766, 330] on td "中華電" at bounding box center [753, 334] width 244 height 20
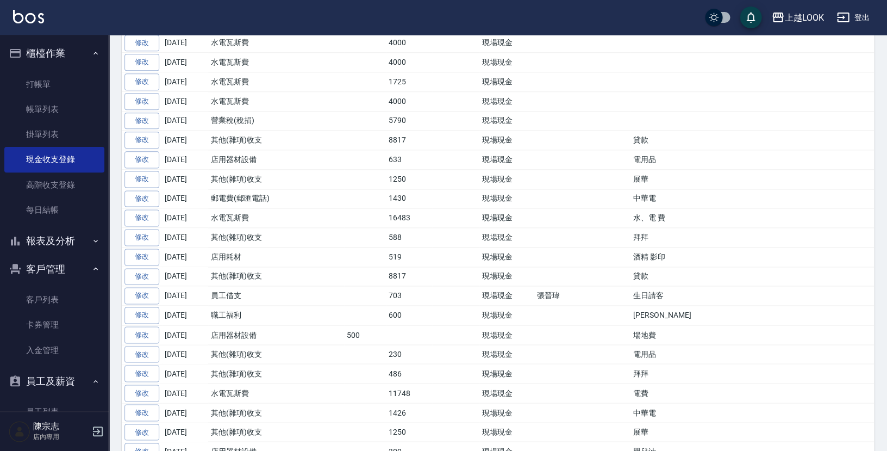
scroll to position [0, 0]
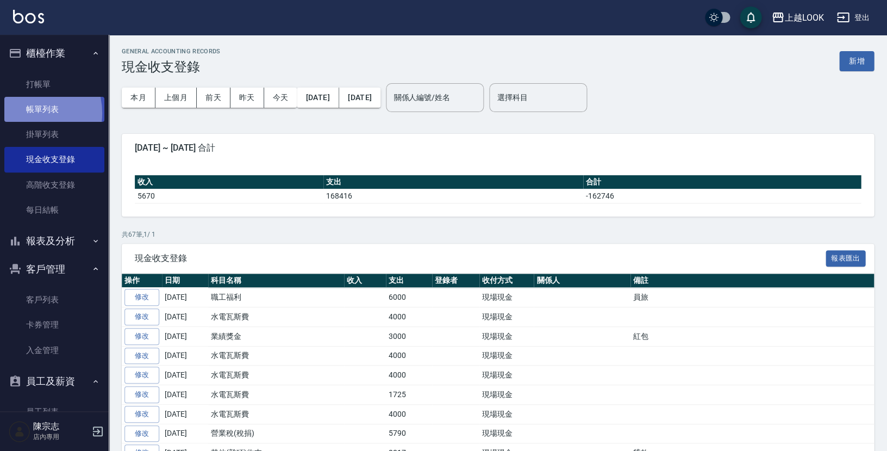
click at [27, 112] on link "帳單列表" at bounding box center [54, 109] width 100 height 25
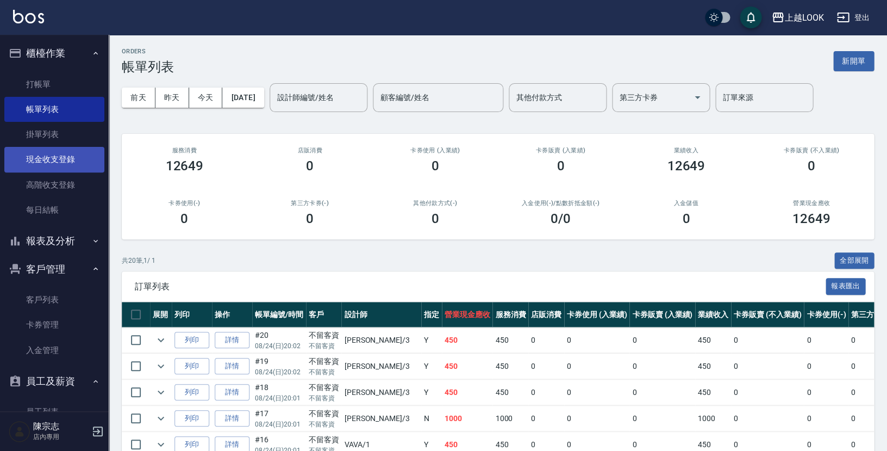
click at [40, 158] on link "現金收支登錄" at bounding box center [54, 159] width 100 height 25
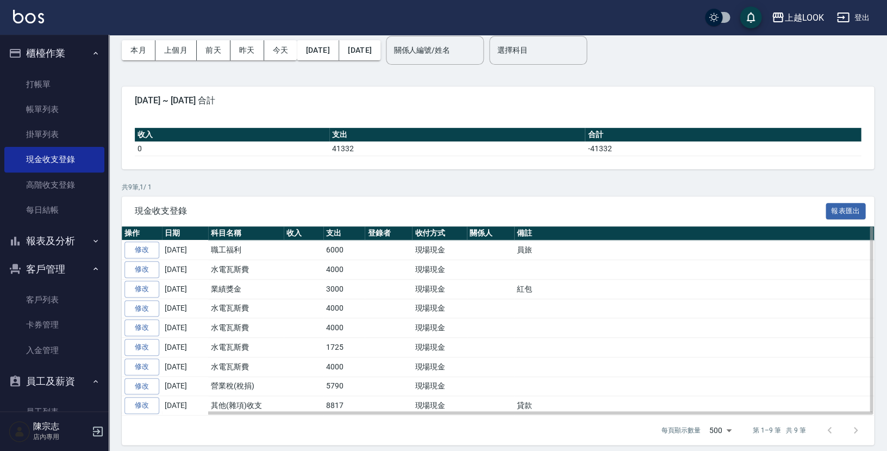
scroll to position [49, 0]
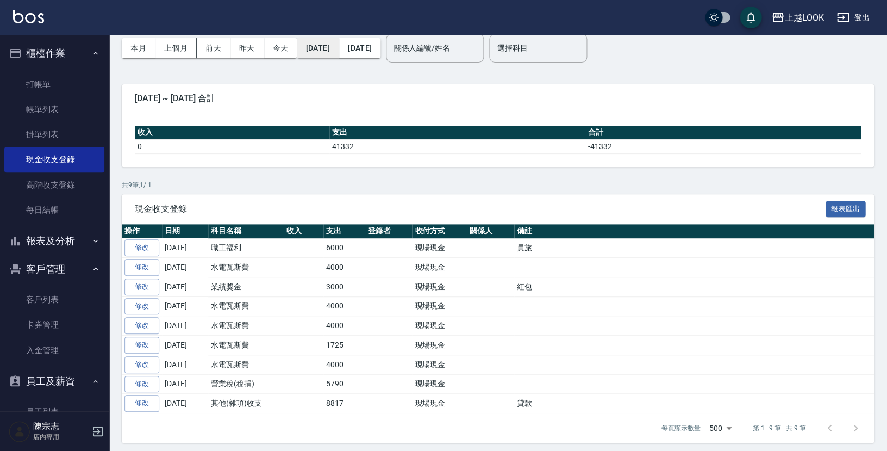
click at [337, 47] on button "[DATE]" at bounding box center [318, 48] width 42 height 20
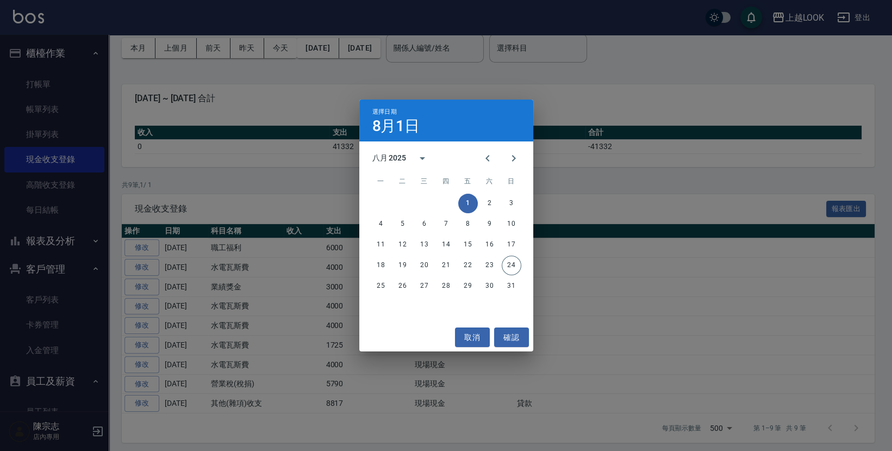
click at [183, 53] on div "選擇日期 8月1日 八月 2025 一 二 三 四 五 六 日 1 2 3 4 5 6 7 8 9 10 11 12 13 14 15 16 17 18 19…" at bounding box center [446, 225] width 892 height 451
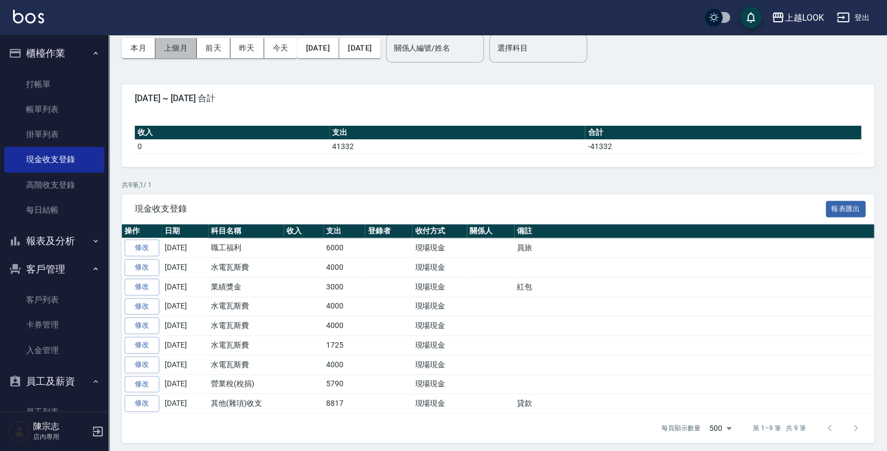
click at [181, 48] on button "上個月" at bounding box center [176, 48] width 41 height 20
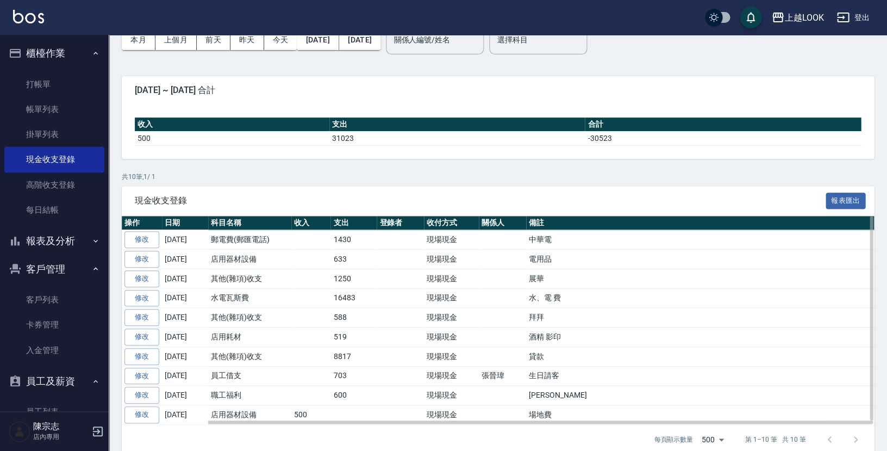
scroll to position [60, 0]
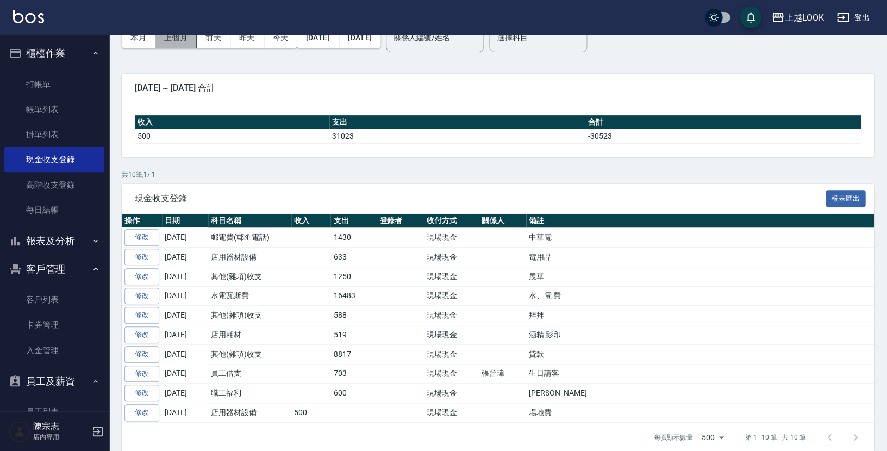
click at [172, 35] on button "上個月" at bounding box center [176, 38] width 41 height 20
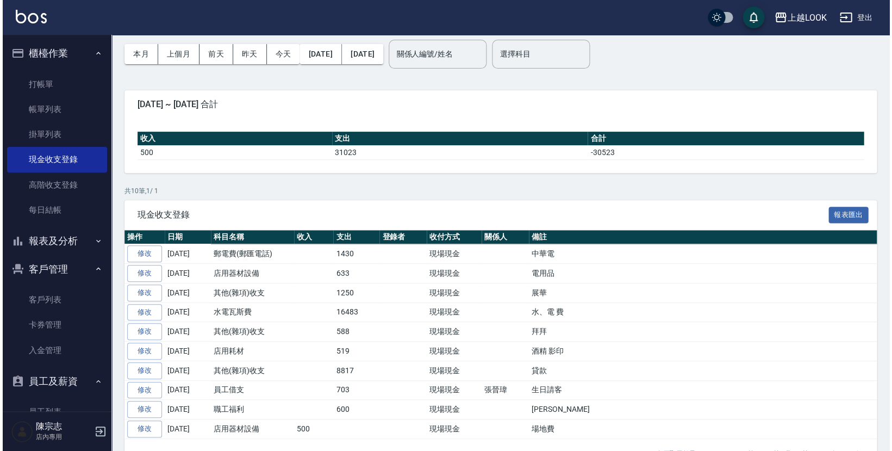
scroll to position [27, 0]
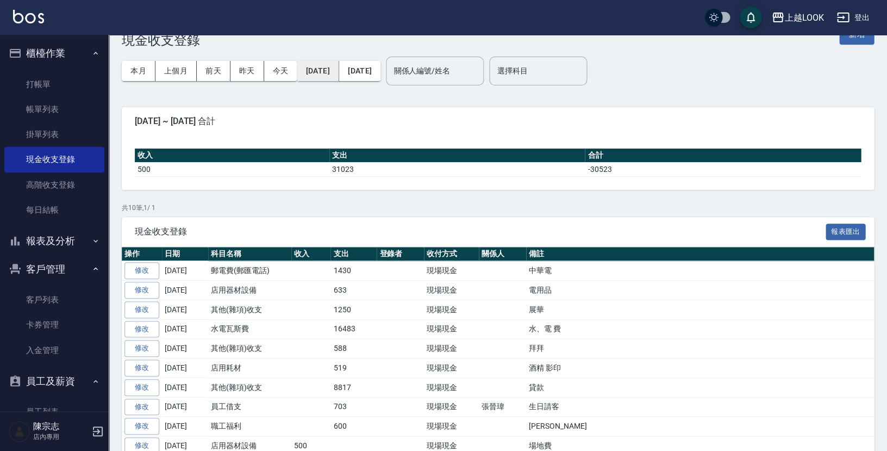
click at [328, 61] on button "2025/07/01" at bounding box center [318, 71] width 42 height 20
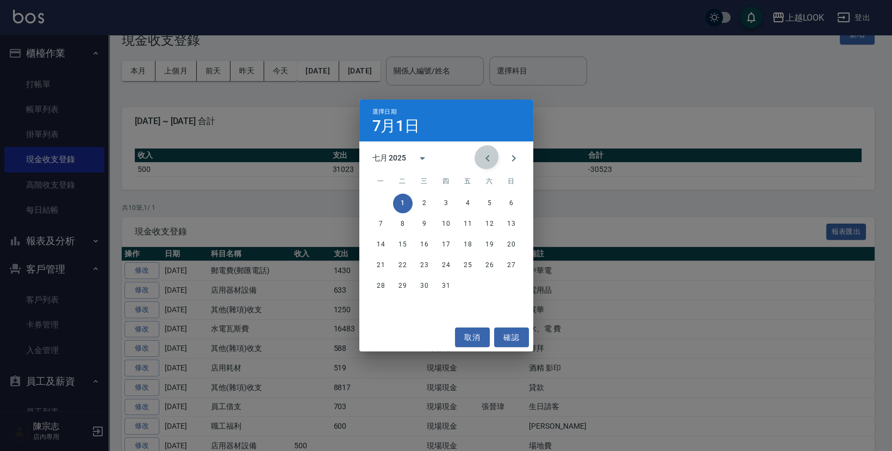
click at [489, 149] on button "Previous month" at bounding box center [488, 158] width 26 height 26
click at [504, 206] on button "1" at bounding box center [512, 204] width 20 height 20
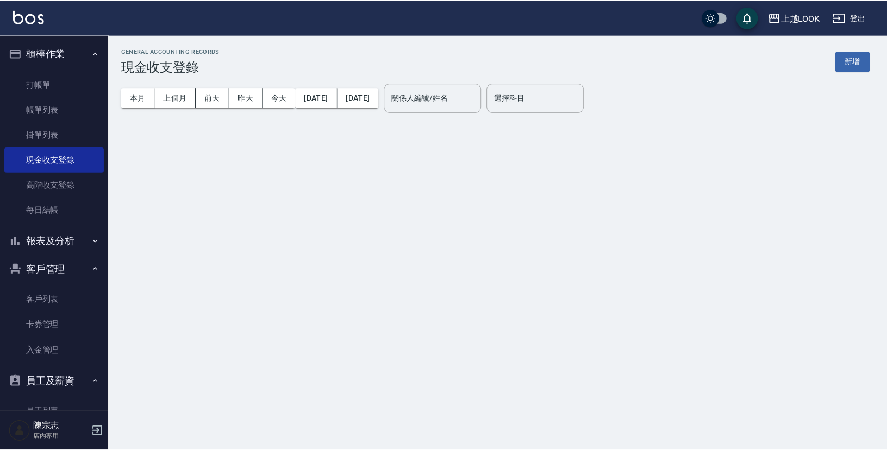
scroll to position [0, 0]
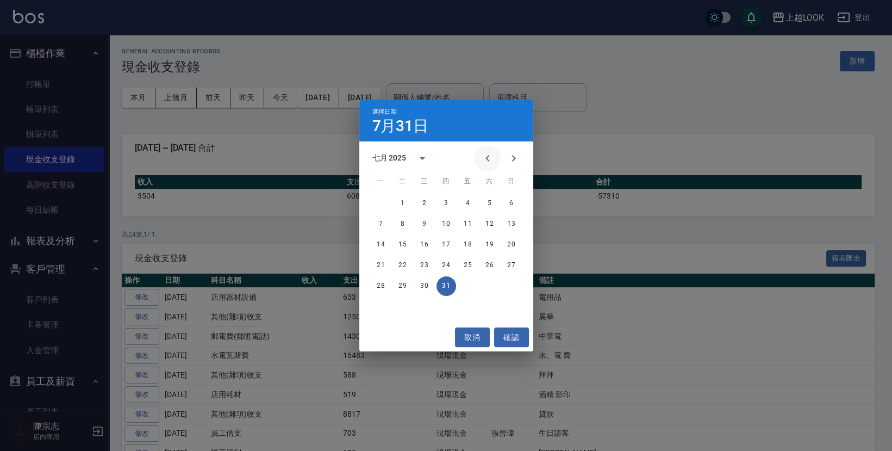
click at [492, 160] on icon "Previous month" at bounding box center [487, 158] width 13 height 13
click at [373, 307] on button "30" at bounding box center [381, 307] width 20 height 20
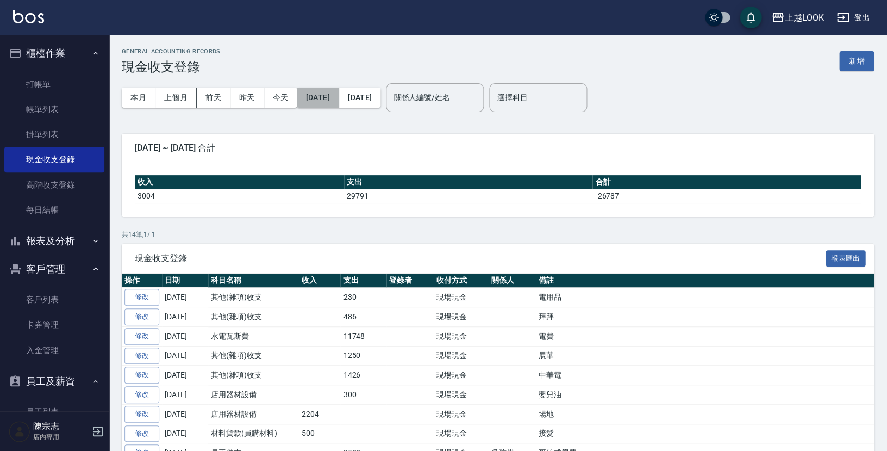
click at [339, 101] on button "2025/06/01" at bounding box center [318, 98] width 42 height 20
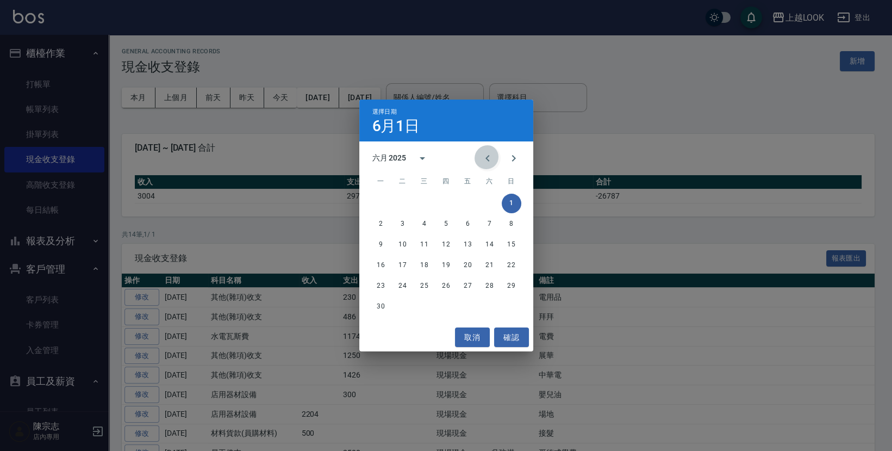
click at [489, 154] on icon "Previous month" at bounding box center [487, 158] width 13 height 13
click at [438, 203] on button "1" at bounding box center [447, 204] width 20 height 20
click at [483, 159] on button "Previous month" at bounding box center [488, 158] width 26 height 26
click at [490, 285] on button "31" at bounding box center [490, 286] width 20 height 20
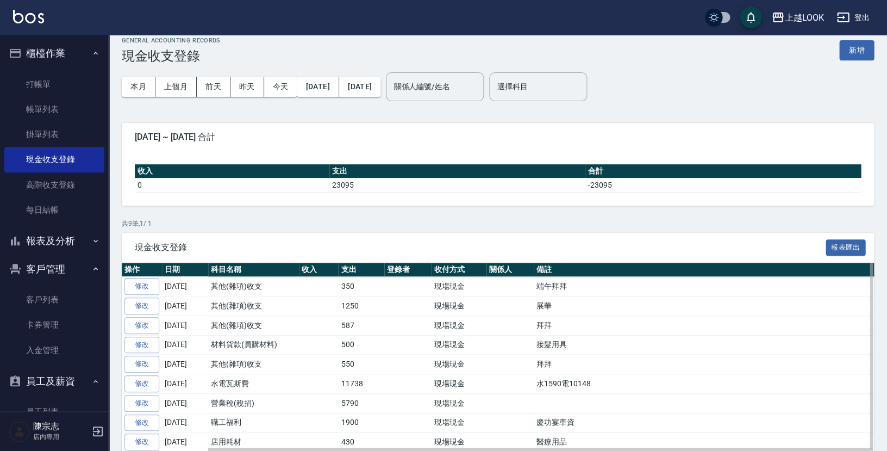
scroll to position [13, 0]
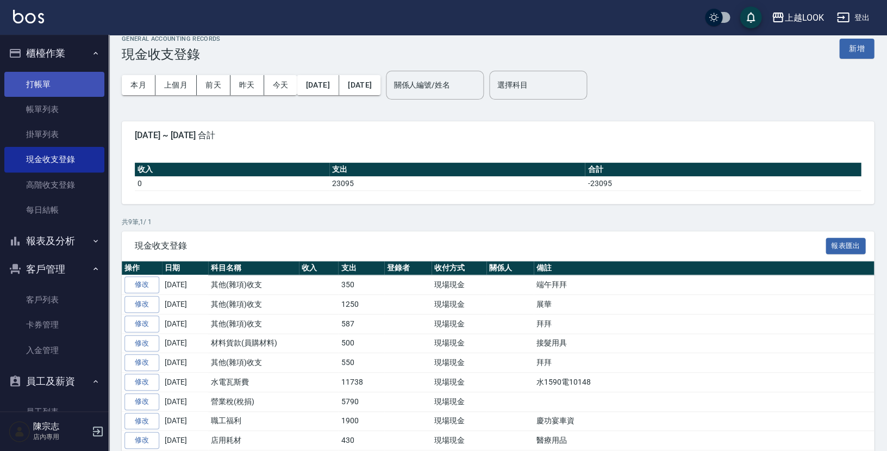
click at [61, 76] on link "打帳單" at bounding box center [54, 84] width 100 height 25
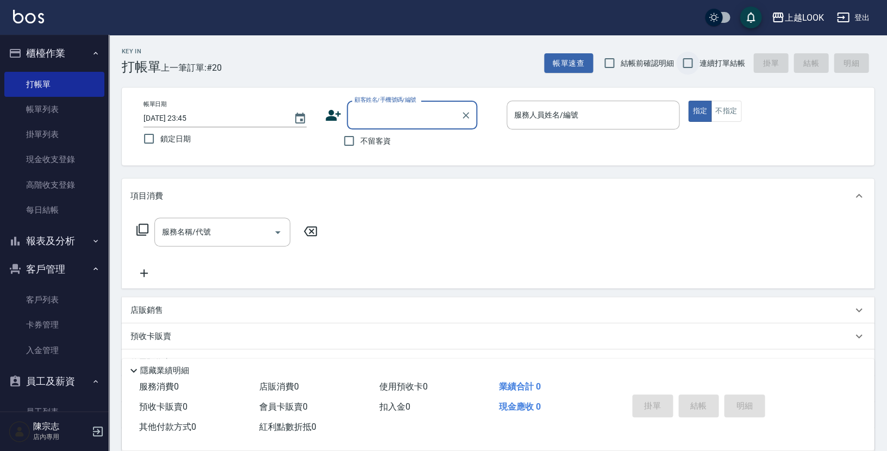
click at [687, 65] on input "連續打單結帳" at bounding box center [687, 63] width 23 height 23
checkbox input "true"
click at [346, 140] on input "不留客資" at bounding box center [349, 140] width 23 height 23
checkbox input "true"
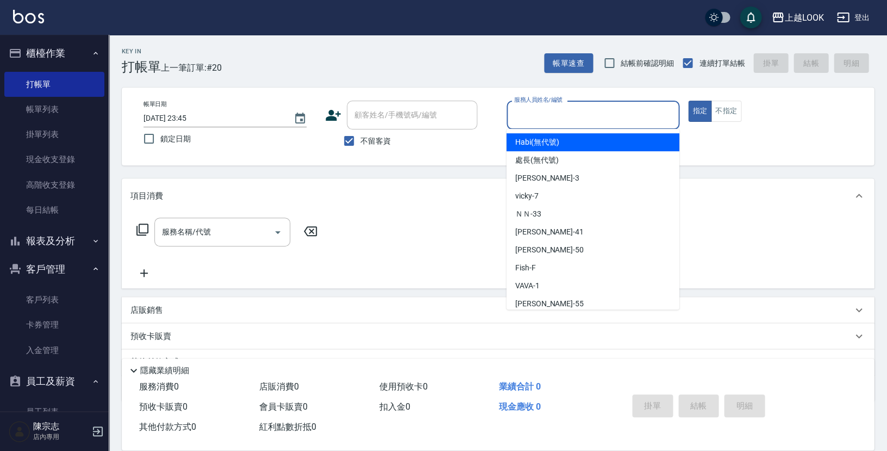
click at [566, 119] on input "服務人員姓名/編號" at bounding box center [593, 114] width 163 height 19
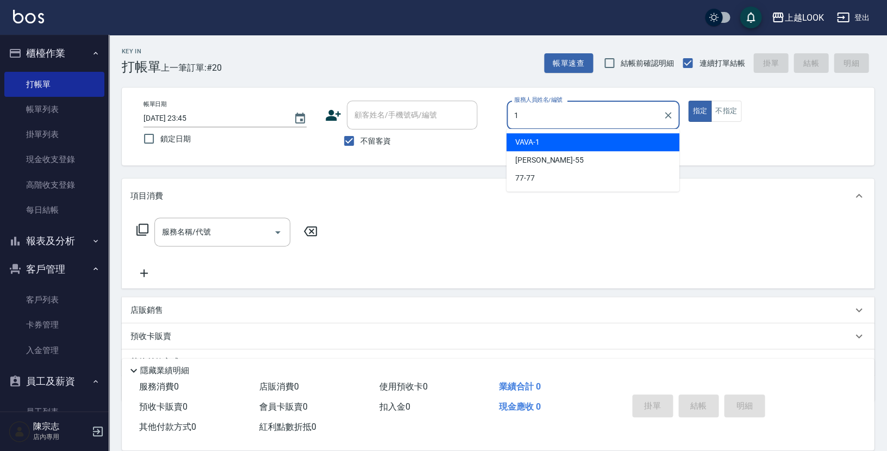
type input "VAVA-1"
type button "true"
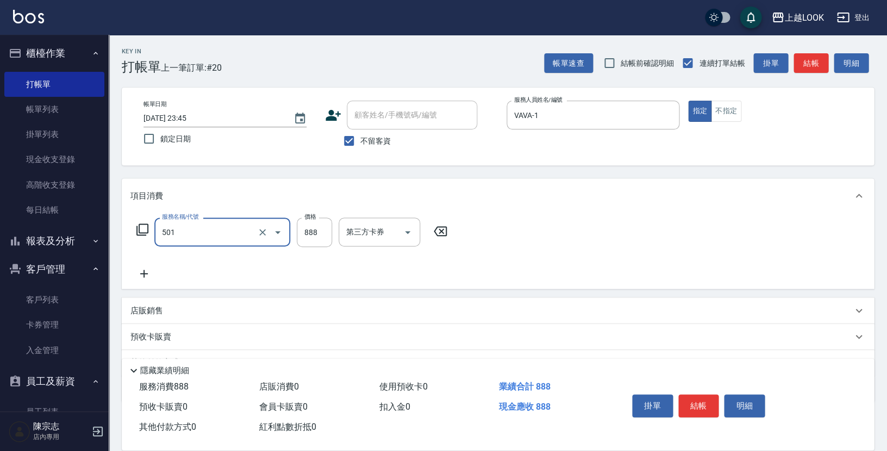
type input "一般染髮(改金額)(501)"
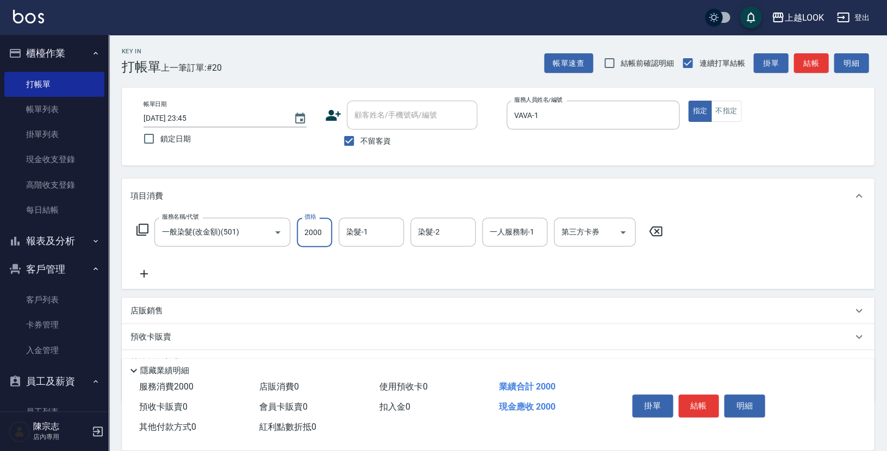
type input "2000"
click at [703, 401] on button "結帳" at bounding box center [699, 405] width 41 height 23
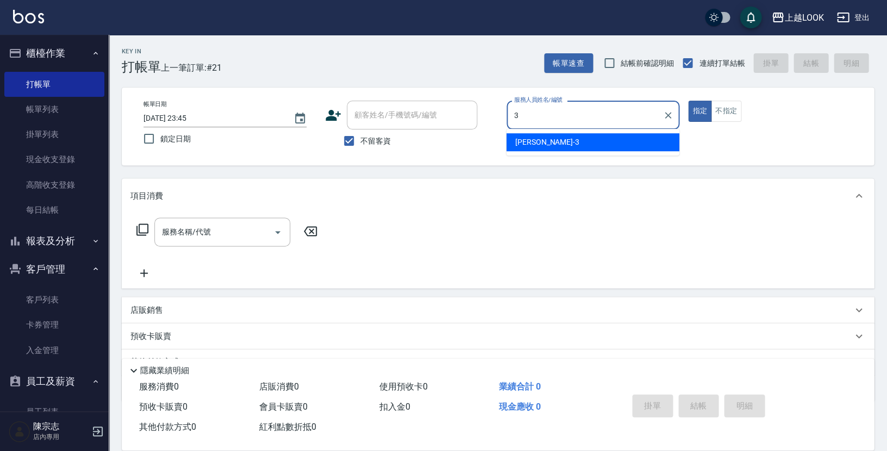
type input "Jason-3"
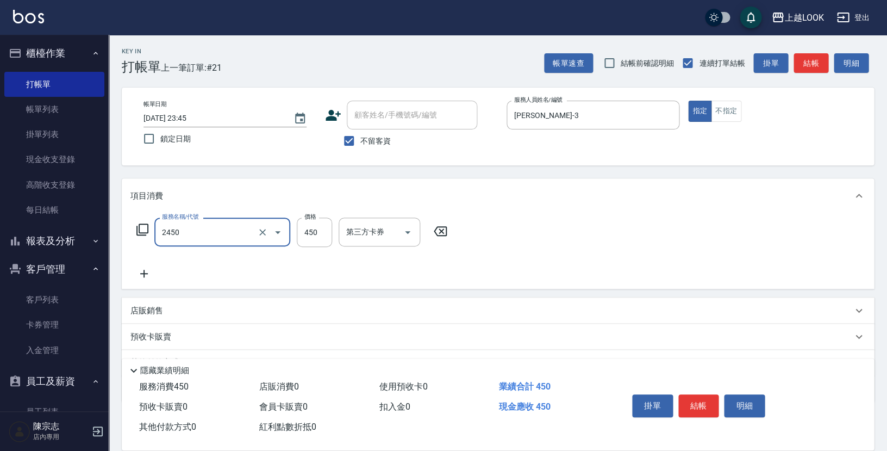
type input "C剪髮套餐(2450)"
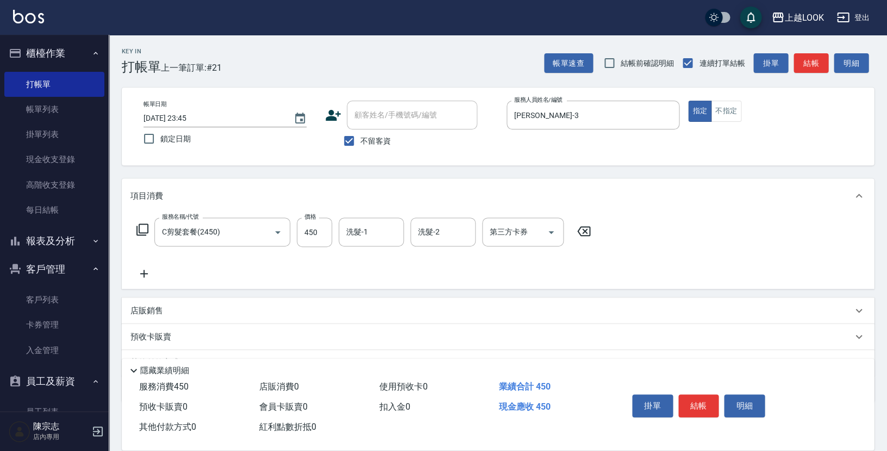
drag, startPoint x: 146, startPoint y: 305, endPoint x: 155, endPoint y: 309, distance: 10.5
click at [146, 305] on p "店販銷售" at bounding box center [147, 310] width 33 height 11
type input "Jason-3"
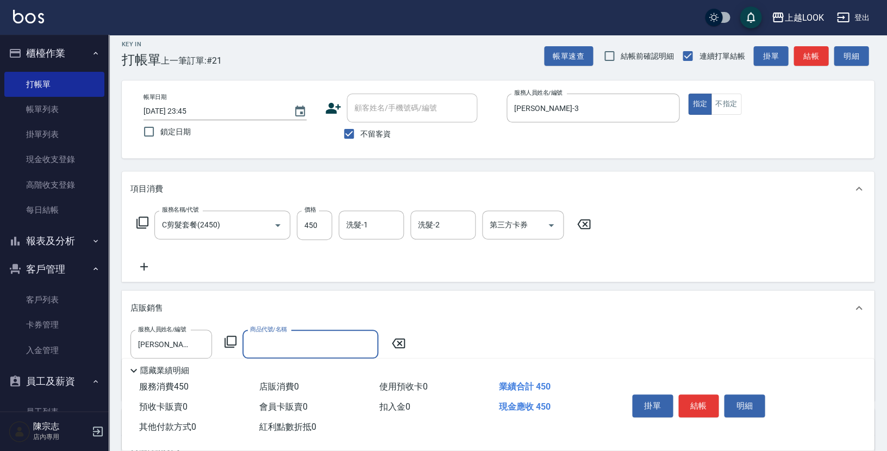
scroll to position [27, 0]
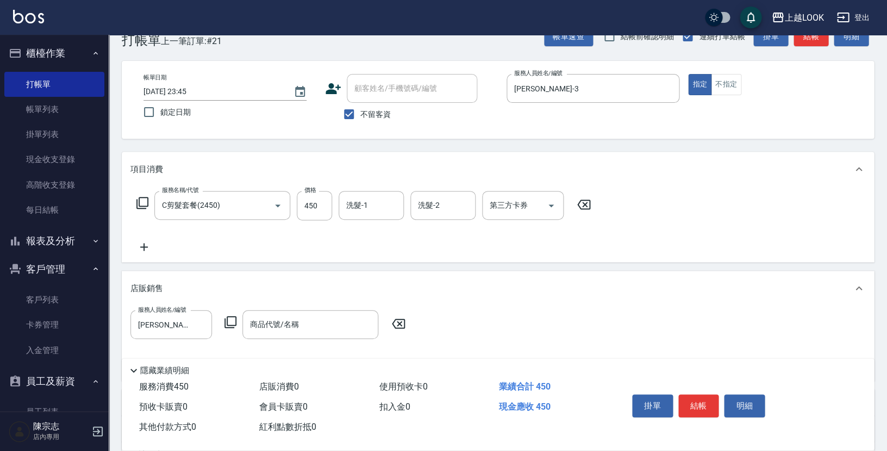
click at [232, 317] on icon at bounding box center [230, 321] width 13 height 13
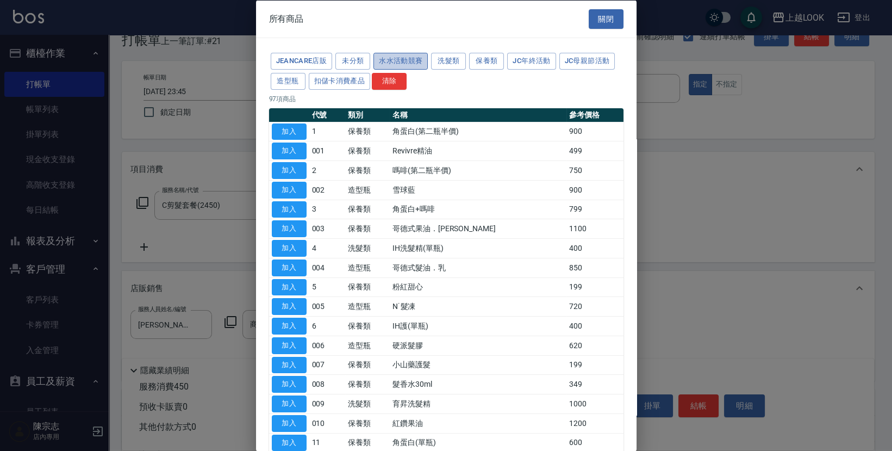
click at [406, 61] on button "水水活動競賽" at bounding box center [401, 61] width 54 height 17
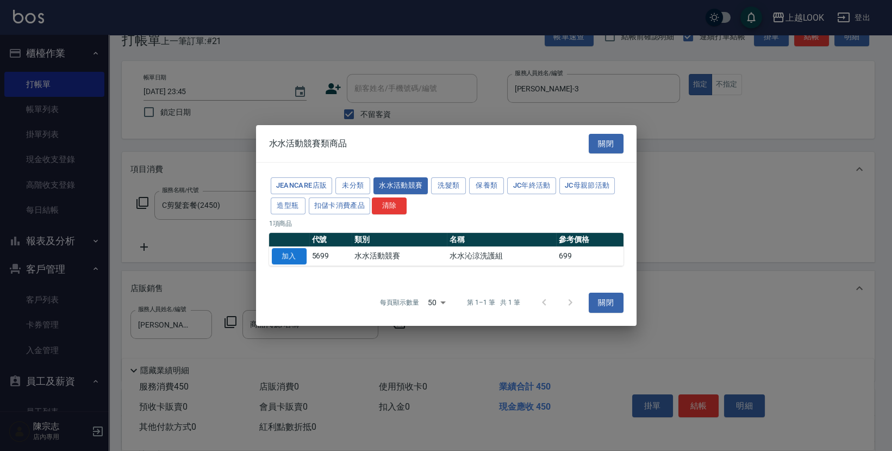
click at [292, 258] on button "加入" at bounding box center [289, 256] width 35 height 17
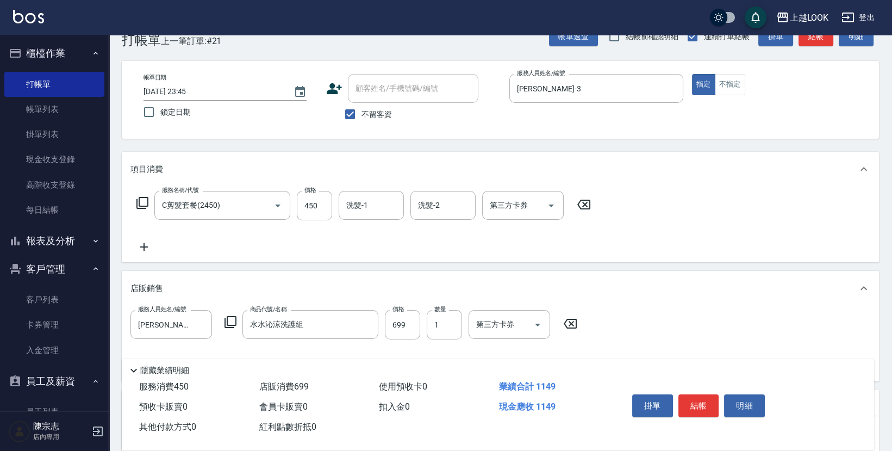
type input "水水沁涼洗護組"
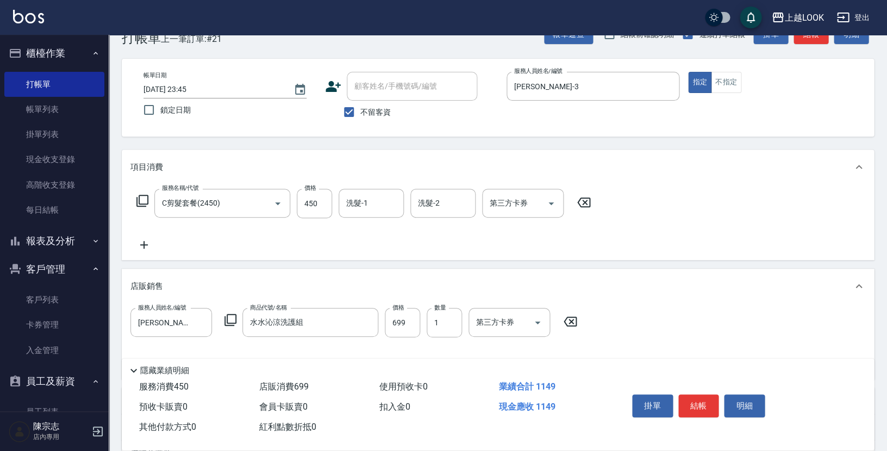
scroll to position [35, 0]
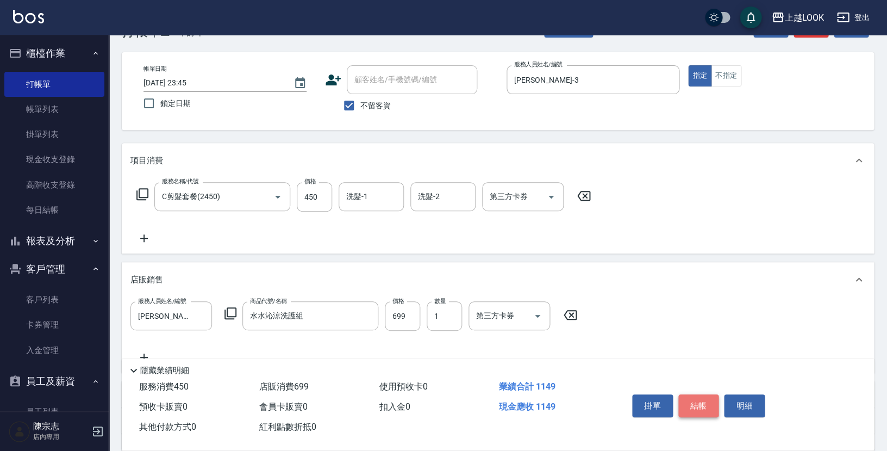
click at [688, 404] on button "結帳" at bounding box center [699, 405] width 41 height 23
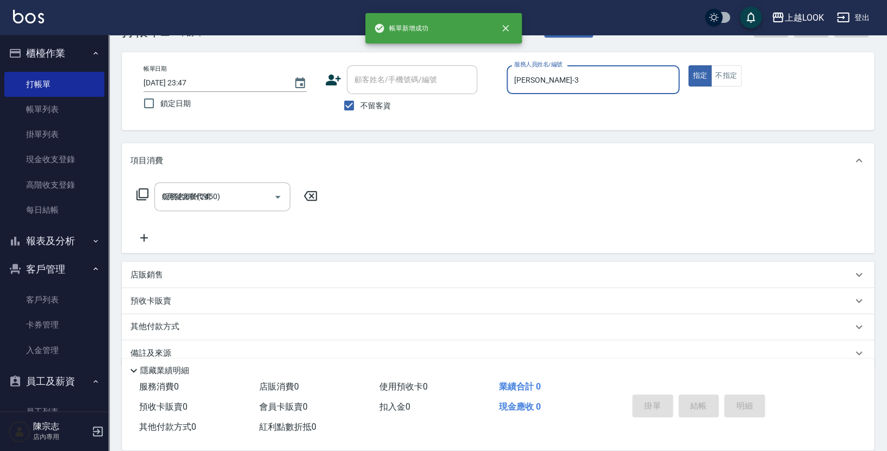
type input "2025/08/24 23:47"
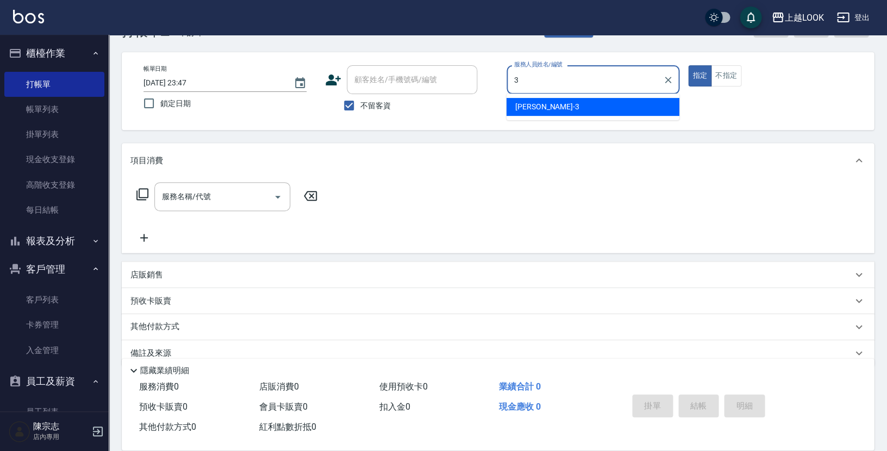
type input "Jason-3"
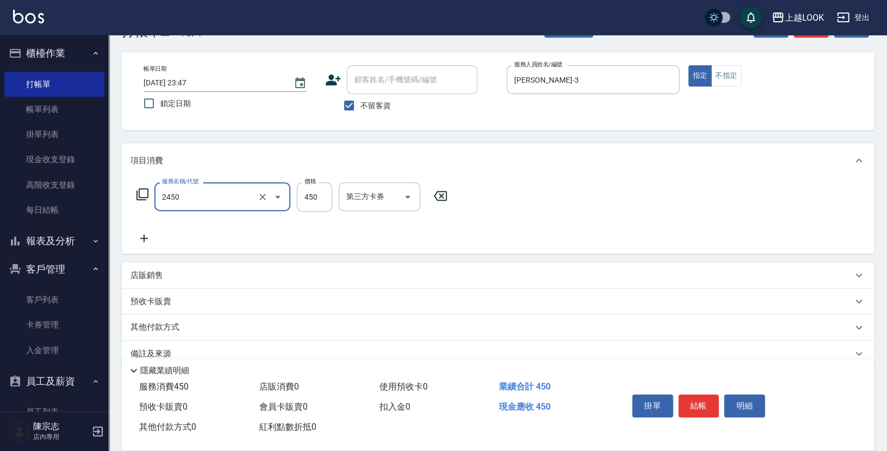
type input "C剪髮套餐(2450)"
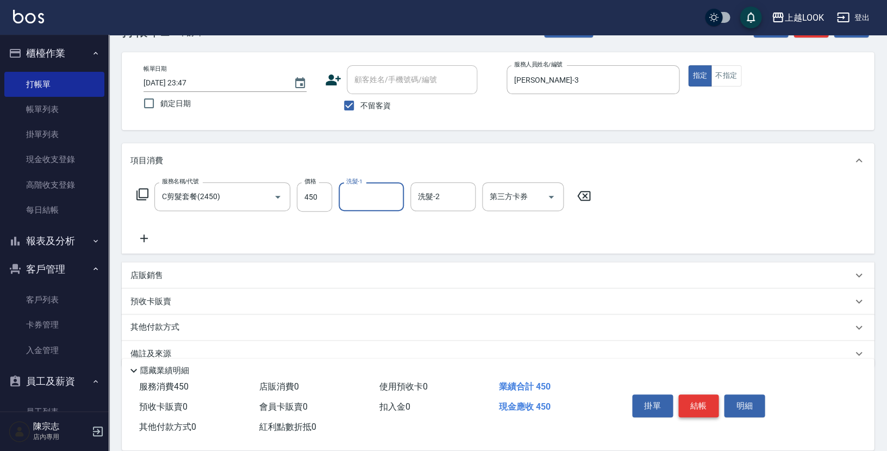
click at [707, 398] on button "結帳" at bounding box center [699, 405] width 41 height 23
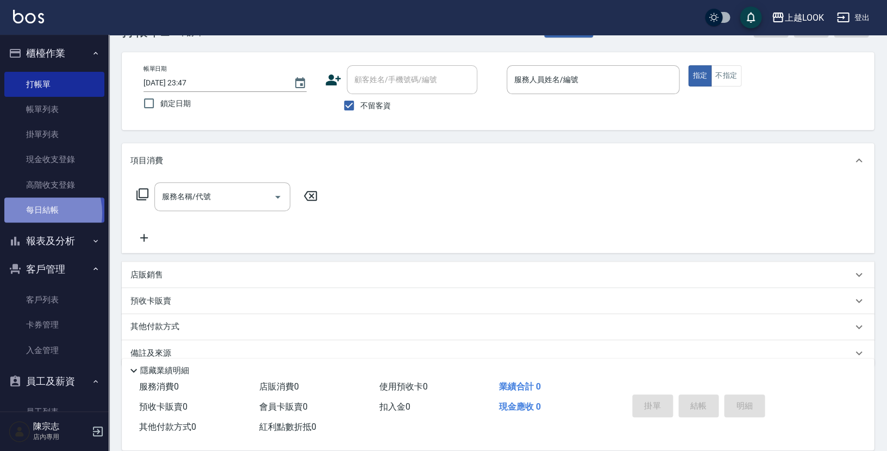
click at [35, 210] on link "每日結帳" at bounding box center [54, 209] width 100 height 25
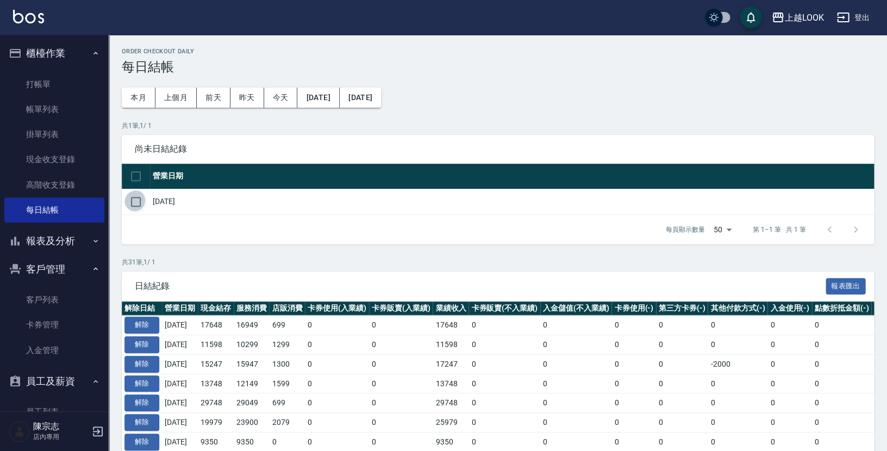
click at [135, 199] on input "checkbox" at bounding box center [136, 201] width 23 height 23
checkbox input "true"
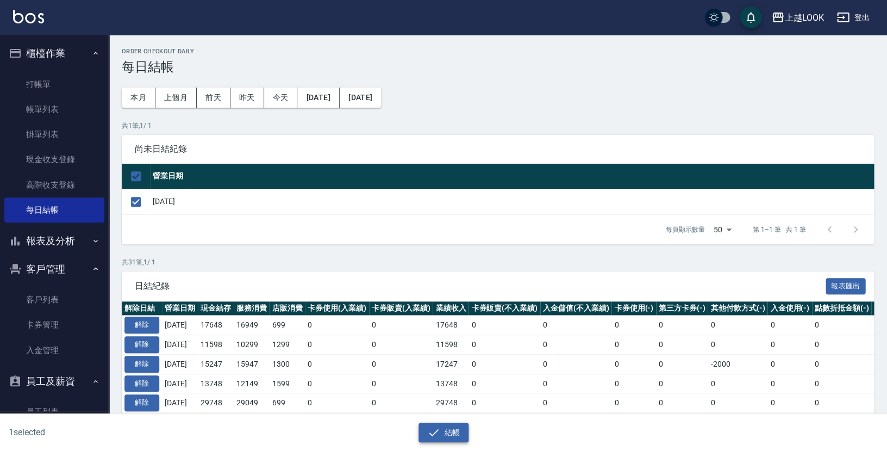
click at [450, 434] on button "結帳" at bounding box center [444, 433] width 51 height 20
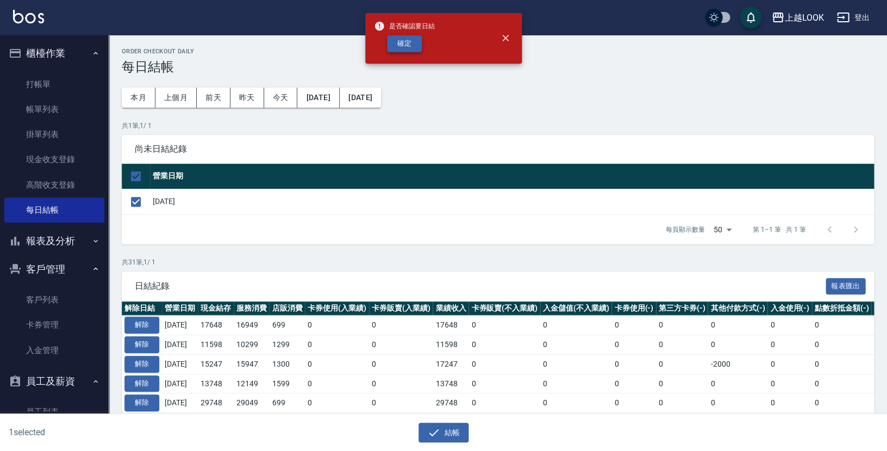
click at [414, 42] on button "確定" at bounding box center [404, 43] width 35 height 17
checkbox input "false"
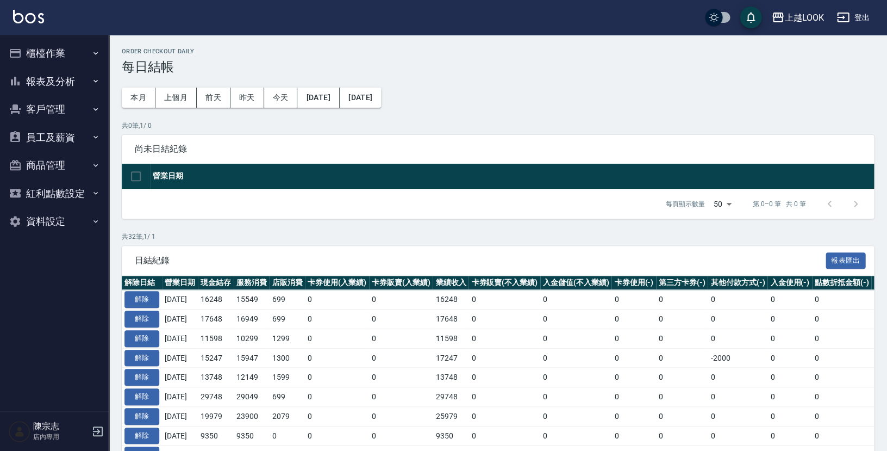
click at [52, 79] on button "報表及分析" at bounding box center [54, 81] width 100 height 28
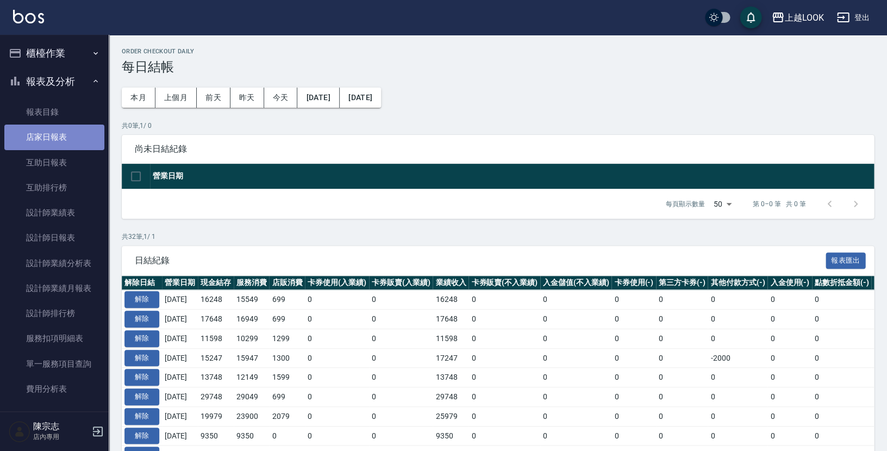
click at [73, 144] on link "店家日報表" at bounding box center [54, 137] width 100 height 25
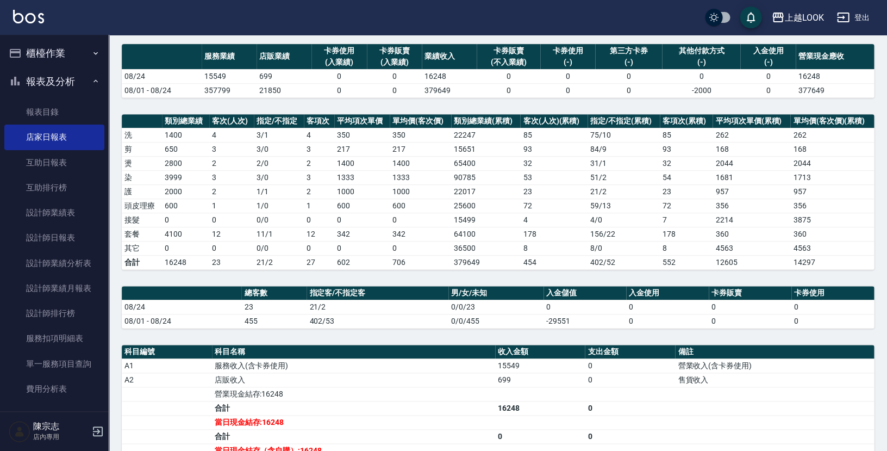
scroll to position [79, 0]
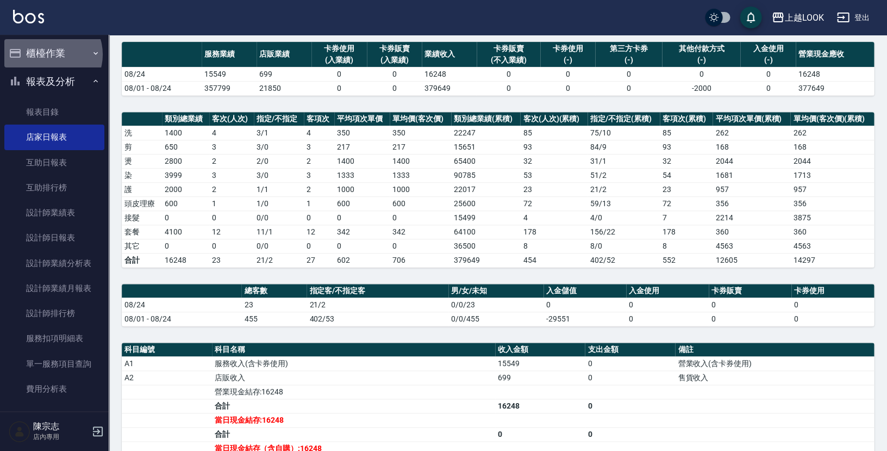
click at [51, 54] on button "櫃檯作業" at bounding box center [54, 53] width 100 height 28
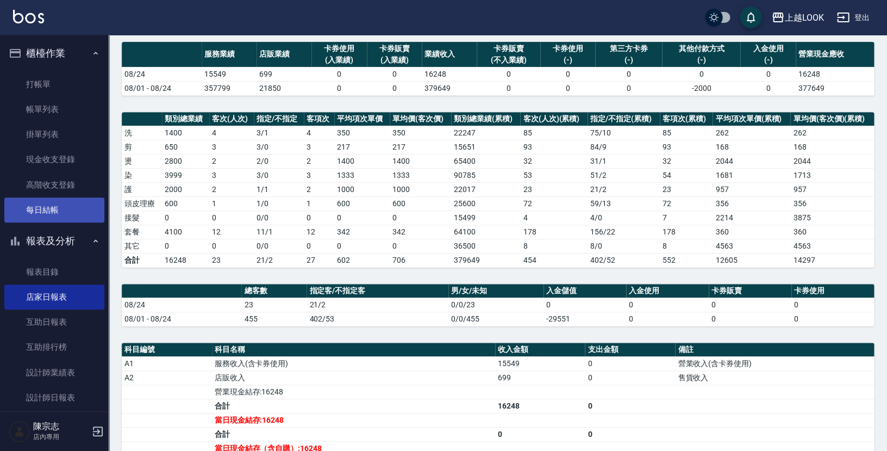
click at [72, 205] on link "每日結帳" at bounding box center [54, 209] width 100 height 25
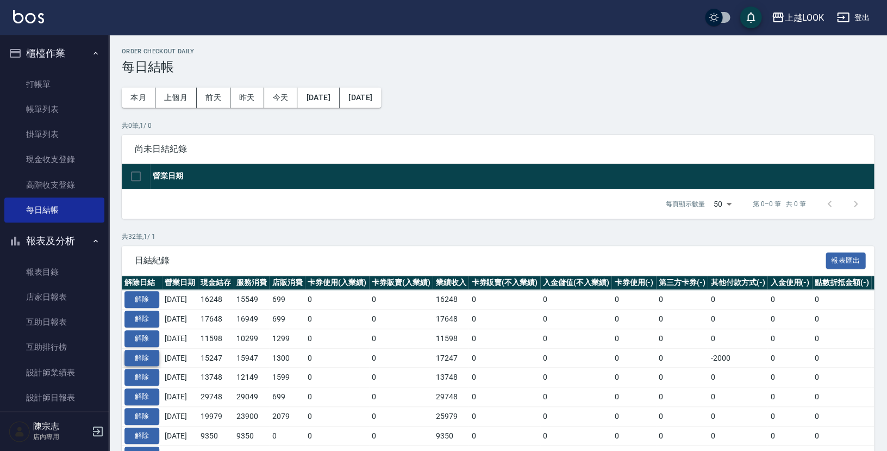
click at [146, 352] on button "解除" at bounding box center [142, 358] width 35 height 17
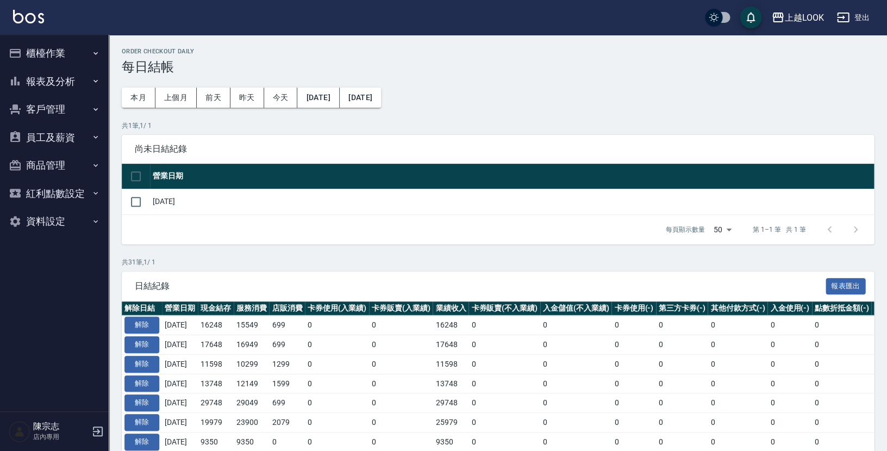
click at [54, 56] on button "櫃檯作業" at bounding box center [54, 53] width 100 height 28
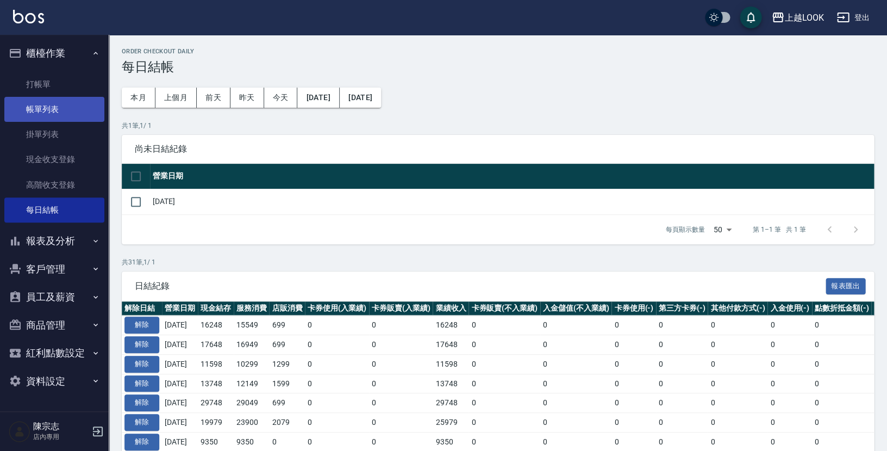
click at [54, 111] on link "帳單列表" at bounding box center [54, 109] width 100 height 25
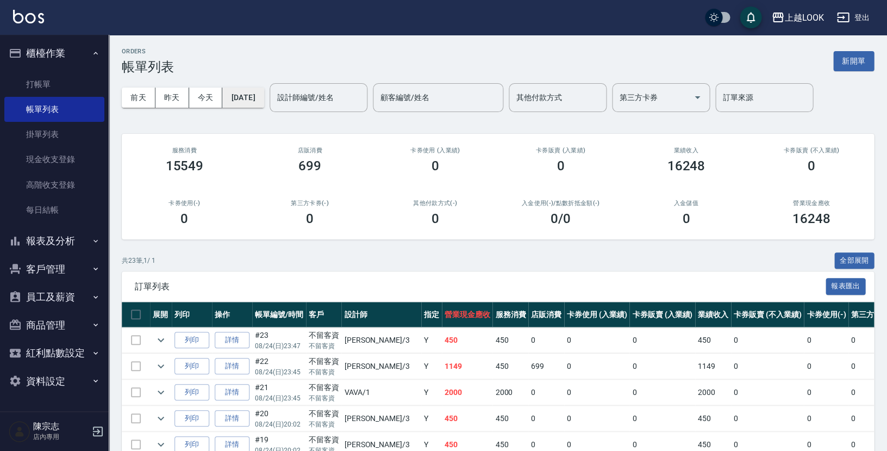
click at [264, 102] on button "[DATE]" at bounding box center [242, 98] width 41 height 20
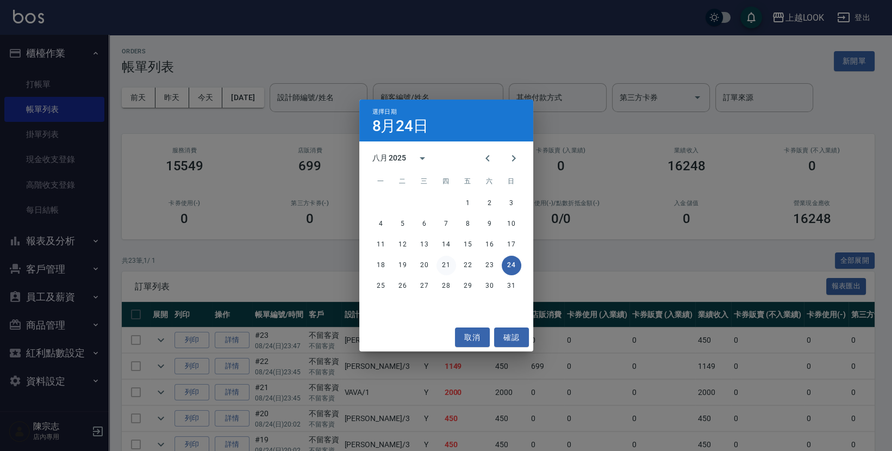
click at [447, 267] on button "21" at bounding box center [447, 266] width 20 height 20
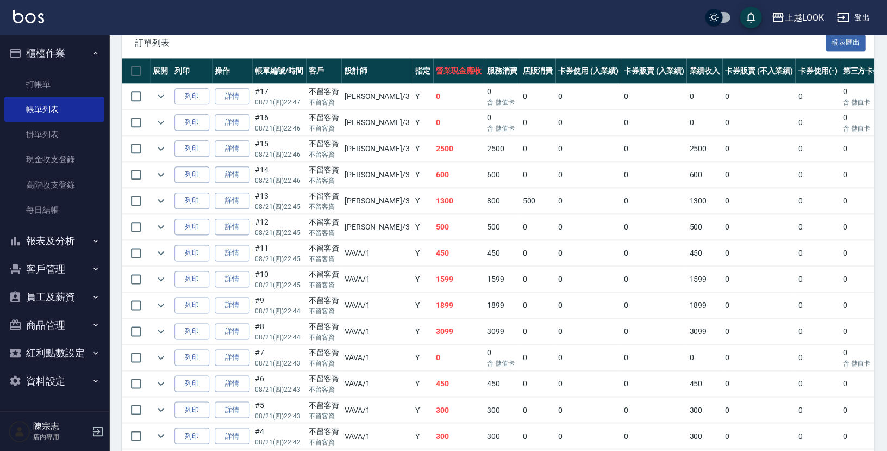
scroll to position [273, 0]
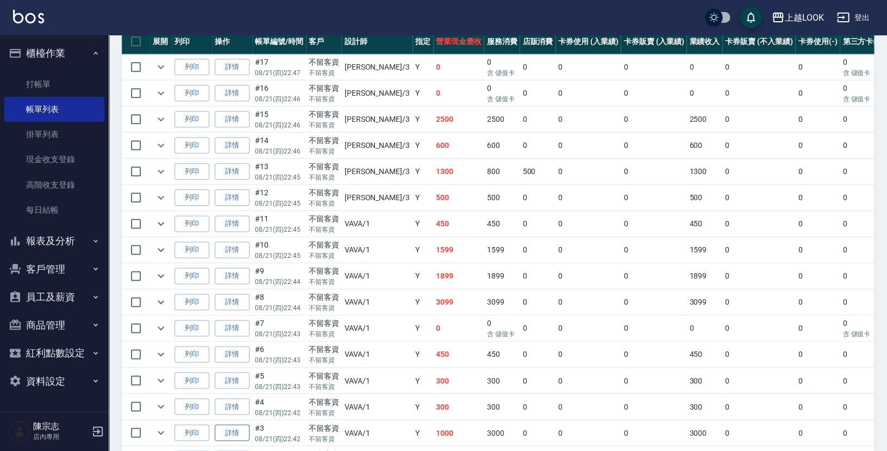
click at [227, 424] on link "詳情" at bounding box center [232, 432] width 35 height 17
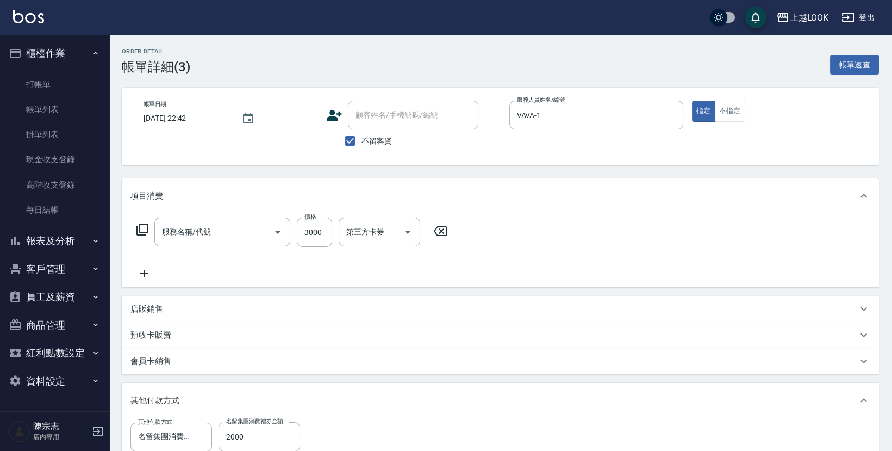
type input "[DATE] 22:42"
checkbox input "true"
type input "VAVA-1"
type input "一般燙(改金額)(201)"
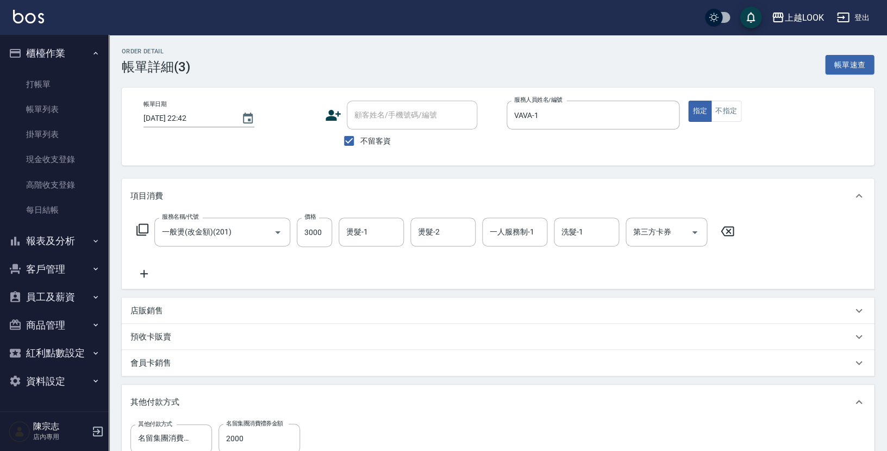
scroll to position [45, 0]
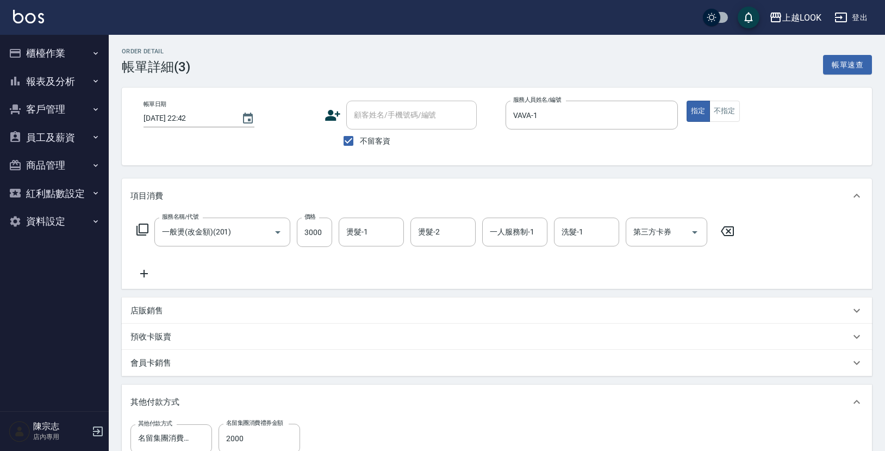
scroll to position [45, 0]
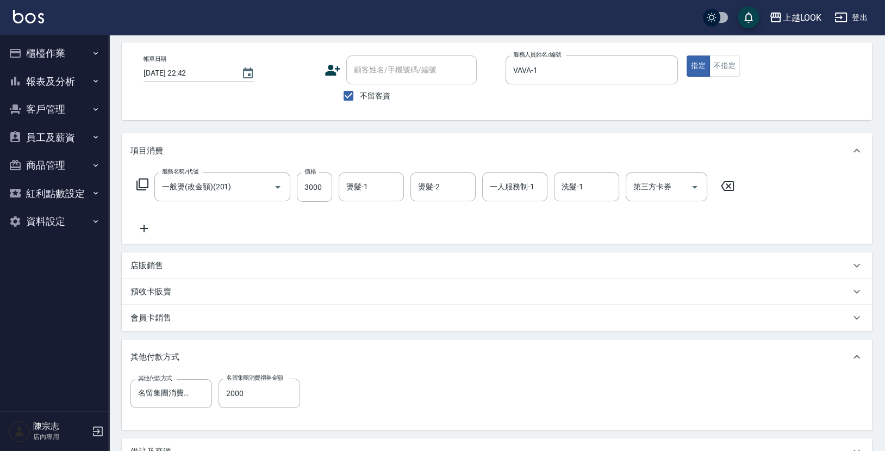
click at [39, 58] on button "櫃檯作業" at bounding box center [54, 53] width 100 height 28
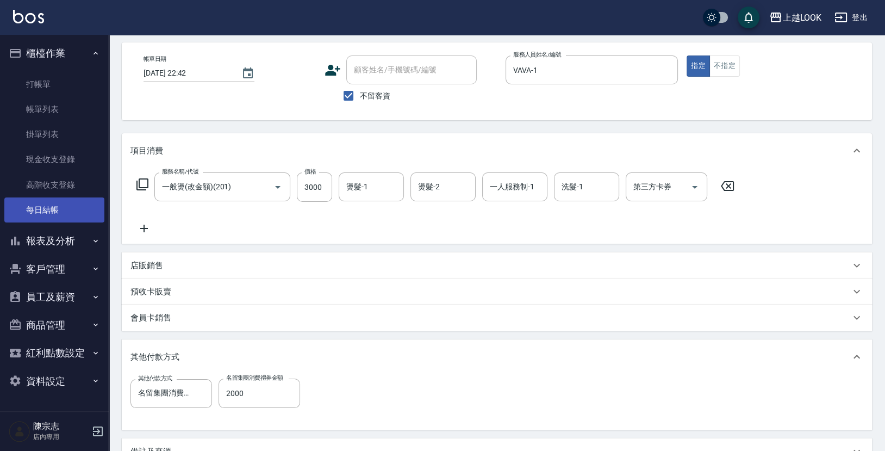
click at [67, 211] on link "每日結帳" at bounding box center [54, 209] width 100 height 25
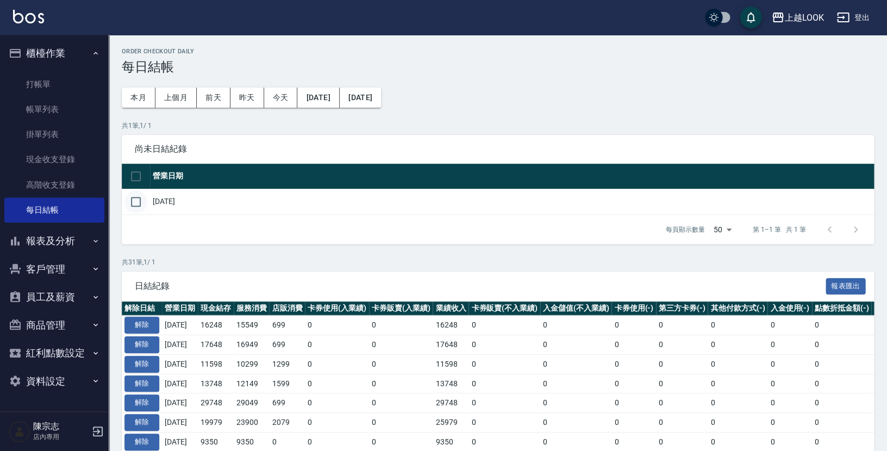
click at [136, 202] on input "checkbox" at bounding box center [136, 201] width 23 height 23
checkbox input "true"
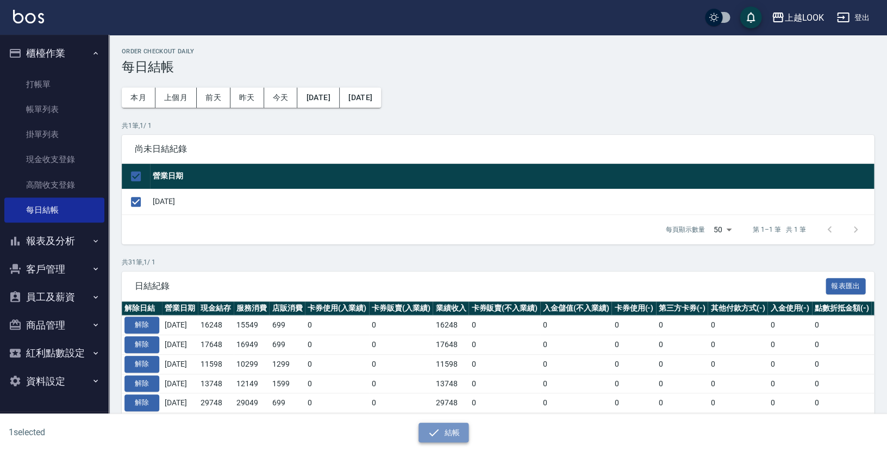
click at [460, 431] on button "結帳" at bounding box center [444, 433] width 51 height 20
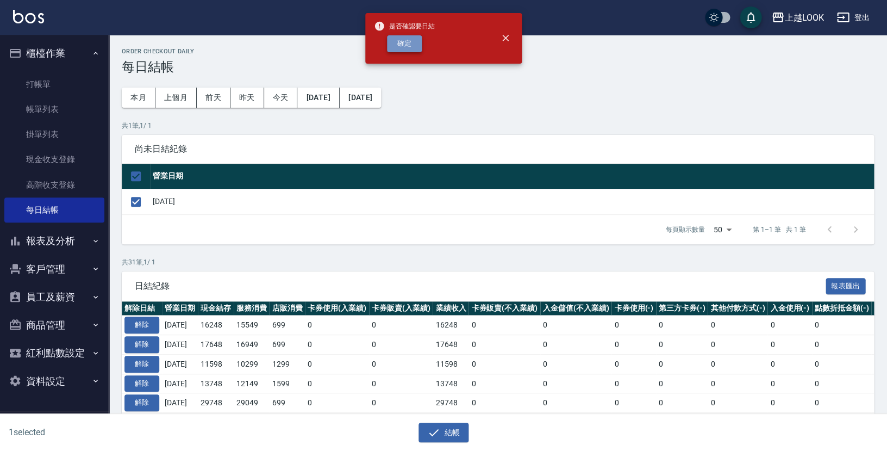
click at [403, 44] on button "確定" at bounding box center [404, 43] width 35 height 17
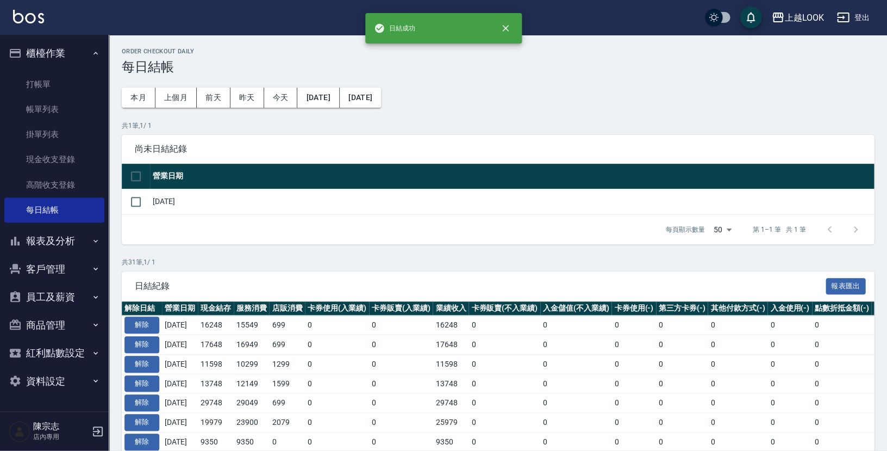
checkbox input "false"
